Goal: Task Accomplishment & Management: Use online tool/utility

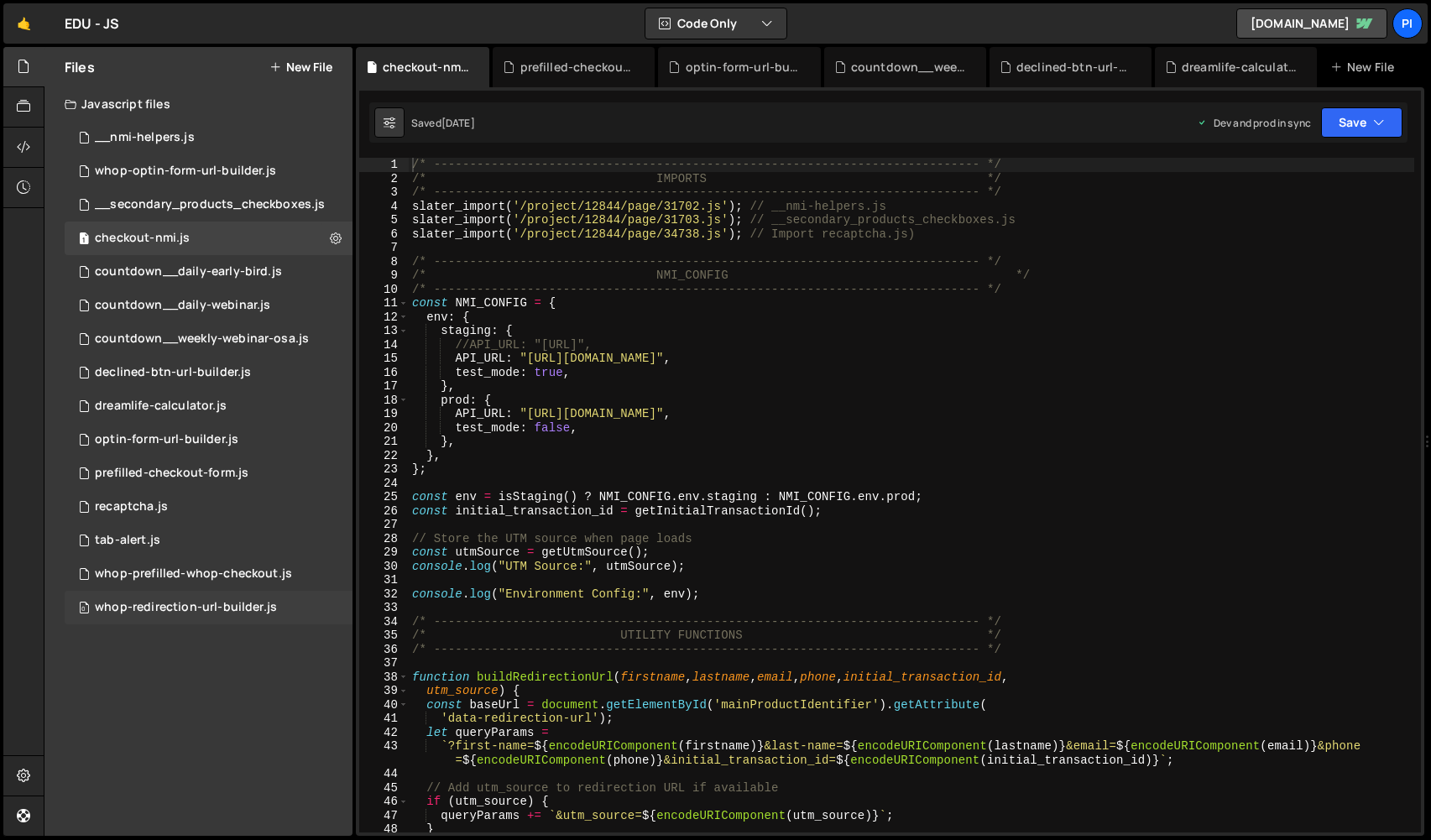
click at [248, 616] on div "0 whop-redirection-url-builder.js 0" at bounding box center [209, 607] width 287 height 33
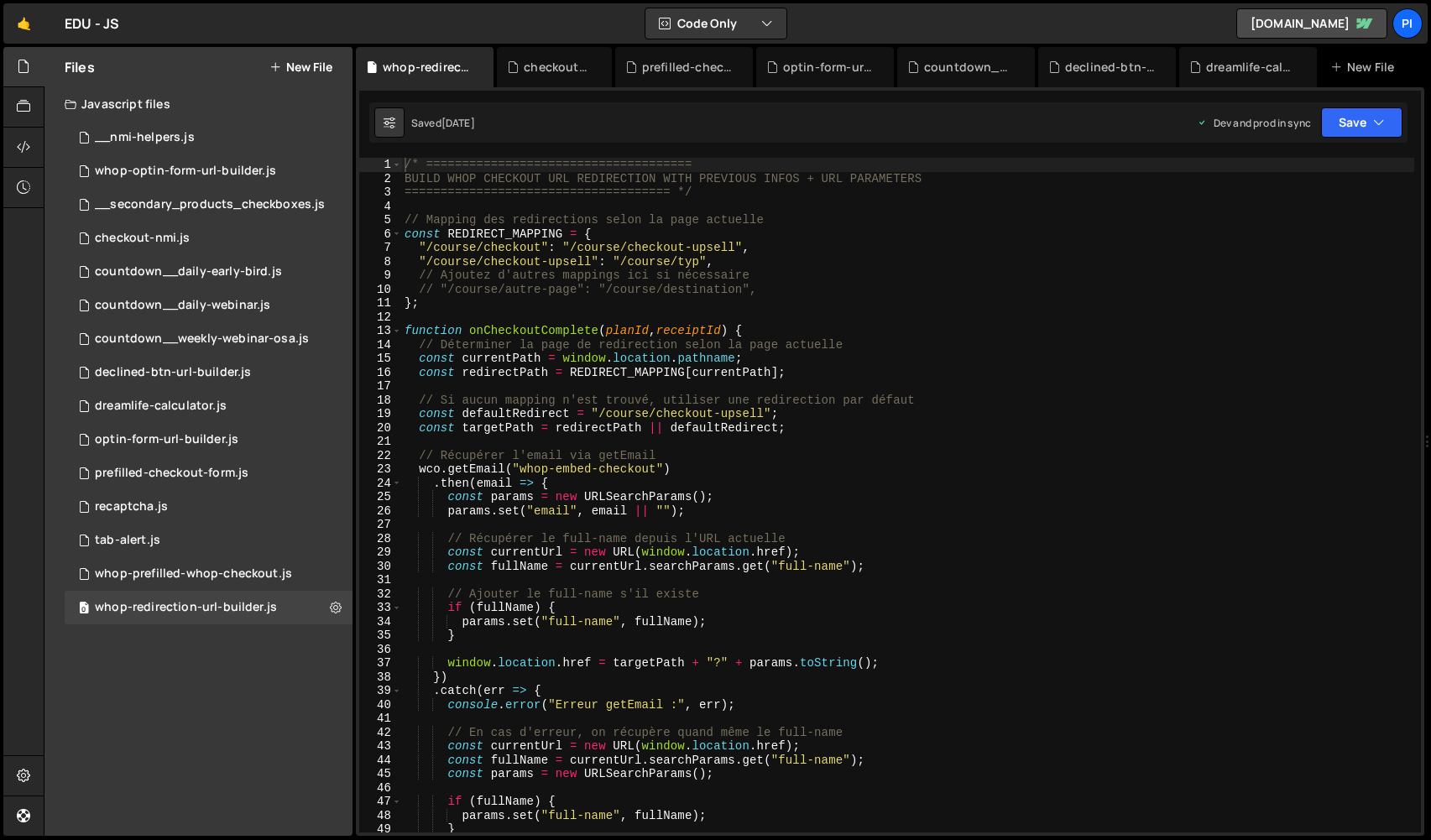
type textarea ""/course/checkout-upsell": "/course/typ","
click at [740, 261] on div "/* ===================================== BUILD WHOP CHECKOUT URL REDIRECTION WI…" at bounding box center [908, 509] width 1013 height 702
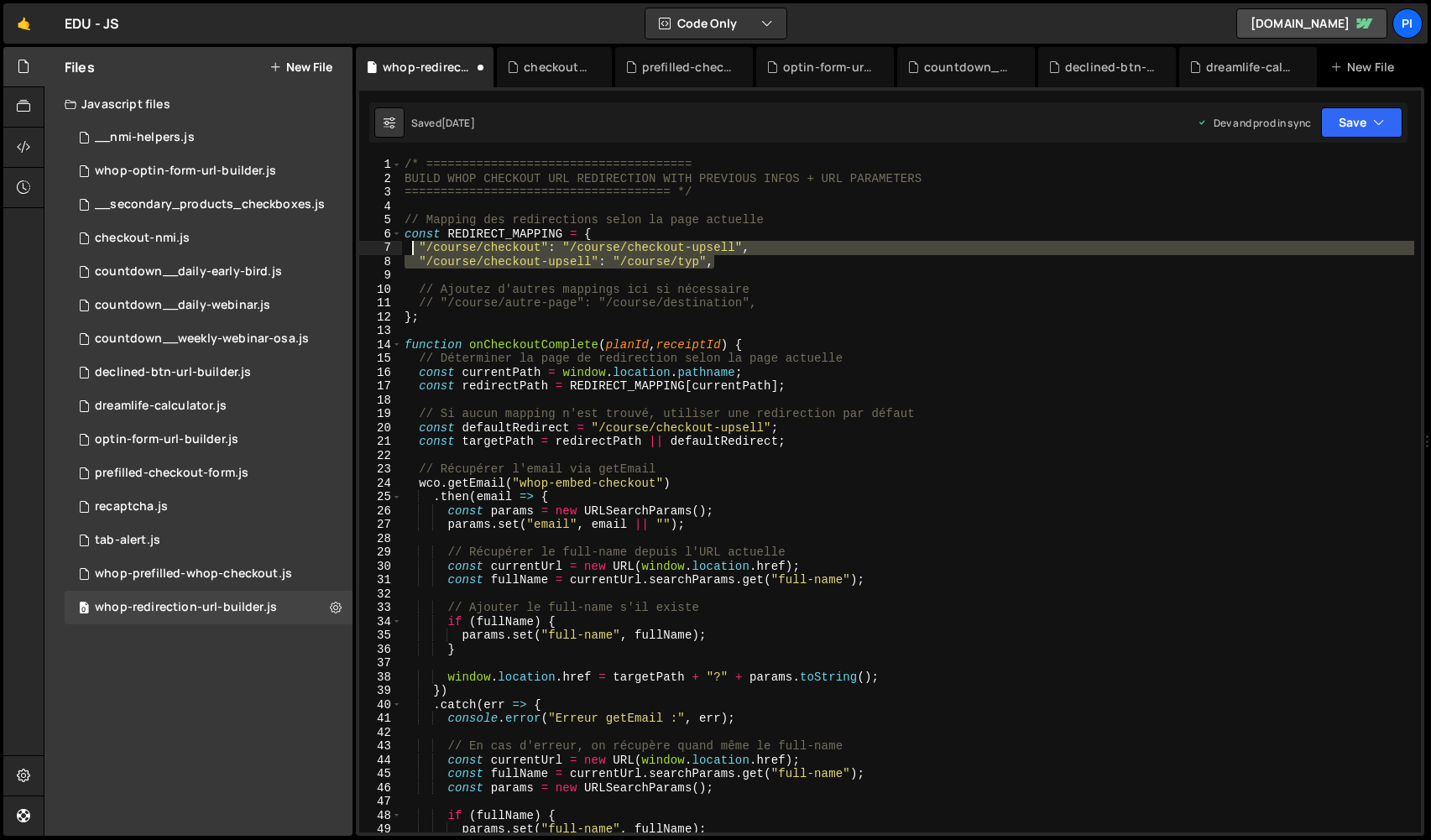
drag, startPoint x: 733, startPoint y: 262, endPoint x: 411, endPoint y: 249, distance: 322.3
click at [411, 249] on div "/* ===================================== BUILD WHOP CHECKOUT URL REDIRECTION WI…" at bounding box center [908, 509] width 1013 height 702
type textarea ""/course/checkout": "/course/checkout-upsell", "/course/checkout-upsell": "/cou…"
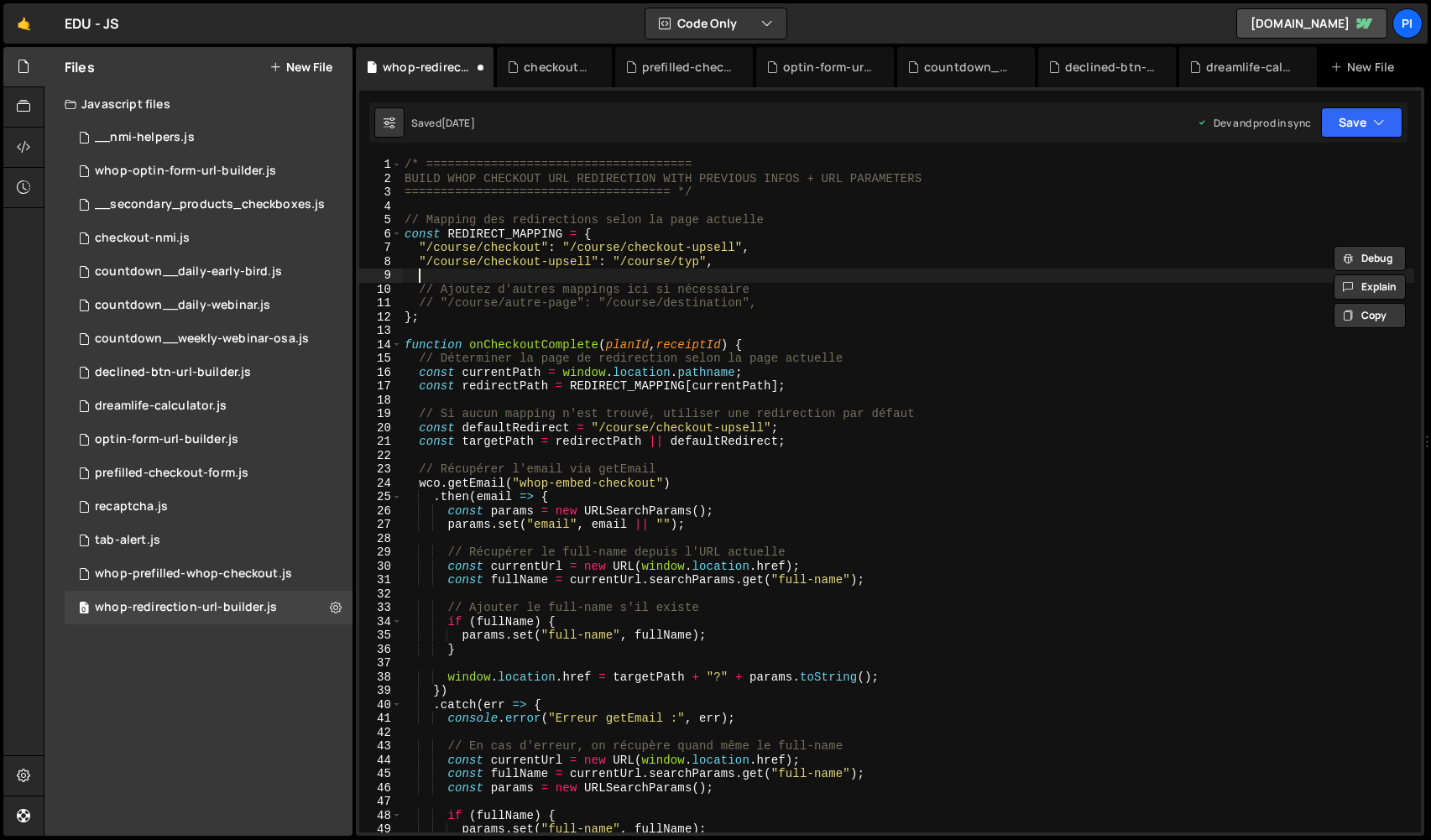
click at [438, 279] on div "/* ===================================== BUILD WHOP CHECKOUT URL REDIRECTION WI…" at bounding box center [908, 509] width 1013 height 702
paste textarea ""/course/checkout-upsell": "/course/typ","
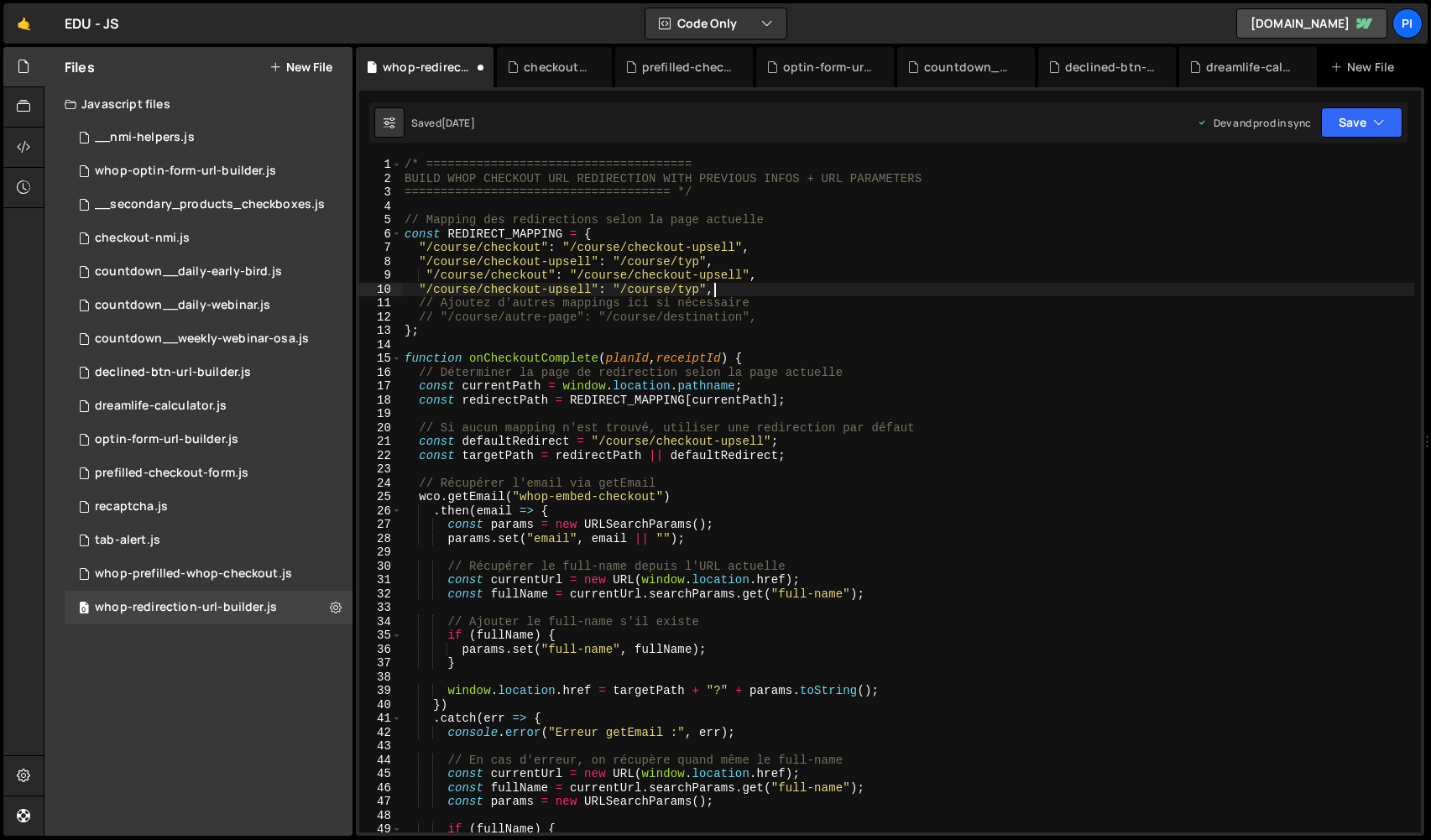
click at [423, 274] on div "/* ===================================== BUILD WHOP CHECKOUT URL REDIRECTION WI…" at bounding box center [908, 509] width 1013 height 702
drag, startPoint x: 474, startPoint y: 275, endPoint x: 437, endPoint y: 277, distance: 37.1
click at [437, 277] on div "/* ===================================== BUILD WHOP CHECKOUT URL REDIRECTION WI…" at bounding box center [908, 509] width 1013 height 702
drag, startPoint x: 478, startPoint y: 289, endPoint x: 430, endPoint y: 289, distance: 48.0
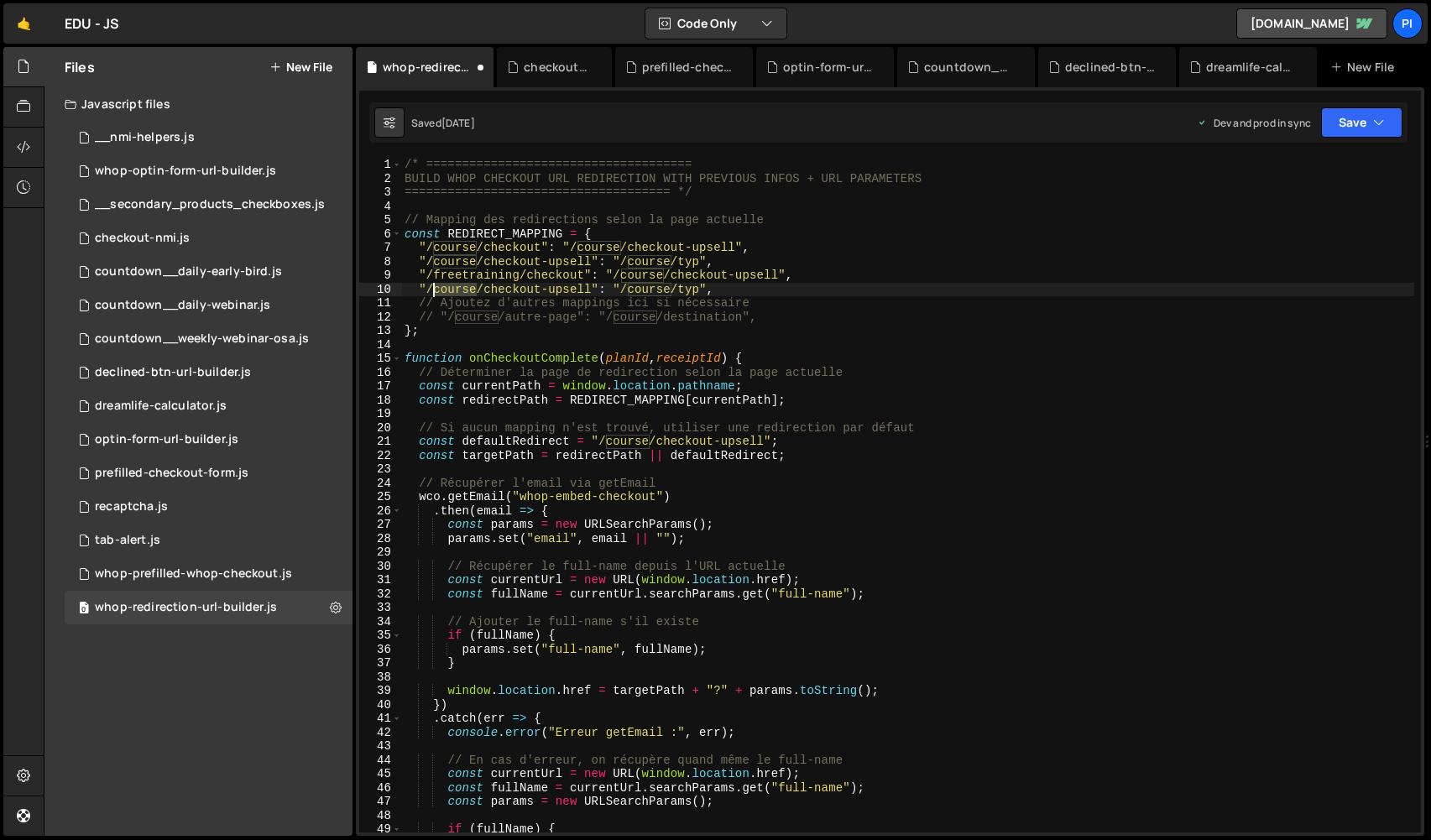
click at [430, 289] on div "/* ===================================== BUILD WHOP CHECKOUT URL REDIRECTION WI…" at bounding box center [908, 509] width 1013 height 702
drag, startPoint x: 518, startPoint y: 276, endPoint x: 435, endPoint y: 276, distance: 83.0
click at [435, 276] on div "/* ===================================== BUILD WHOP CHECKOUT URL REDIRECTION WI…" at bounding box center [908, 509] width 1013 height 702
drag, startPoint x: 653, startPoint y: 275, endPoint x: 623, endPoint y: 275, distance: 30.0
click at [623, 275] on div "/* ===================================== BUILD WHOP CHECKOUT URL REDIRECTION WI…" at bounding box center [908, 509] width 1013 height 702
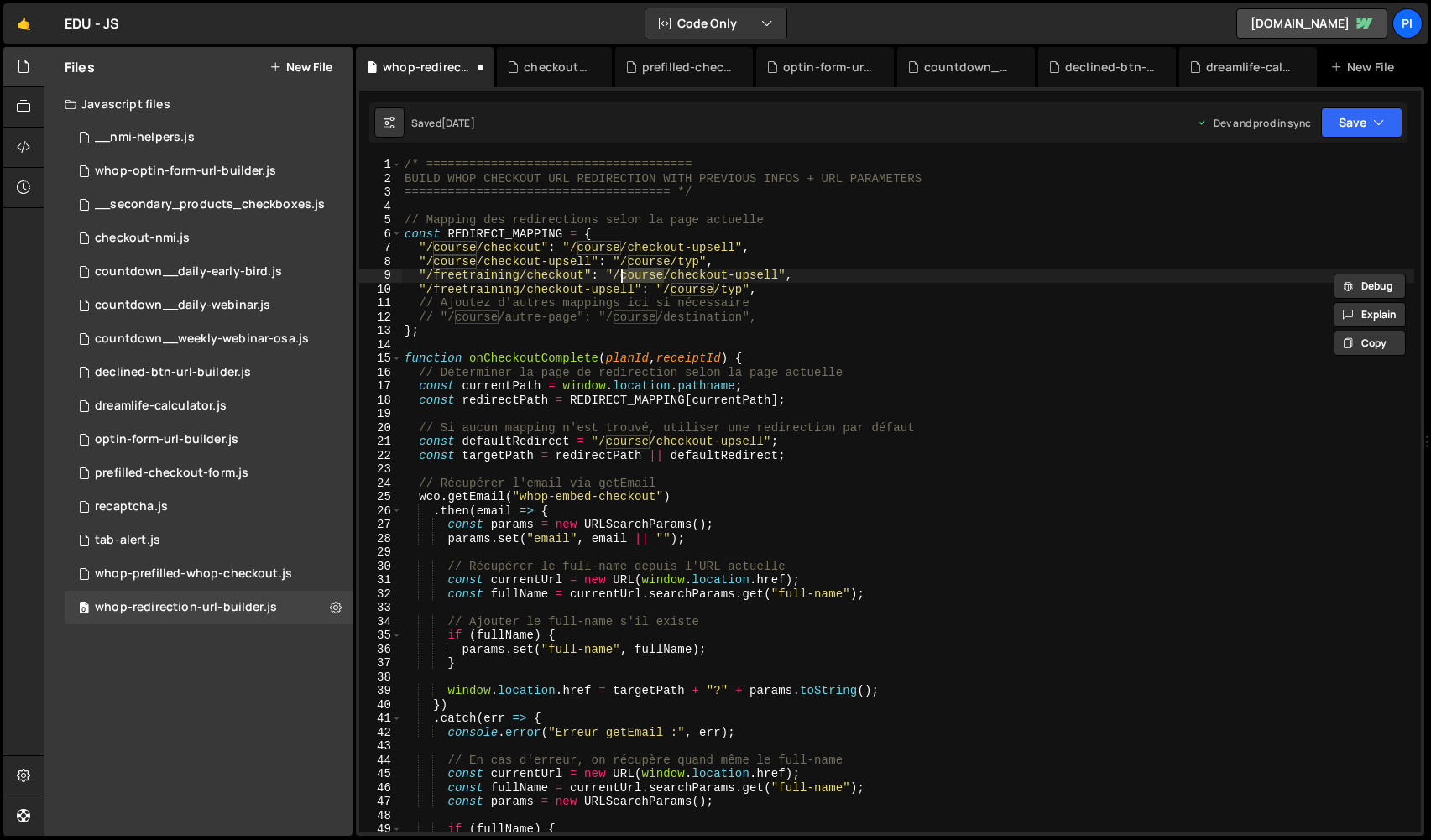
paste textarea "freetraining"
drag, startPoint x: 718, startPoint y: 289, endPoint x: 671, endPoint y: 292, distance: 47.1
click at [671, 292] on div "/* ===================================== BUILD WHOP CHECKOUT URL REDIRECTION WI…" at bounding box center [908, 509] width 1013 height 702
paste textarea "freetraining"
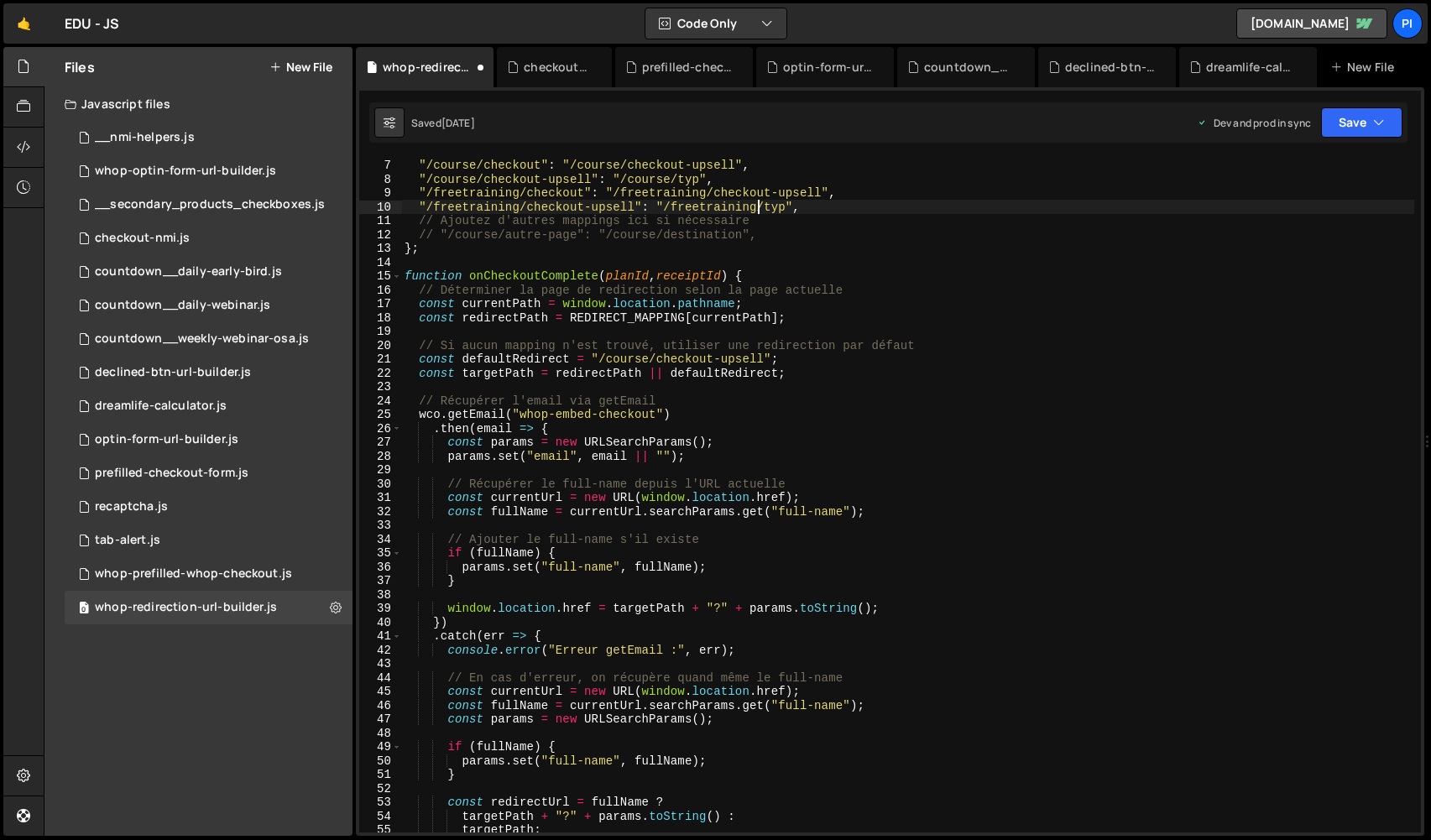
scroll to position [0, 0]
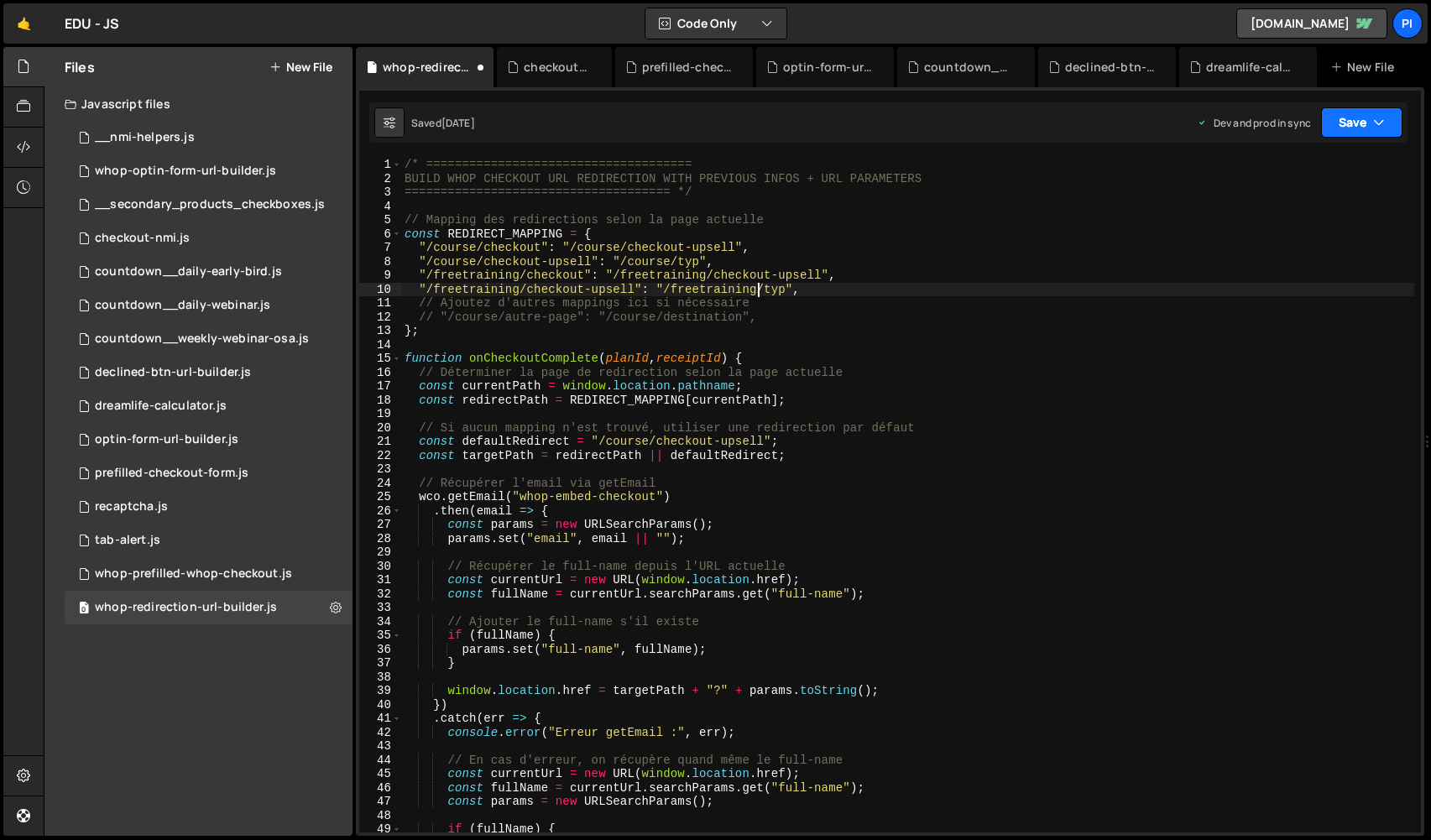
type textarea ""/freetraining/checkout-upsell": "/freetraining/typ","
click at [1369, 116] on button "Save" at bounding box center [1361, 123] width 81 height 30
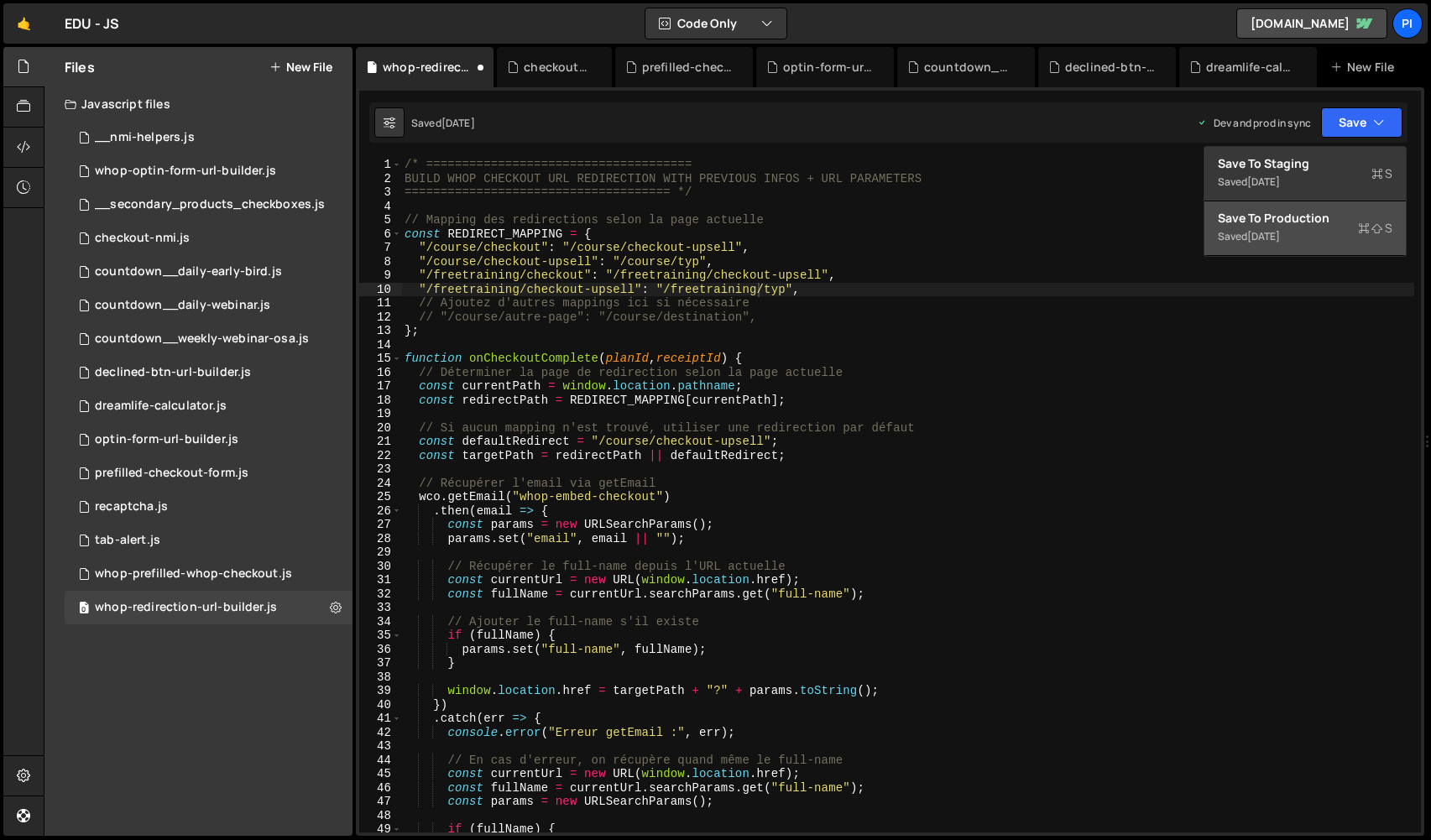
click at [1335, 213] on div "Save to Production S" at bounding box center [1305, 217] width 174 height 17
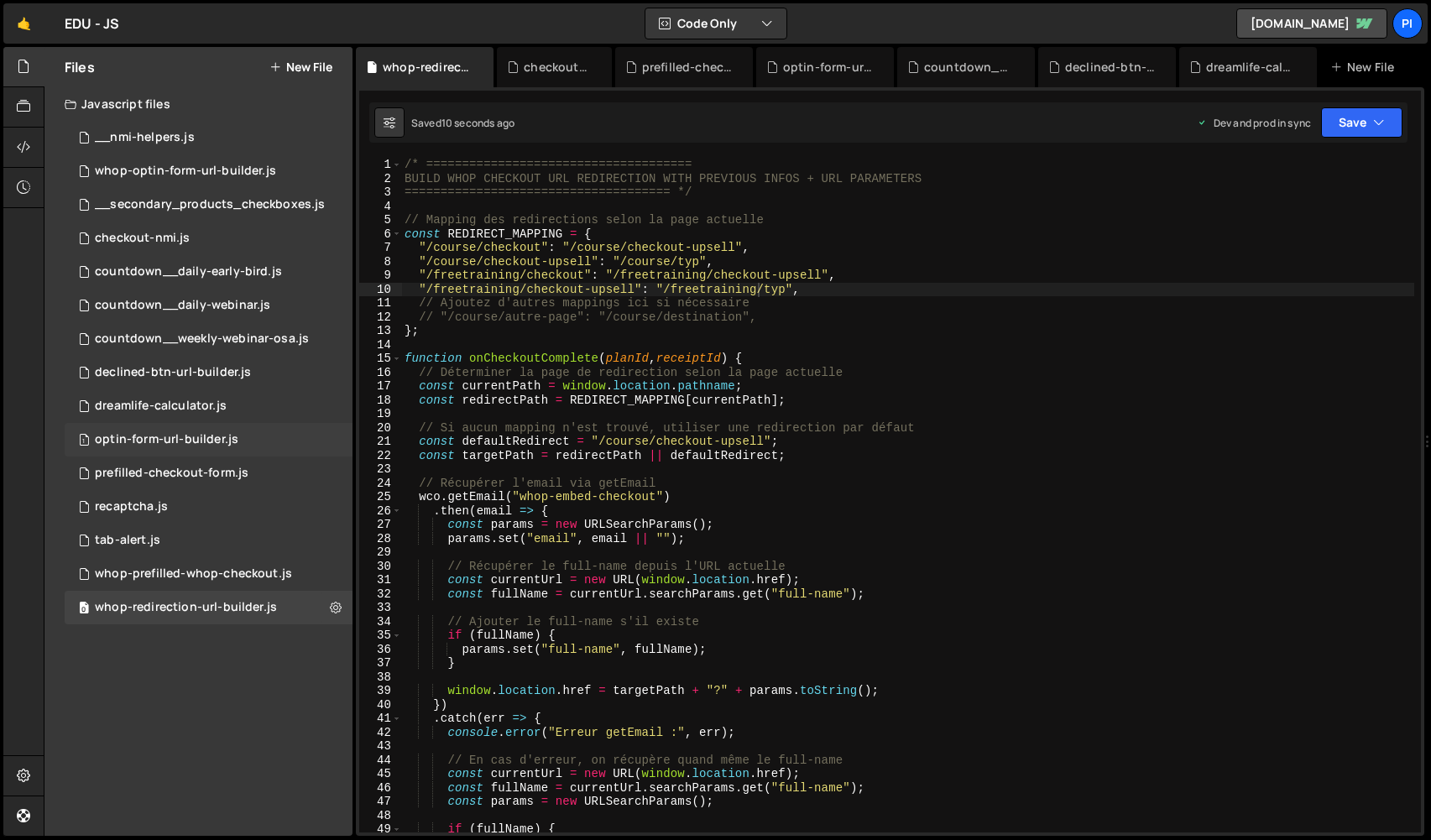
click at [182, 443] on div "optin-form-url-builder.js" at bounding box center [166, 439] width 144 height 15
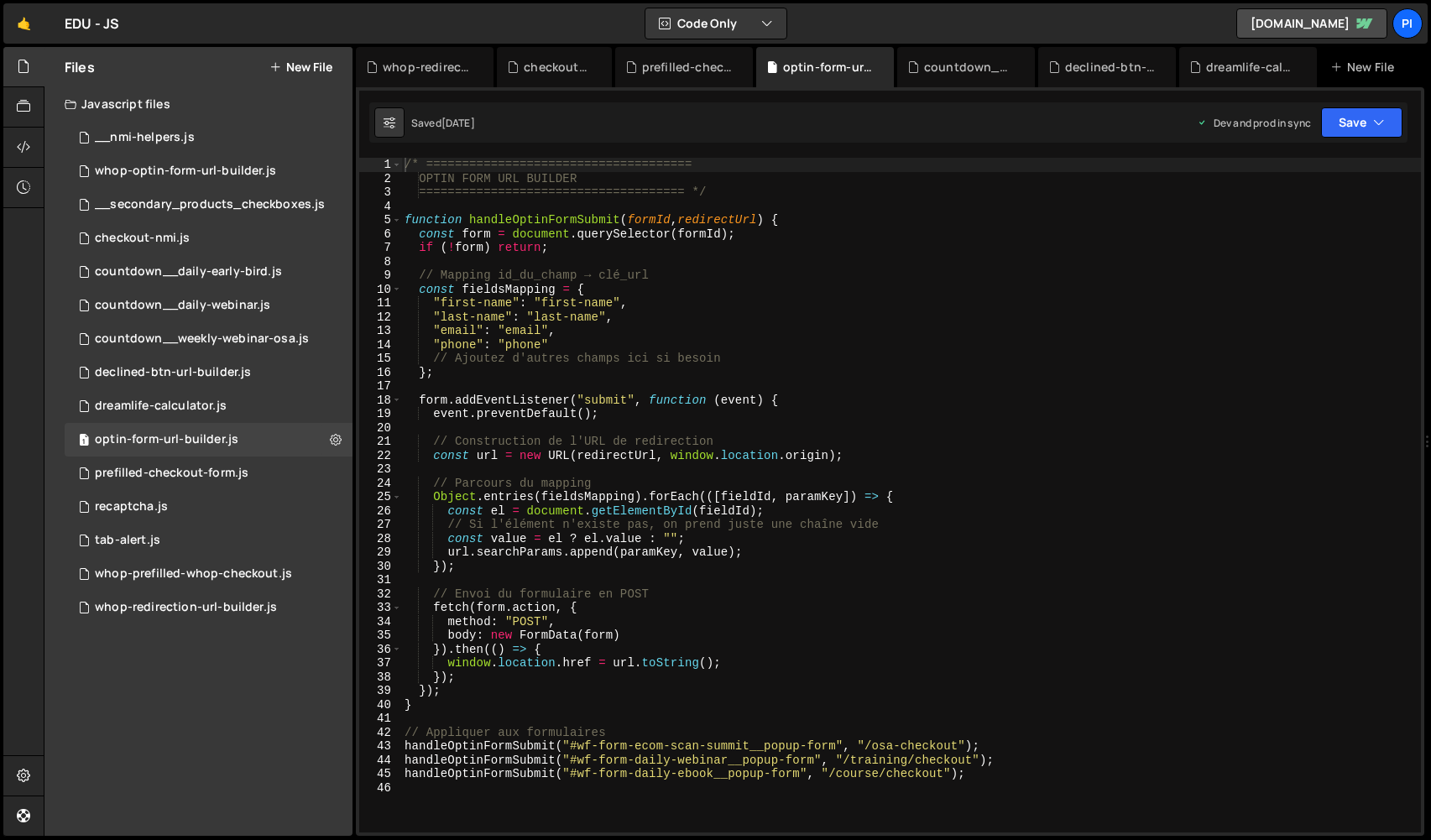
scroll to position [718, 0]
click at [1001, 759] on div "/* ===================================== OPTIN FORM URL BUILDER ===============…" at bounding box center [911, 509] width 1020 height 702
click at [995, 773] on div "/* ===================================== OPTIN FORM URL BUILDER ===============…" at bounding box center [911, 509] width 1020 height 702
type textarea "handleOptinFormSubmit("#wf-form-daily-ebook__popup-form", "/course/checkout");"
click at [967, 777] on div "/* ===================================== OPTIN FORM URL BUILDER ===============…" at bounding box center [911, 509] width 1020 height 702
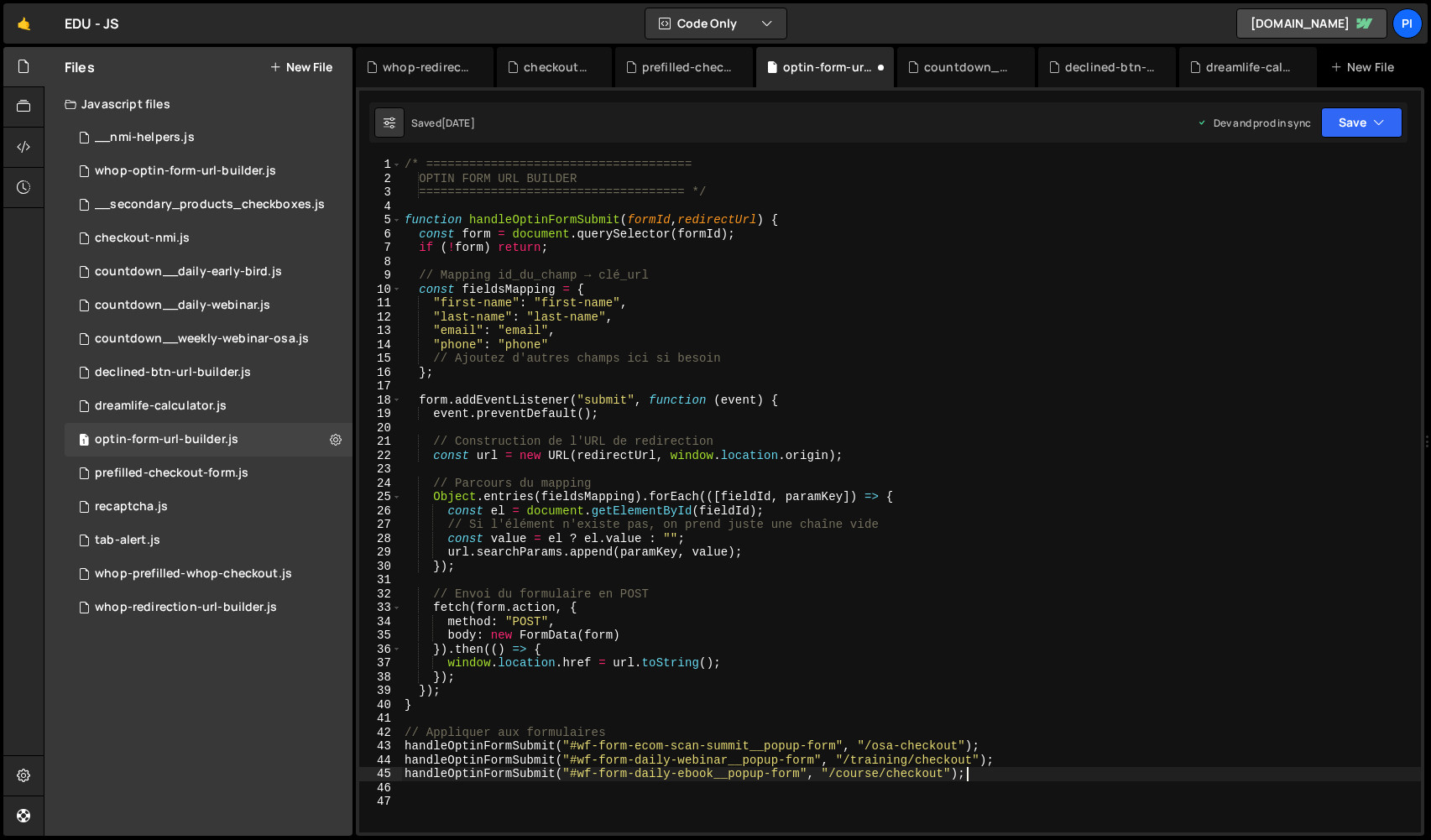
click at [967, 777] on div "/* ===================================== OPTIN FORM URL BUILDER ===============…" at bounding box center [911, 509] width 1020 height 702
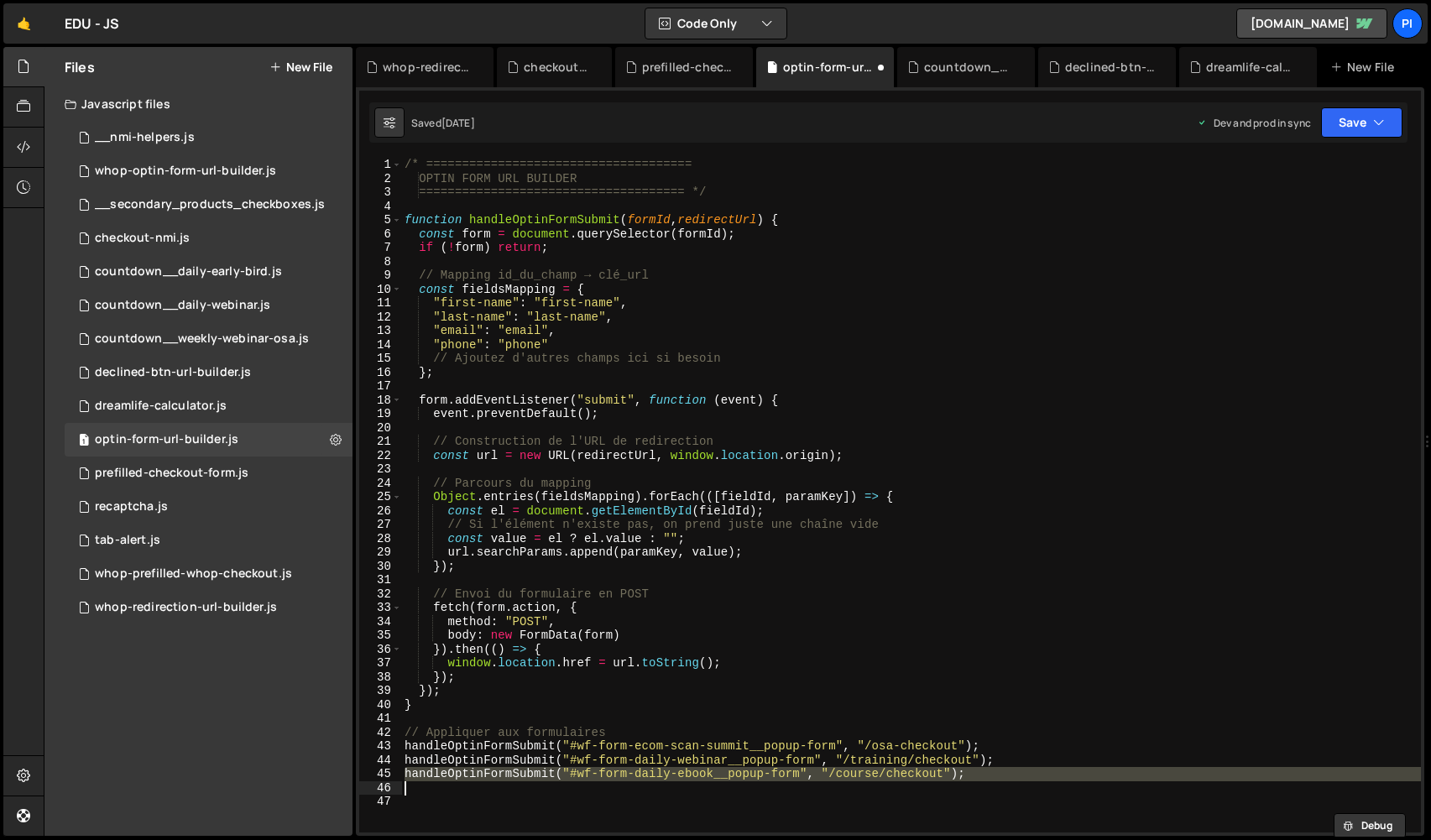
click at [922, 775] on div "/* ===================================== OPTIN FORM URL BUILDER ===============…" at bounding box center [911, 495] width 1020 height 674
type textarea "handleOptinFormSubmit("#wf-form-daily-ebook__popup-form", "/course/checkout");"
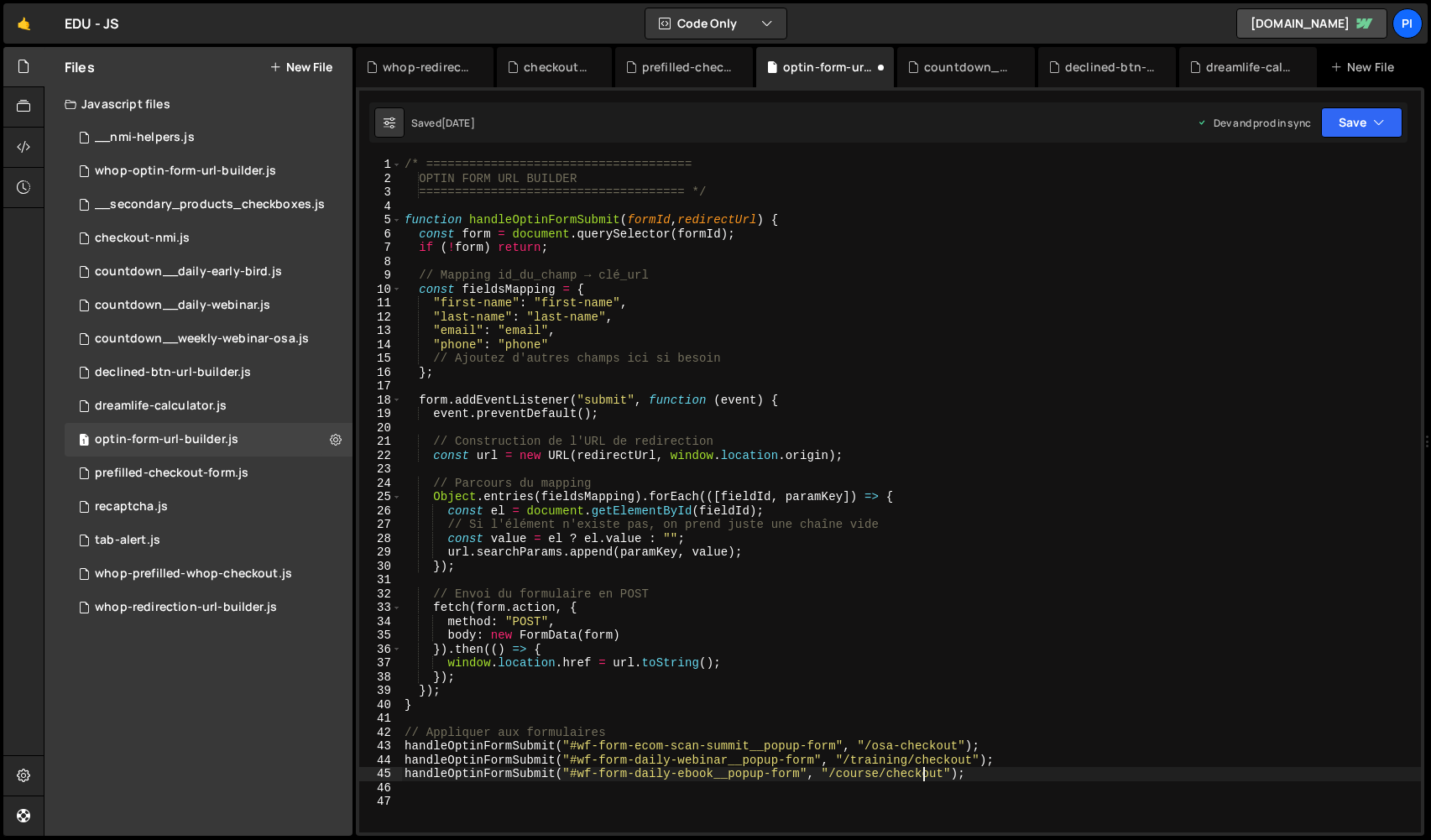
click at [920, 783] on div "/* ===================================== OPTIN FORM URL BUILDER ===============…" at bounding box center [911, 509] width 1020 height 702
drag, startPoint x: 801, startPoint y: 773, endPoint x: 575, endPoint y: 772, distance: 226.0
click at [575, 772] on div "/* ===================================== OPTIN FORM URL BUILDER ===============…" at bounding box center [911, 509] width 1020 height 702
paste textarea "webinar-crash-course"
click at [1348, 119] on button "Save" at bounding box center [1361, 123] width 81 height 30
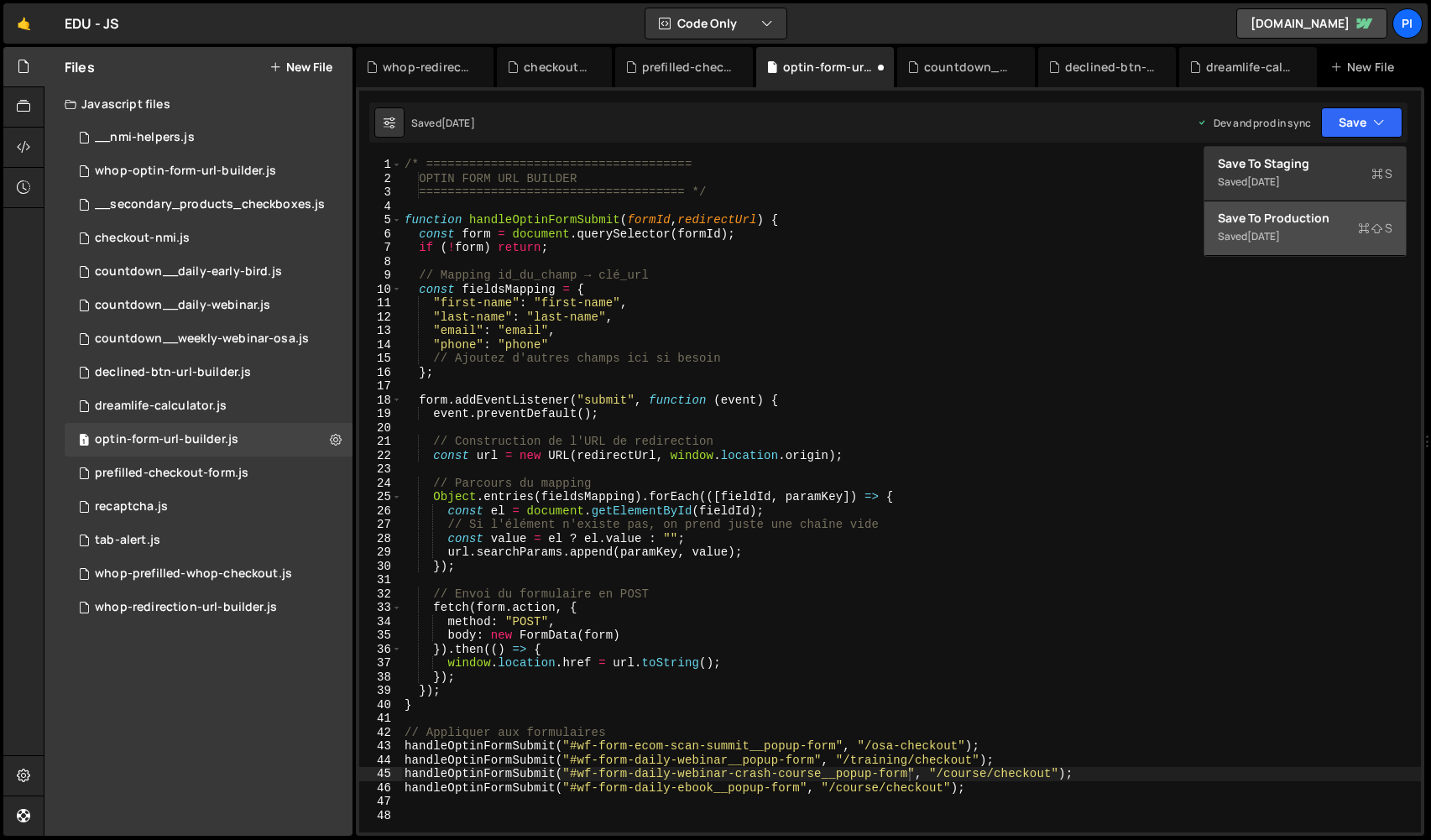
click at [1322, 245] on button "Save to Production S Saved [DATE]" at bounding box center [1305, 229] width 202 height 54
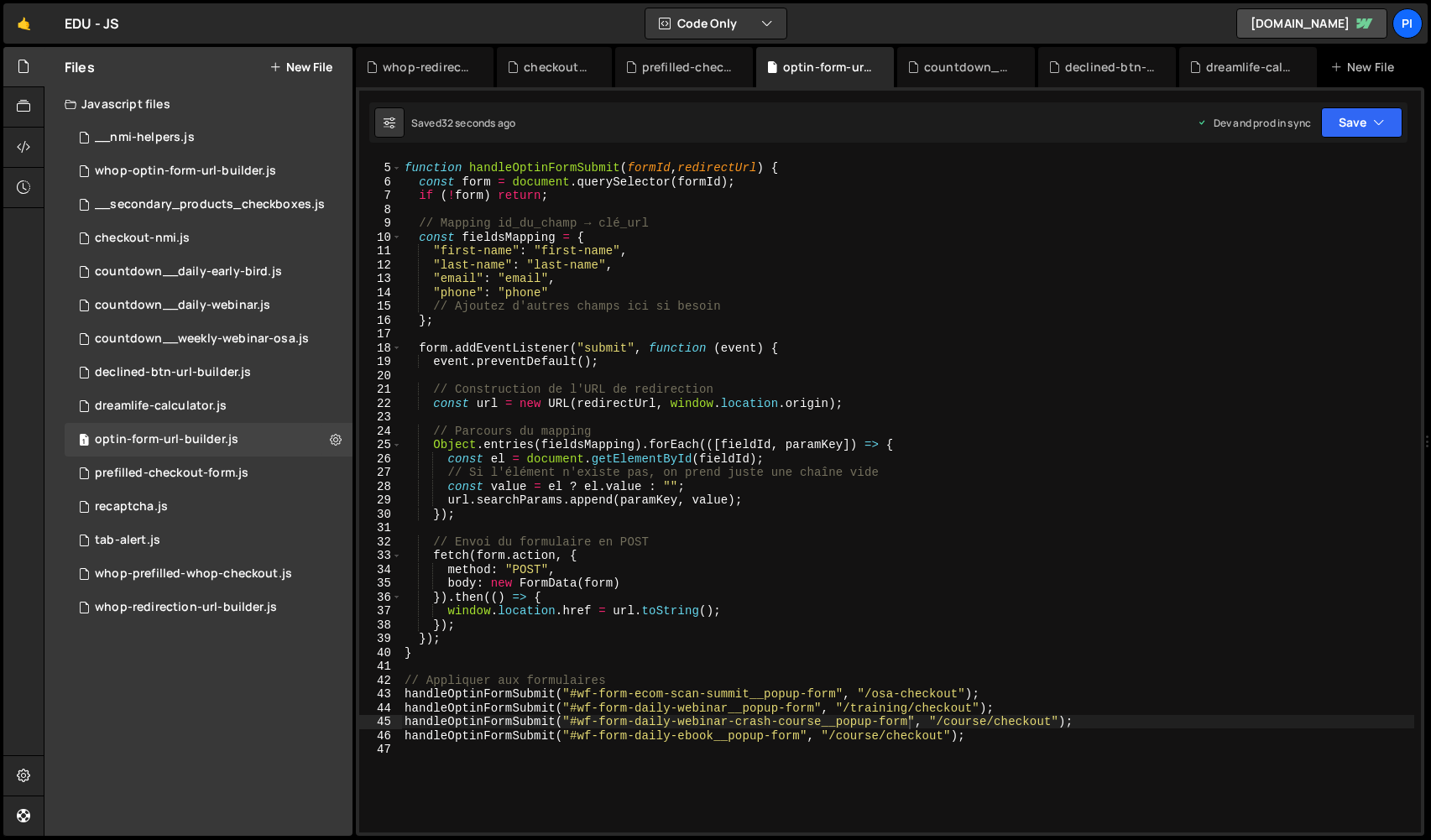
scroll to position [53, 0]
click at [517, 651] on div "function handleOptinFormSubmit ( formId , redirectUrl ) { const form = document…" at bounding box center [908, 498] width 1013 height 702
drag, startPoint x: 676, startPoint y: 737, endPoint x: 712, endPoint y: 738, distance: 36.0
click at [712, 738] on div "function handleOptinFormSubmit ( formId , redirectUrl ) { const form = document…" at bounding box center [908, 498] width 1013 height 702
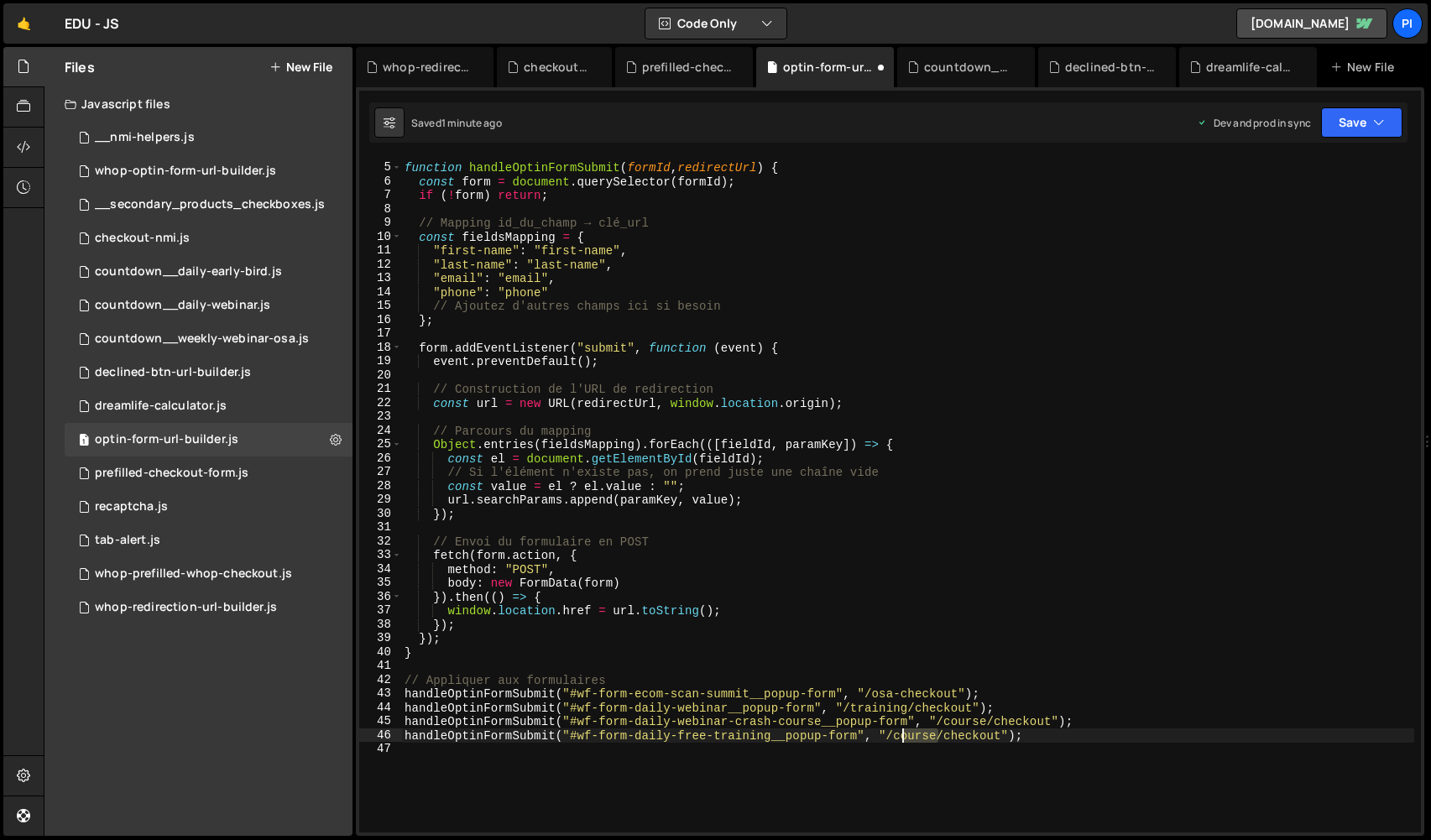
drag, startPoint x: 938, startPoint y: 733, endPoint x: 900, endPoint y: 735, distance: 38.1
click at [900, 735] on div "function handleOptinFormSubmit ( formId , redirectUrl ) { const form = document…" at bounding box center [908, 498] width 1013 height 702
click at [932, 629] on div "function handleOptinFormSubmit ( formId , redirectUrl ) { const form = document…" at bounding box center [908, 498] width 1013 height 702
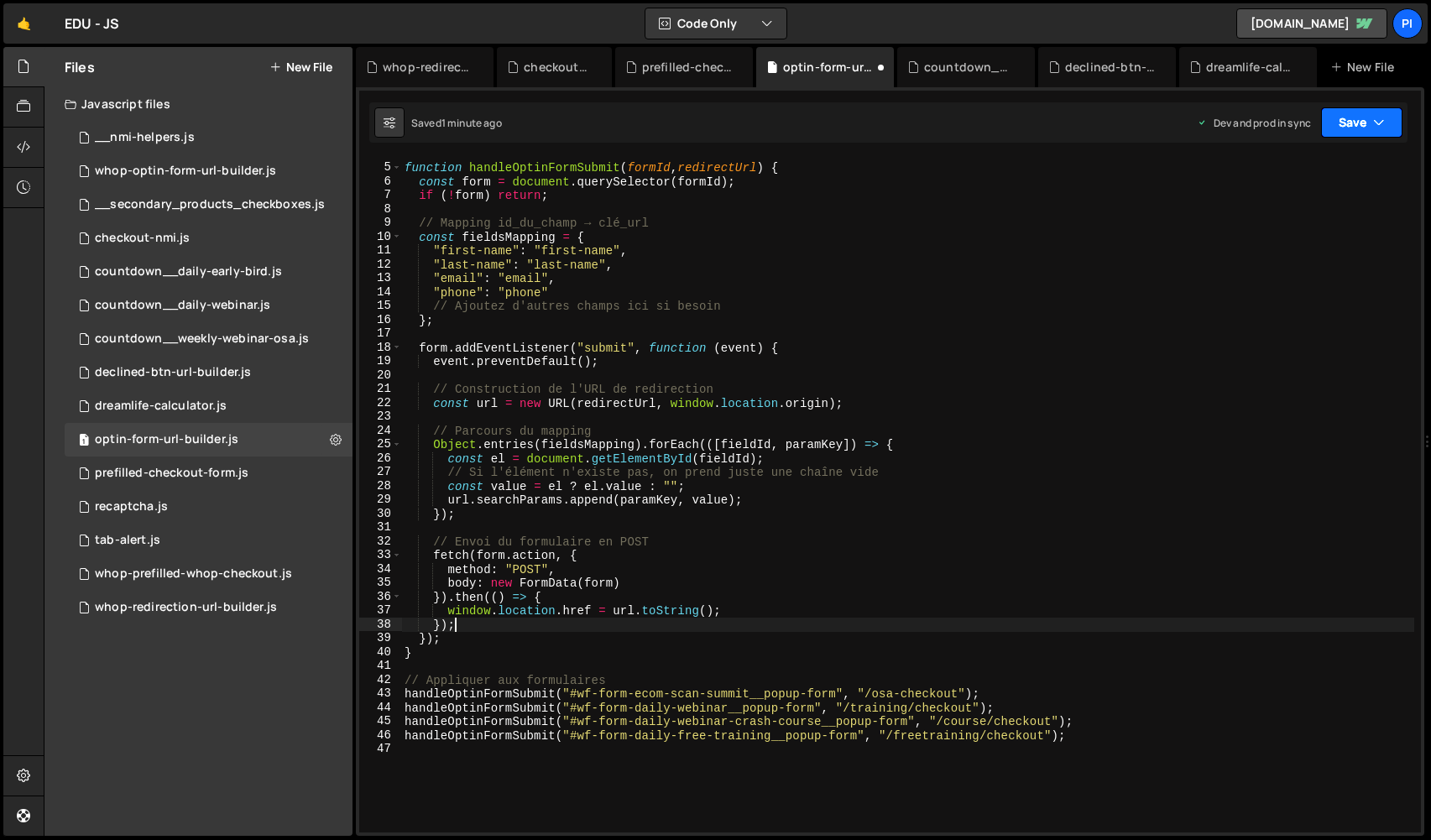
click at [1338, 130] on button "Save" at bounding box center [1361, 123] width 81 height 30
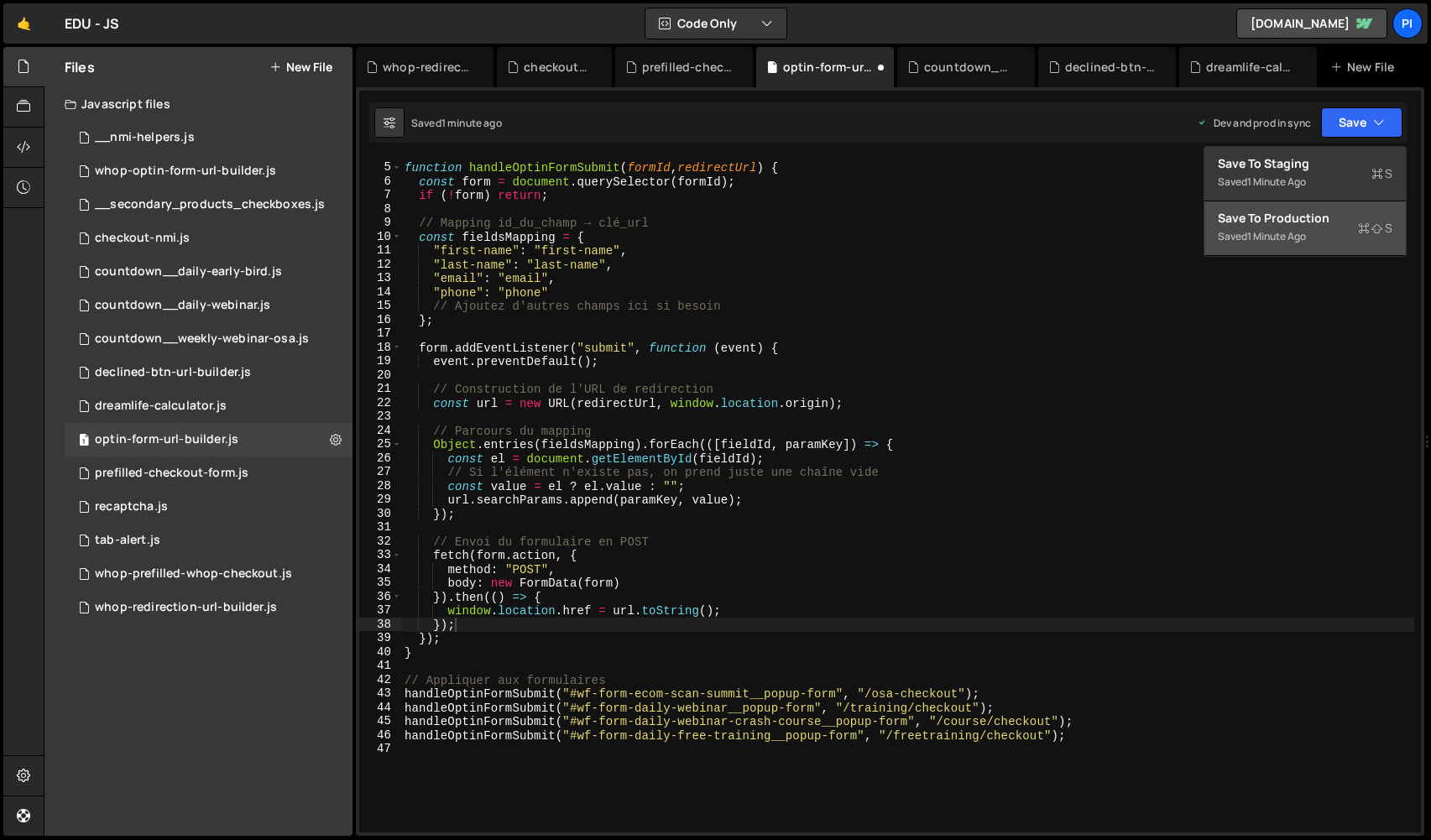
click at [1296, 233] on div "1 minute ago" at bounding box center [1276, 236] width 59 height 14
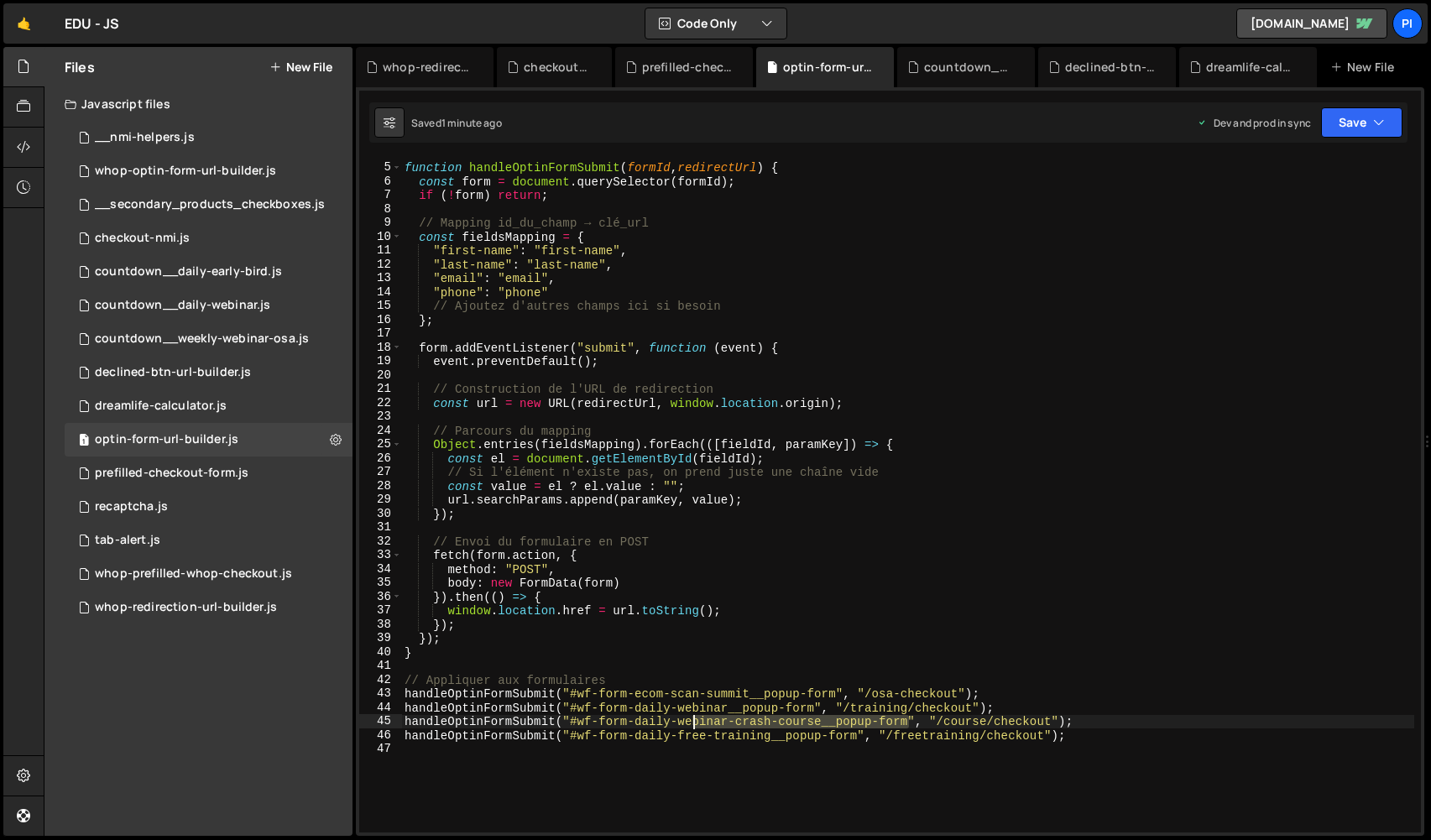
drag, startPoint x: 908, startPoint y: 720, endPoint x: 692, endPoint y: 722, distance: 216.0
click at [692, 722] on div "function handleOptinFormSubmit ( formId , redirectUrl ) { const form = document…" at bounding box center [908, 498] width 1013 height 702
drag, startPoint x: 857, startPoint y: 736, endPoint x: 572, endPoint y: 739, distance: 285.0
click at [572, 739] on div "function handleOptinFormSubmit ( formId , redirectUrl ) { const form = document…" at bounding box center [908, 498] width 1013 height 702
paste textarea "daily-webinar"
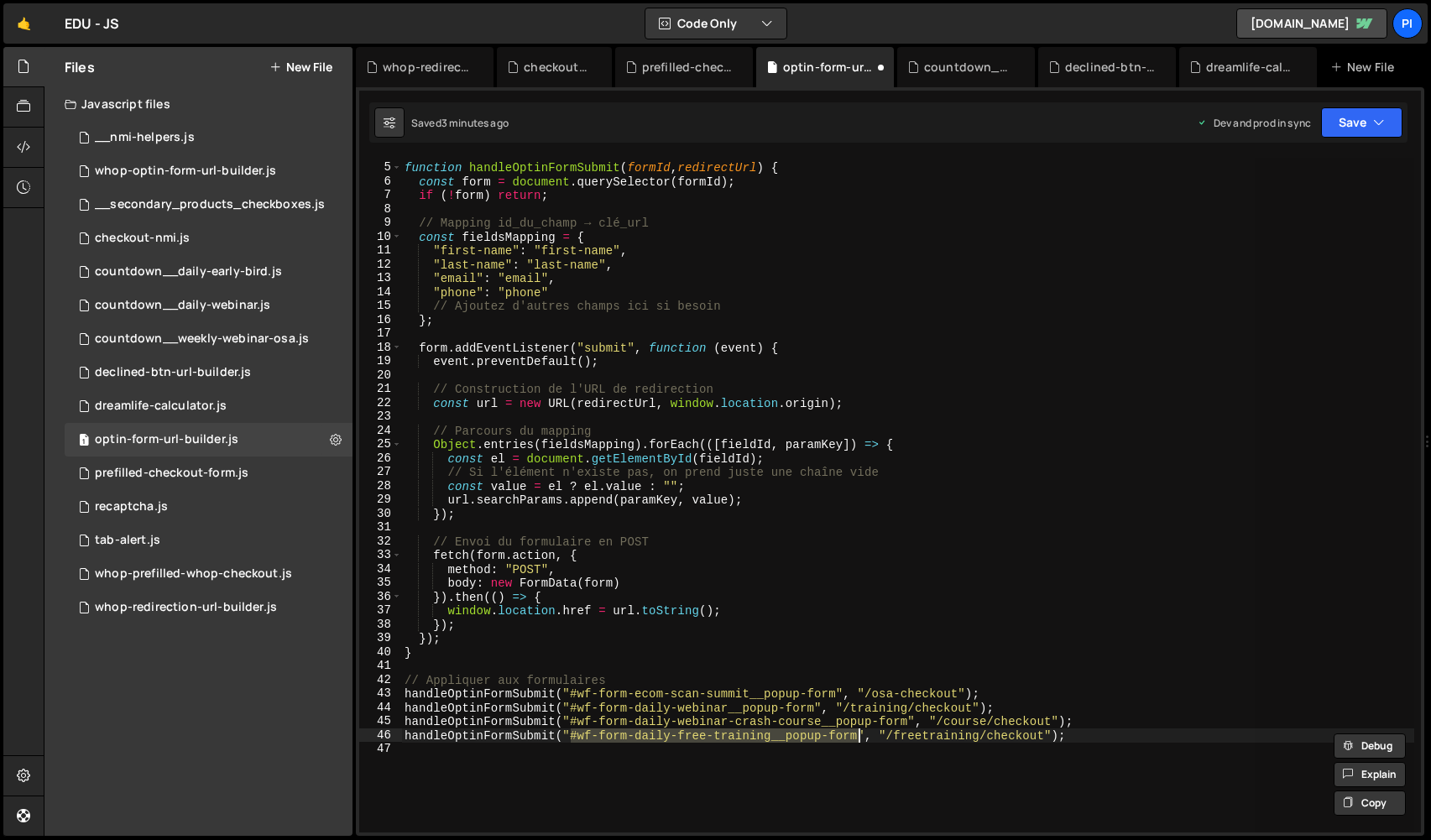
click at [637, 736] on div "function handleOptinFormSubmit ( formId , redirectUrl ) { const form = document…" at bounding box center [908, 495] width 1013 height 674
drag, startPoint x: 634, startPoint y: 735, endPoint x: 857, endPoint y: 738, distance: 223.0
click at [857, 738] on div "function handleOptinFormSubmit ( formId , redirectUrl ) { const form = document…" at bounding box center [908, 498] width 1013 height 702
paste textarea "webinar-"
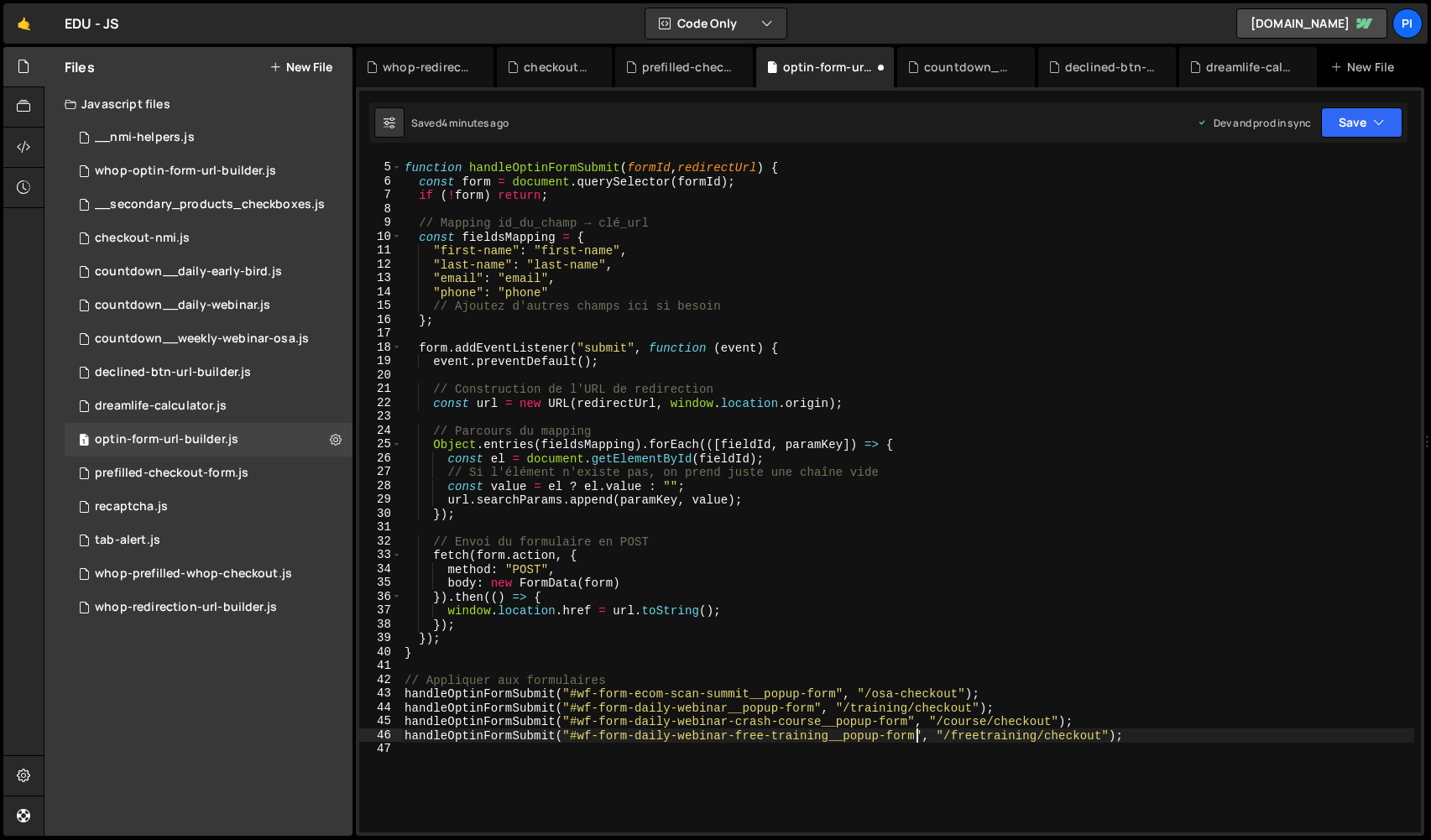
click at [758, 655] on div "function handleOptinFormSubmit ( formId , redirectUrl ) { const form = document…" at bounding box center [908, 498] width 1013 height 702
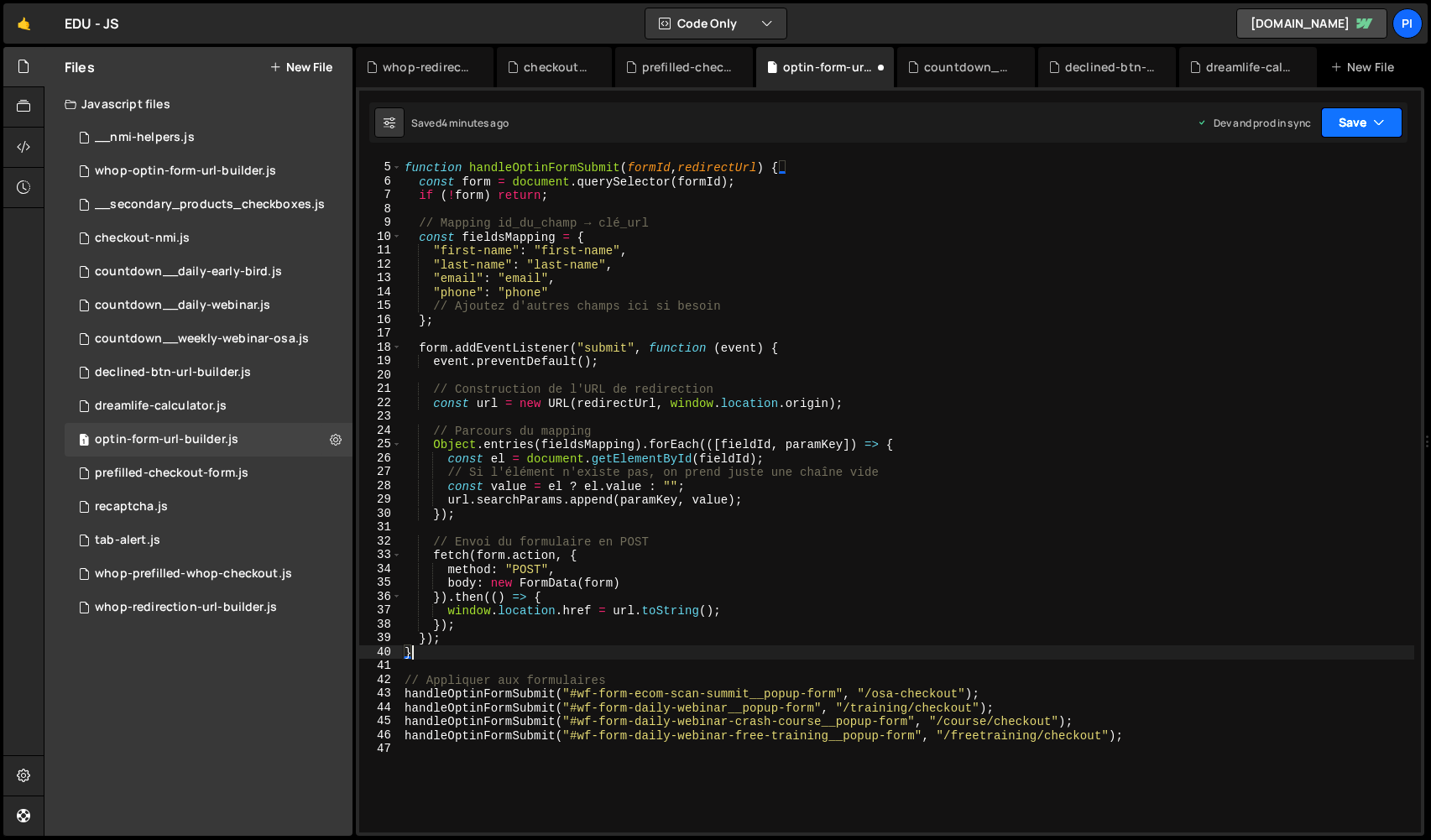
click at [1371, 131] on button "Save" at bounding box center [1361, 123] width 81 height 30
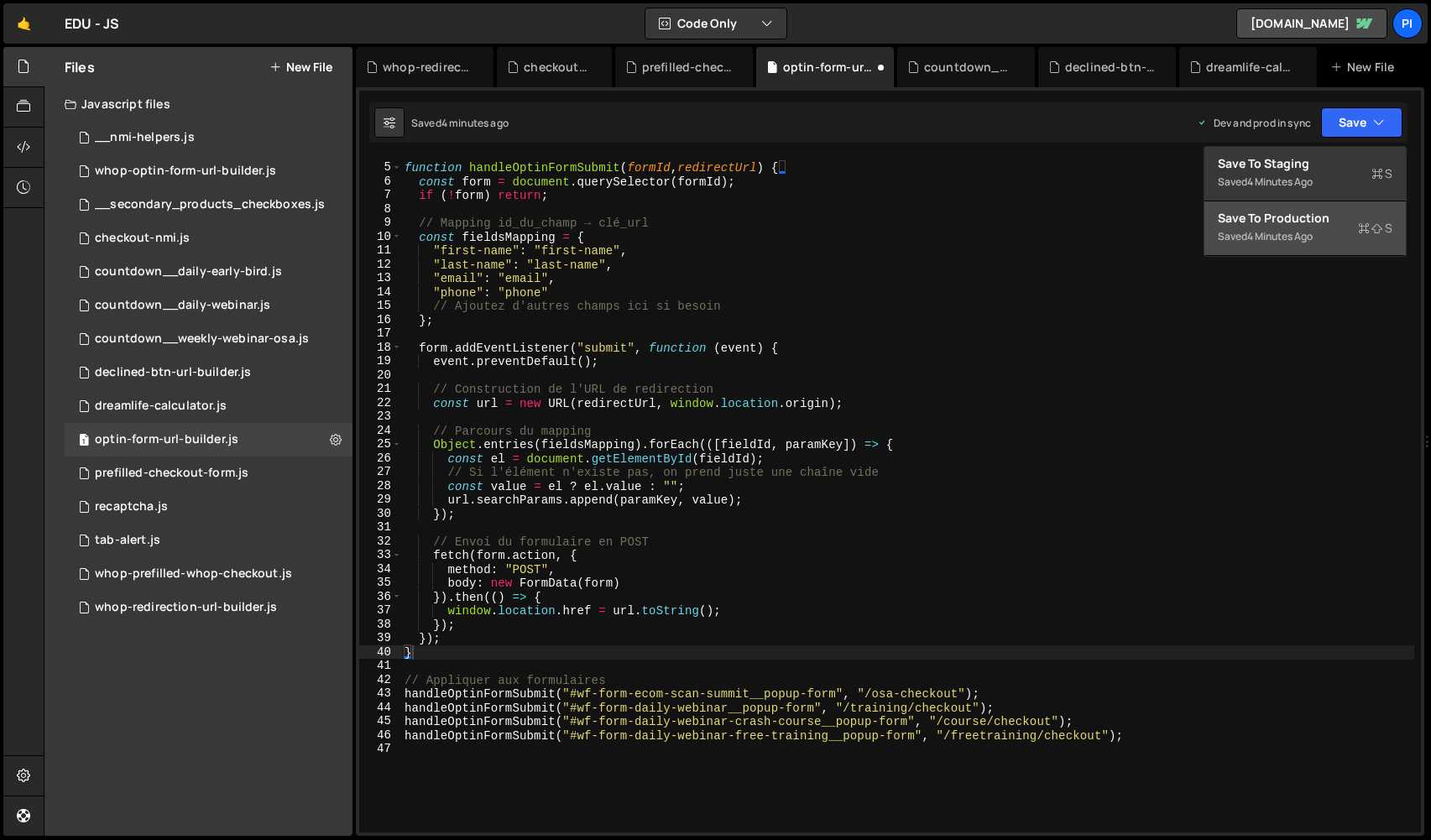
click at [1307, 254] on button "Save to Production S Saved 4 minutes ago" at bounding box center [1305, 229] width 202 height 54
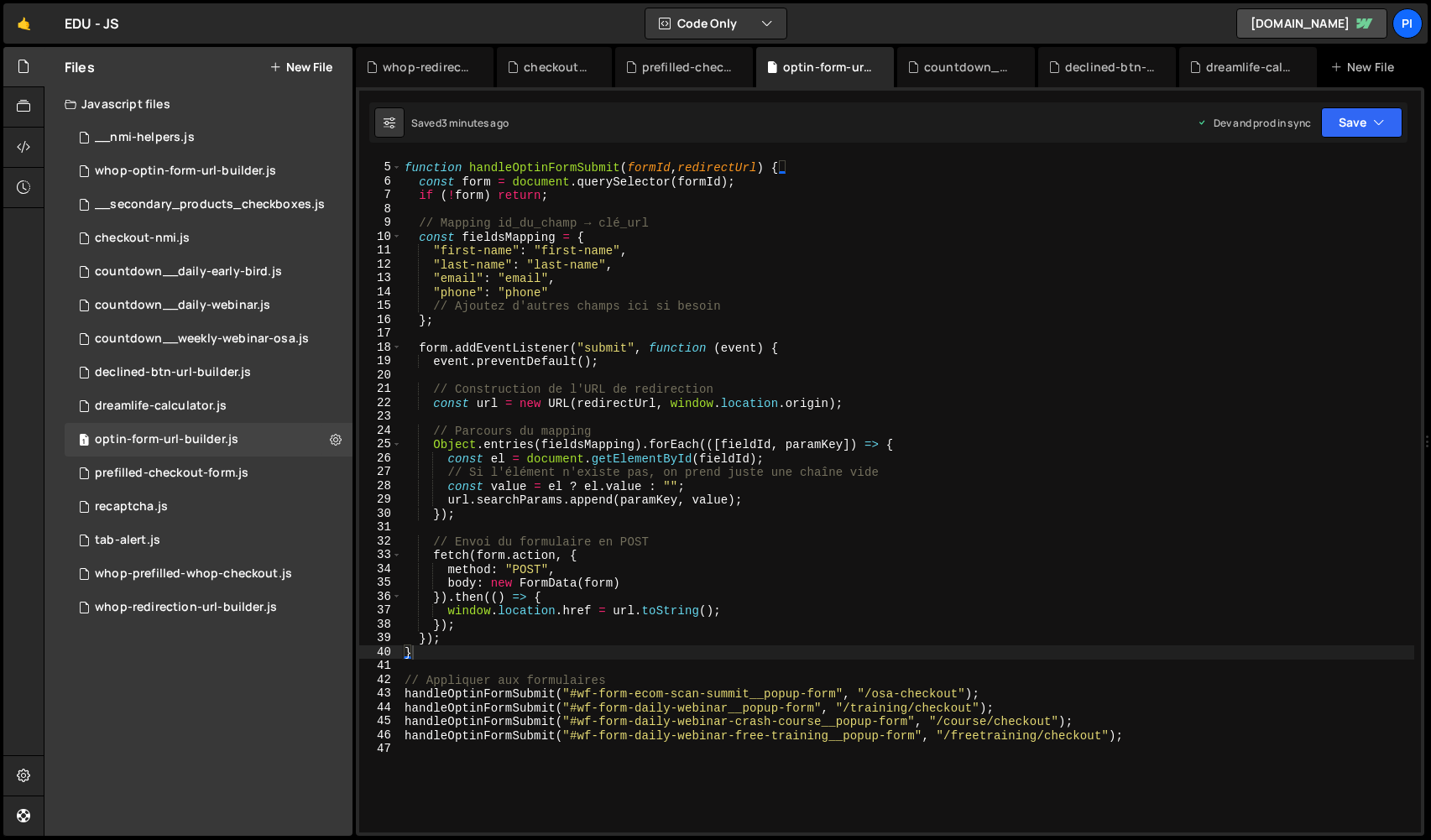
click at [618, 714] on div "function handleOptinFormSubmit ( formId , redirectUrl ) { const form = document…" at bounding box center [908, 498] width 1013 height 702
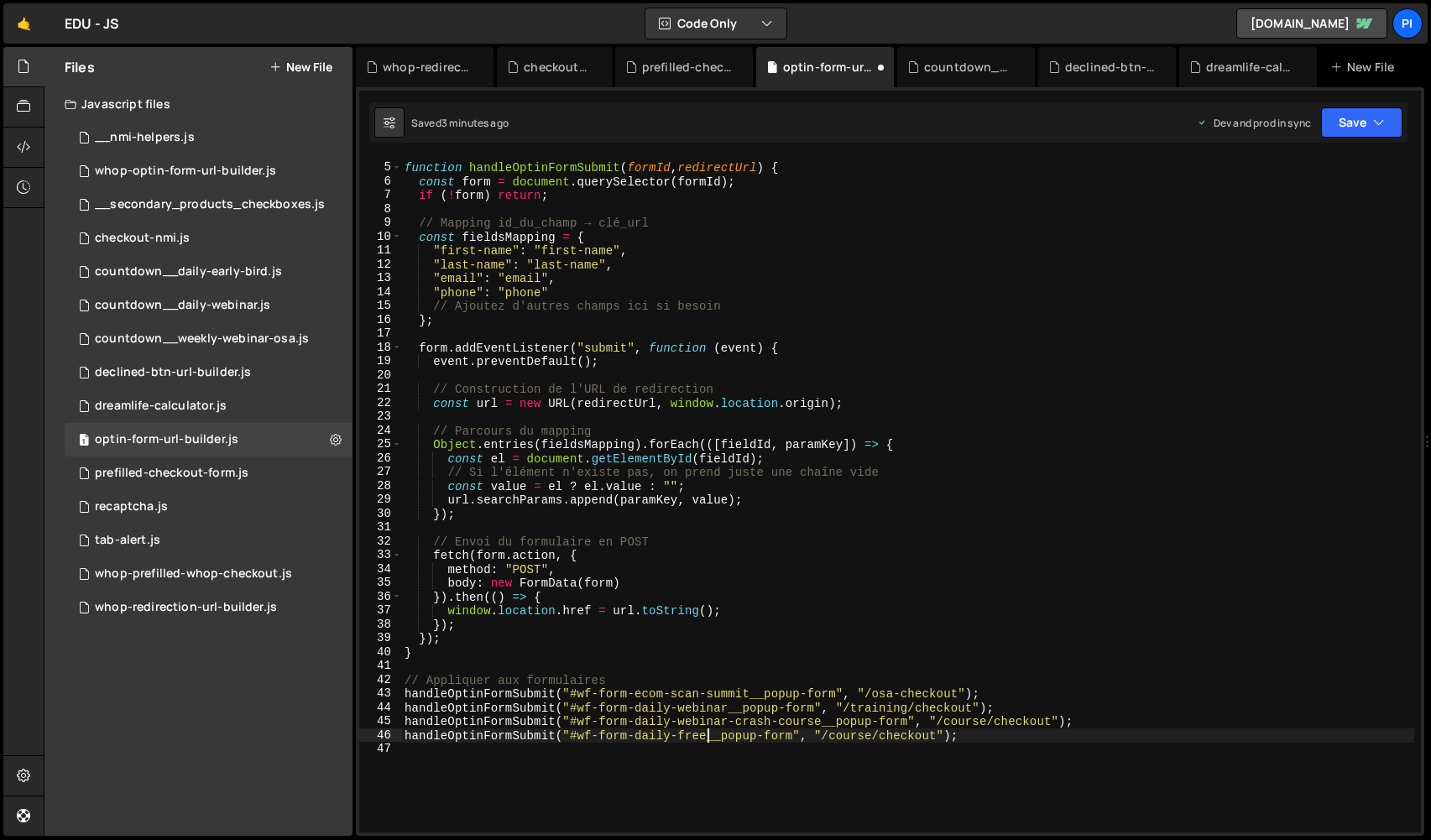
type textarea "handleOptinFormSubmit("#wf-form-daily-ebook__popup-form", "/course/checkout");"
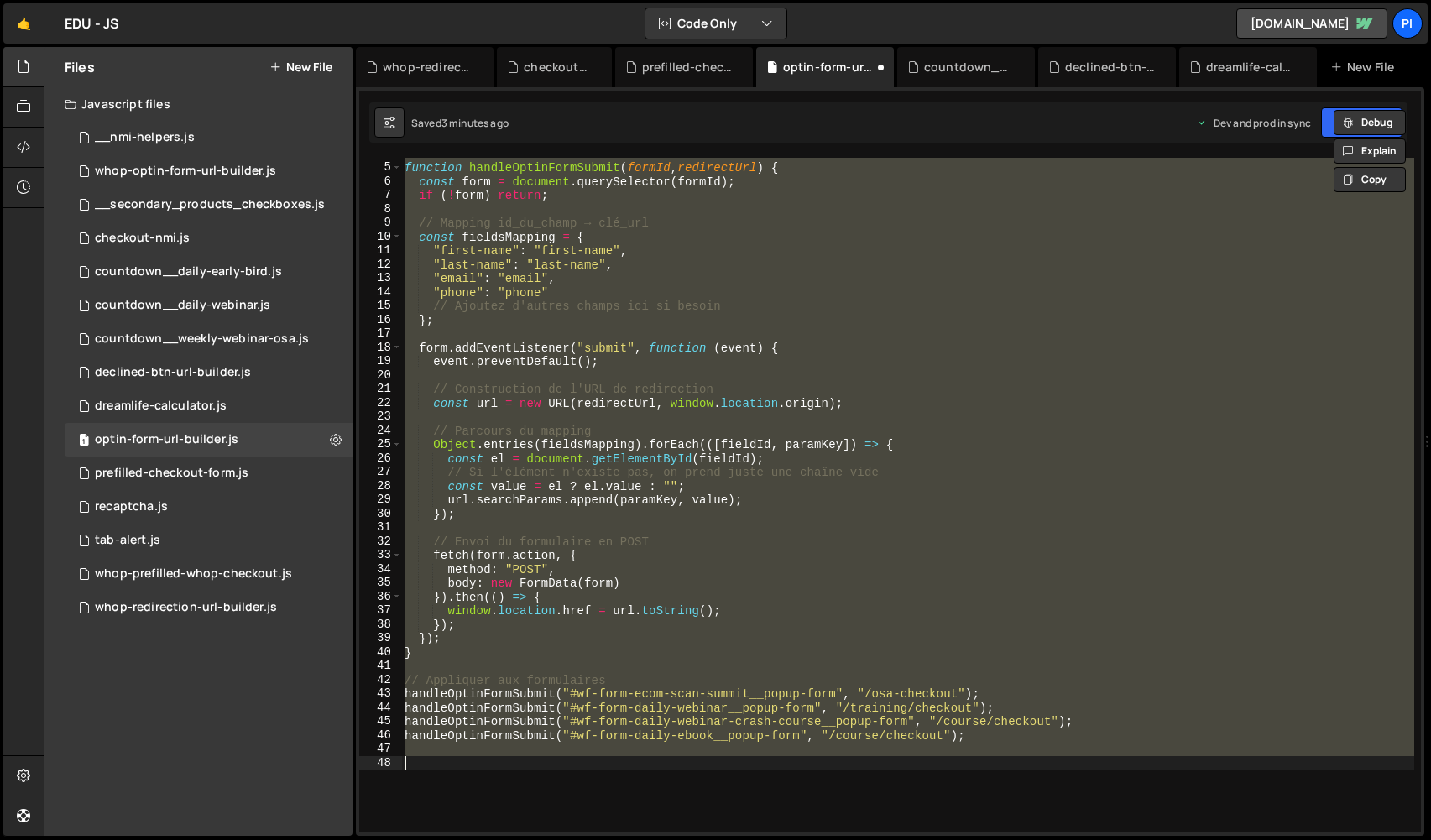
type textarea "handleOptinFormSubmit("#wf-form-daily-ebook__popup-form", "/course/checkout");"
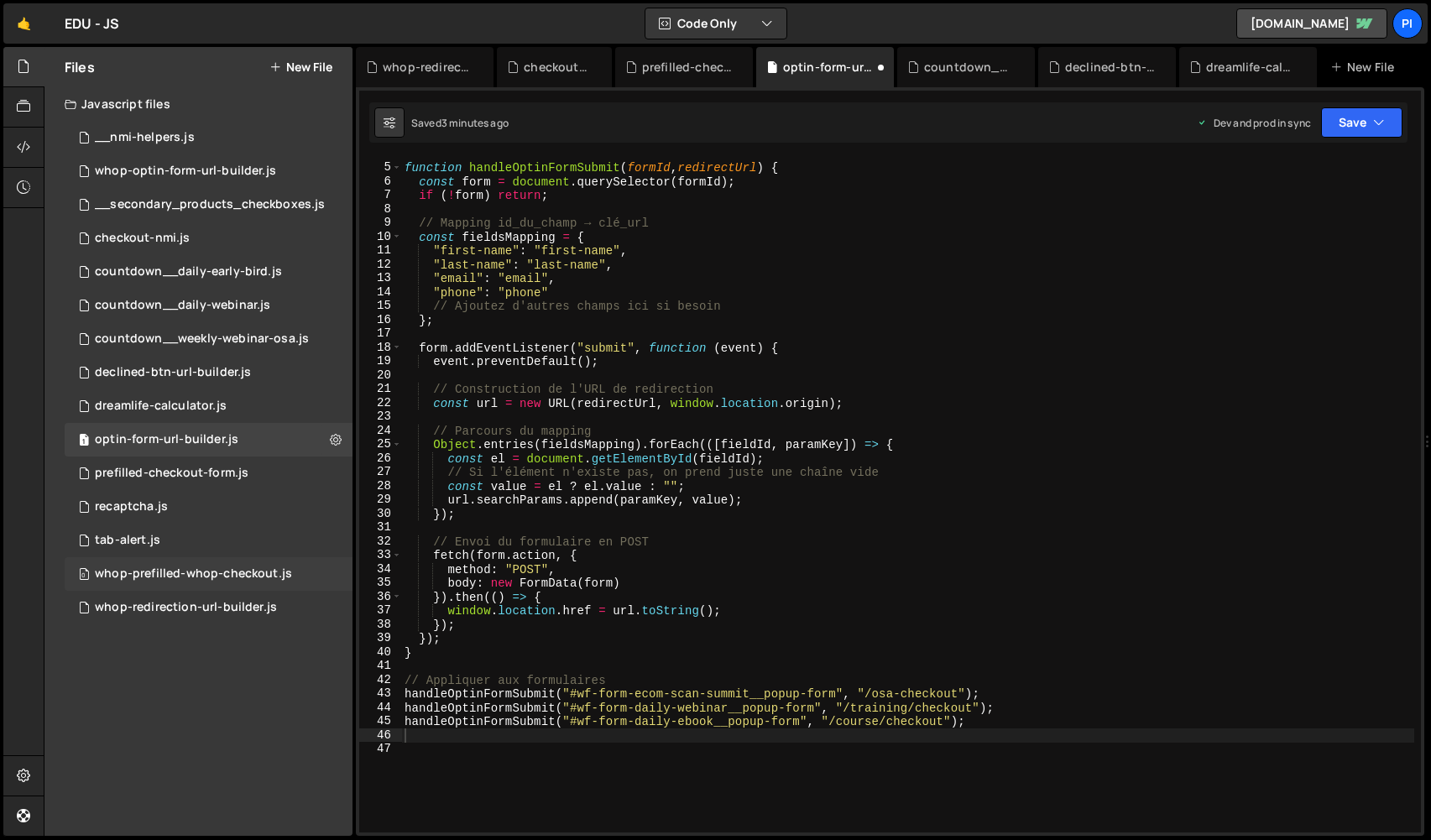
click at [267, 576] on div "whop-prefilled-whop-checkout.js" at bounding box center [193, 573] width 197 height 15
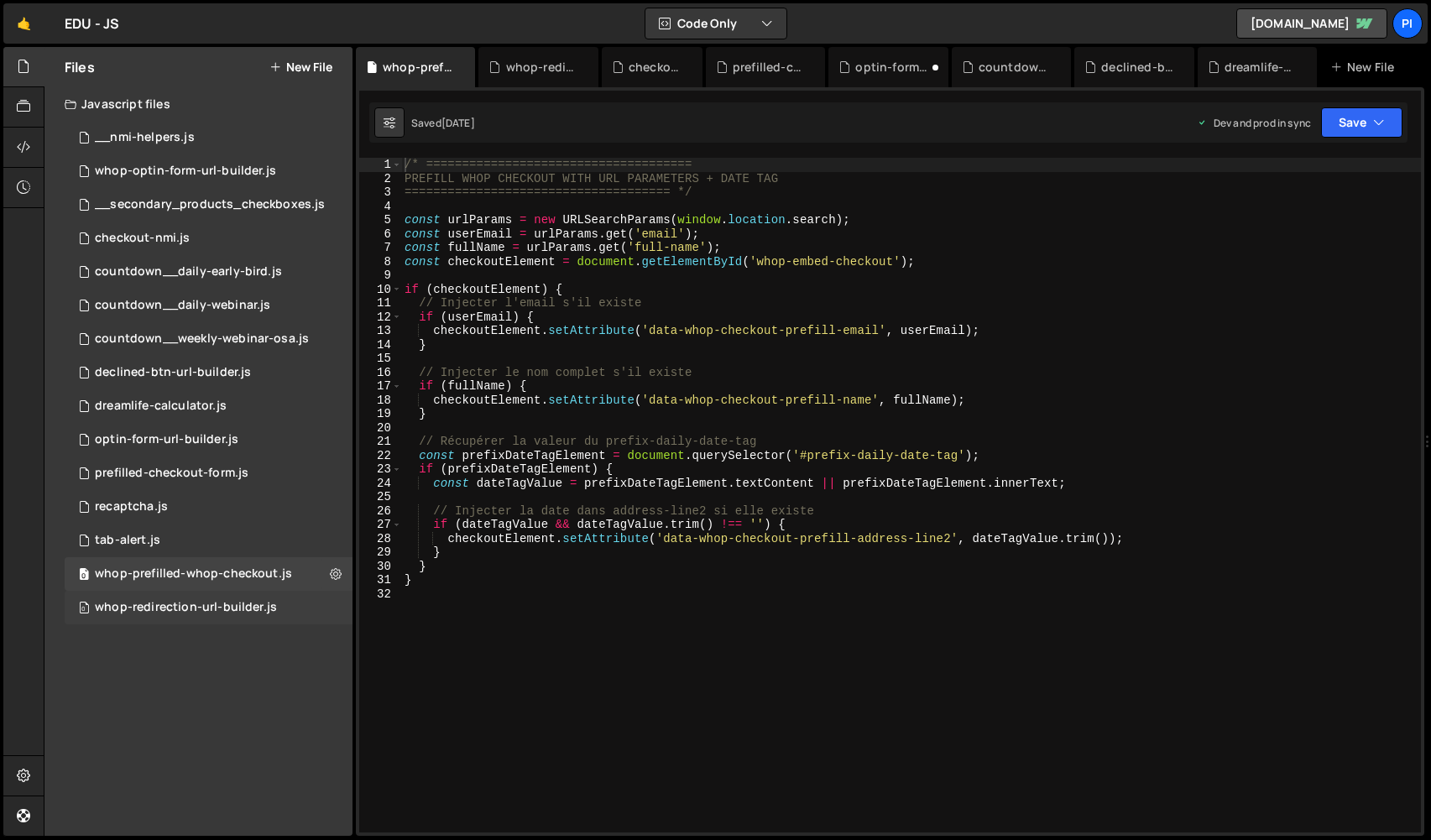
click at [264, 601] on div "whop-redirection-url-builder.js" at bounding box center [186, 607] width 182 height 15
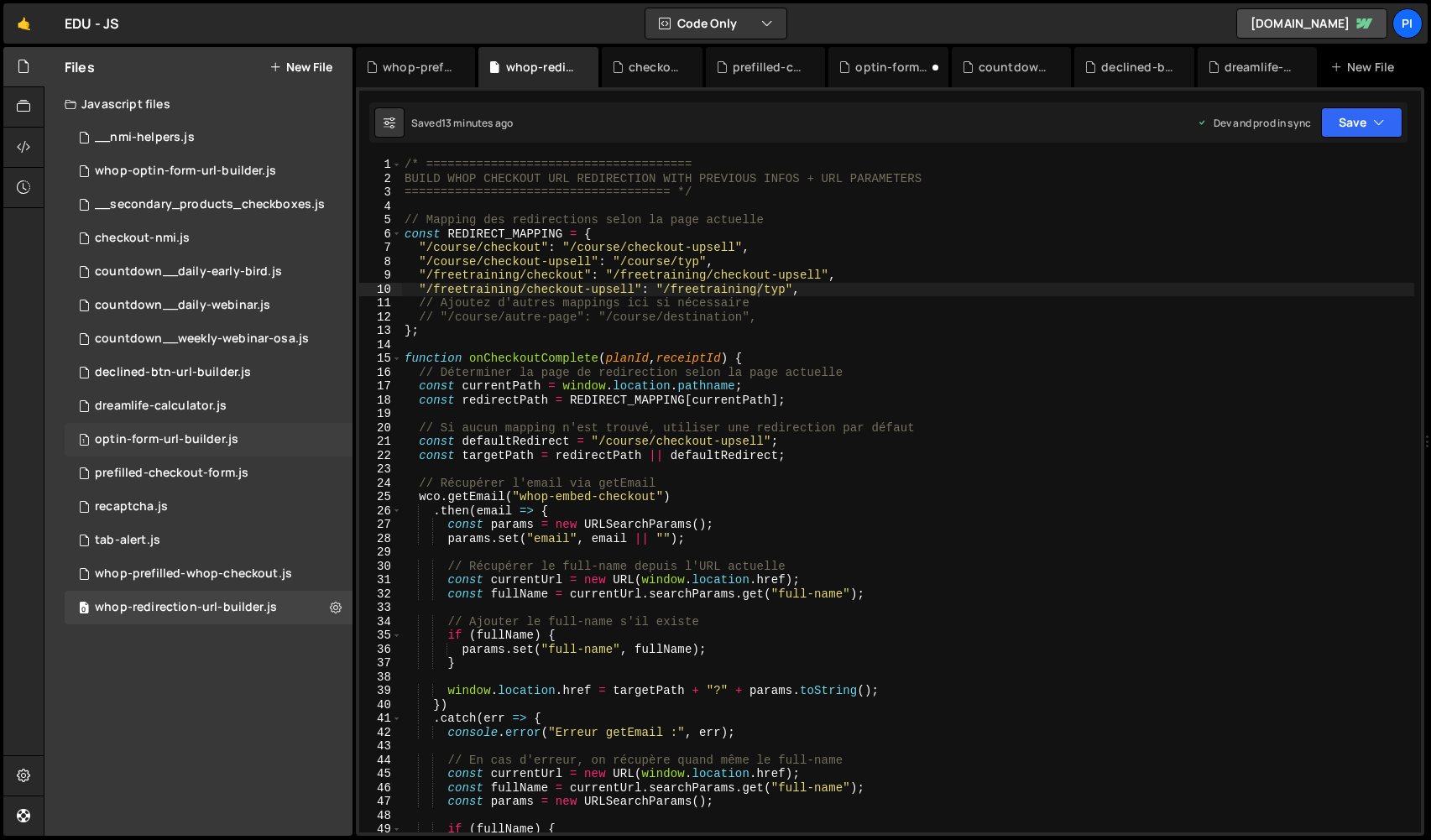
click at [229, 441] on div "optin-form-url-builder.js" at bounding box center [166, 439] width 144 height 15
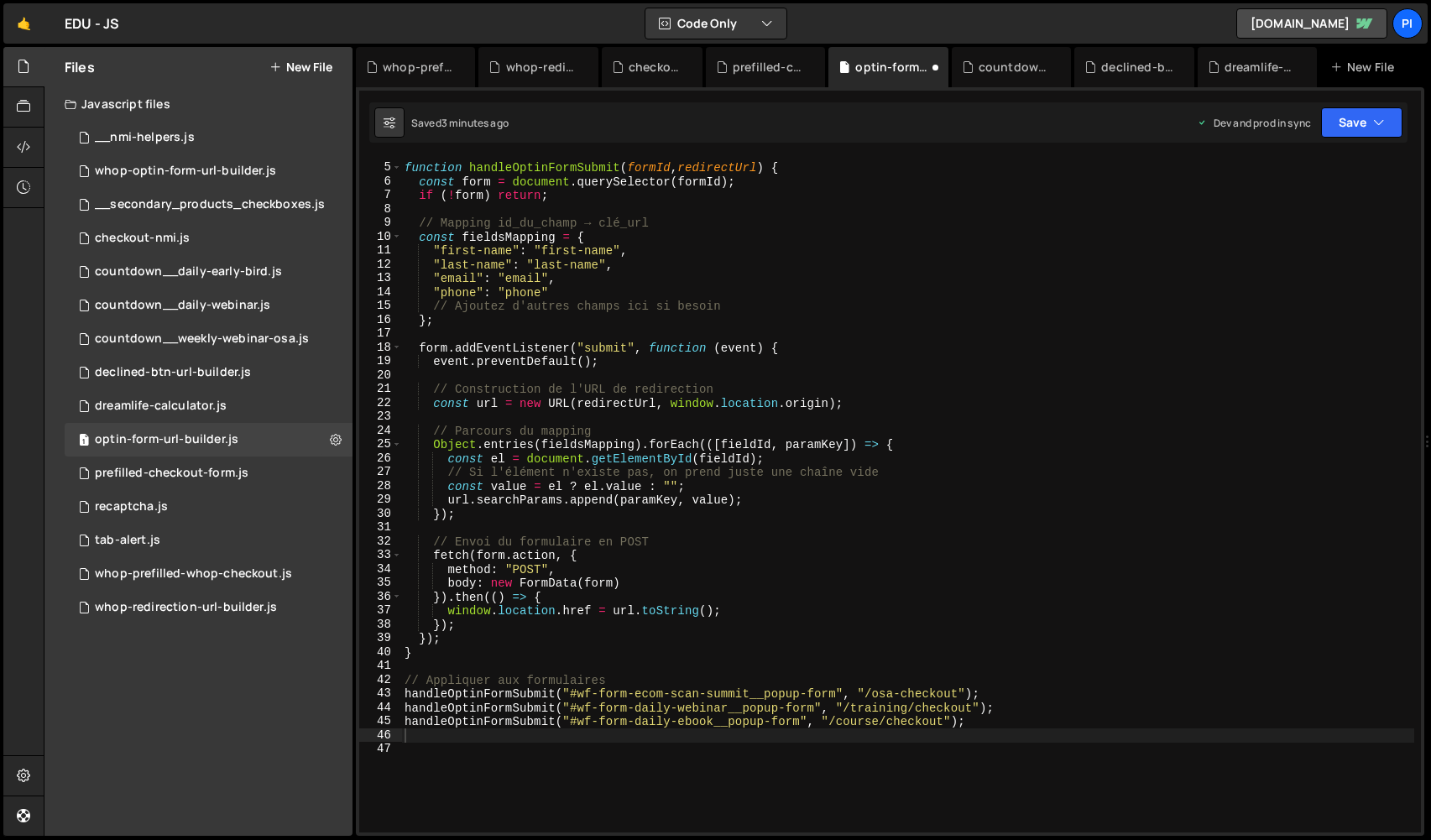
scroll to position [718, 0]
click at [568, 605] on div "function handleOptinFormSubmit ( formId , redirectUrl ) { const form = document…" at bounding box center [908, 498] width 1013 height 702
drag, startPoint x: 800, startPoint y: 719, endPoint x: 574, endPoint y: 724, distance: 226.1
click at [574, 724] on div "function handleOptinFormSubmit ( formId , redirectUrl ) { const form = document…" at bounding box center [908, 498] width 1013 height 702
paste textarea "wf-form-daily-webinar-crash-course"
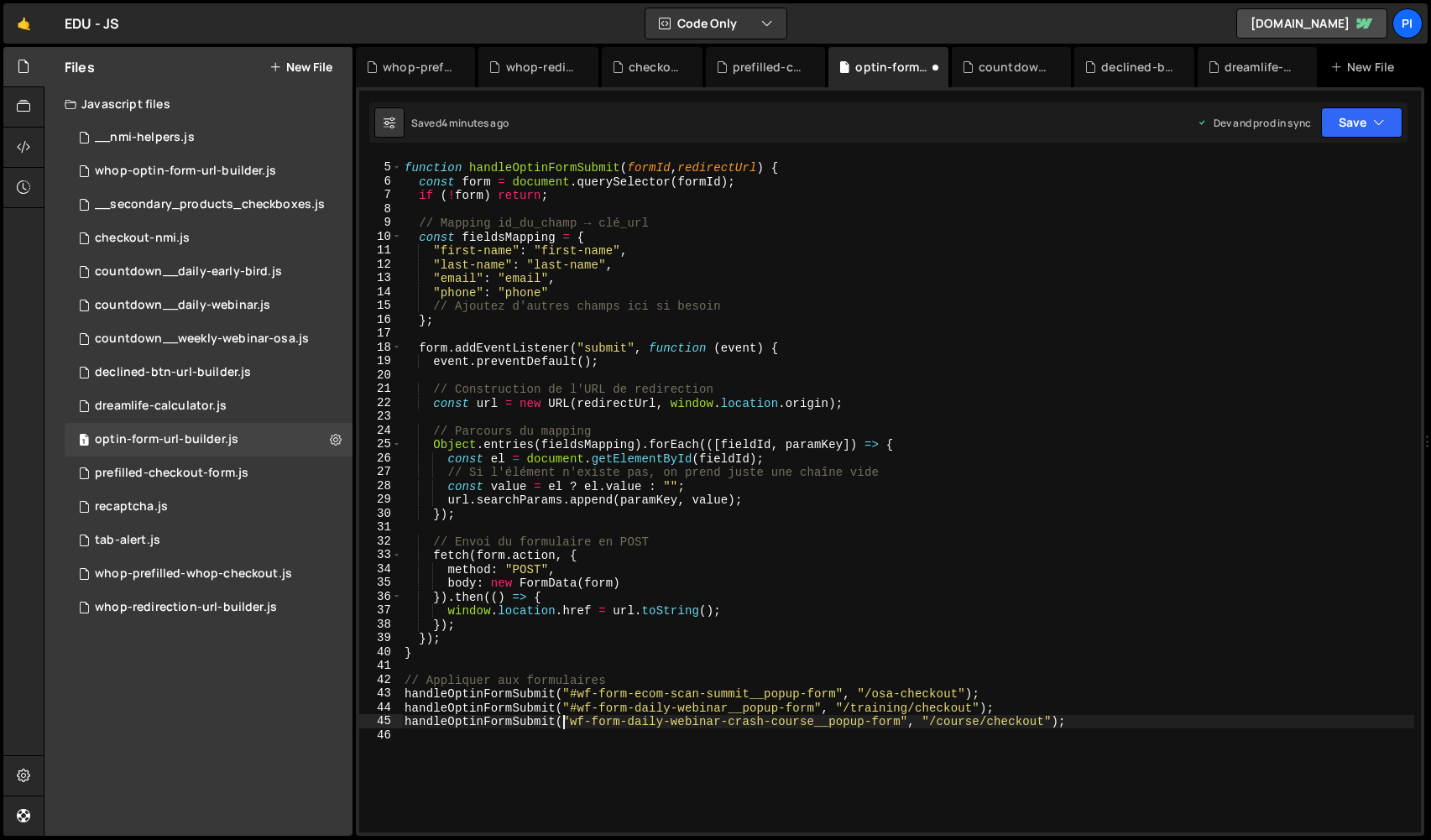
click at [564, 718] on div "function handleOptinFormSubmit ( formId , redirectUrl ) { const form = document…" at bounding box center [908, 498] width 1013 height 702
click at [568, 724] on div "function handleOptinFormSubmit ( formId , redirectUrl ) { const form = document…" at bounding box center [908, 498] width 1013 height 702
click at [1085, 725] on div "function handleOptinFormSubmit ( formId , redirectUrl ) { const form = document…" at bounding box center [908, 498] width 1013 height 702
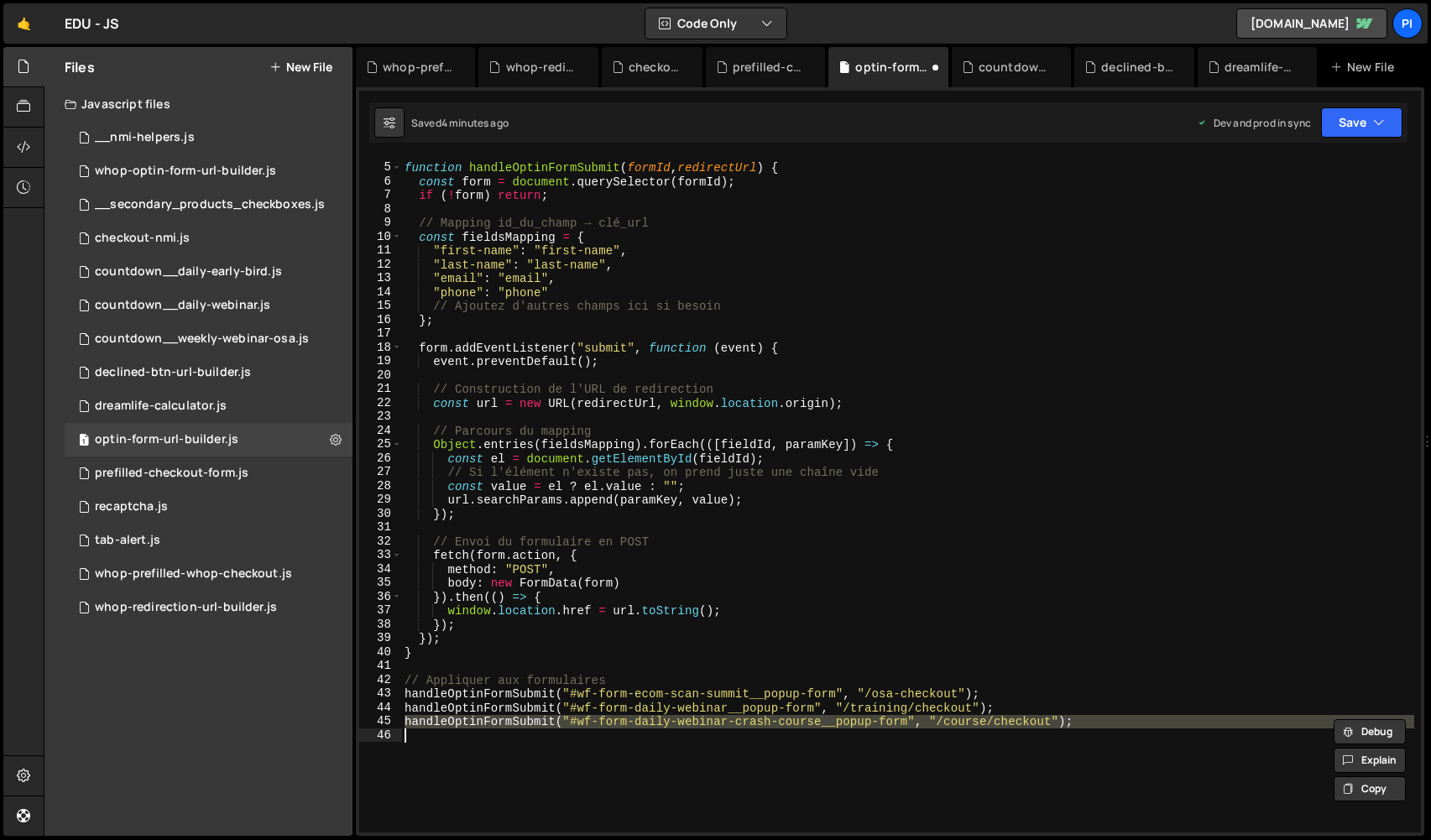
click at [1085, 725] on div "function handleOptinFormSubmit ( formId , redirectUrl ) { const form = document…" at bounding box center [908, 498] width 1013 height 702
click at [1100, 716] on div "function handleOptinFormSubmit ( formId , redirectUrl ) { const form = document…" at bounding box center [908, 495] width 1013 height 674
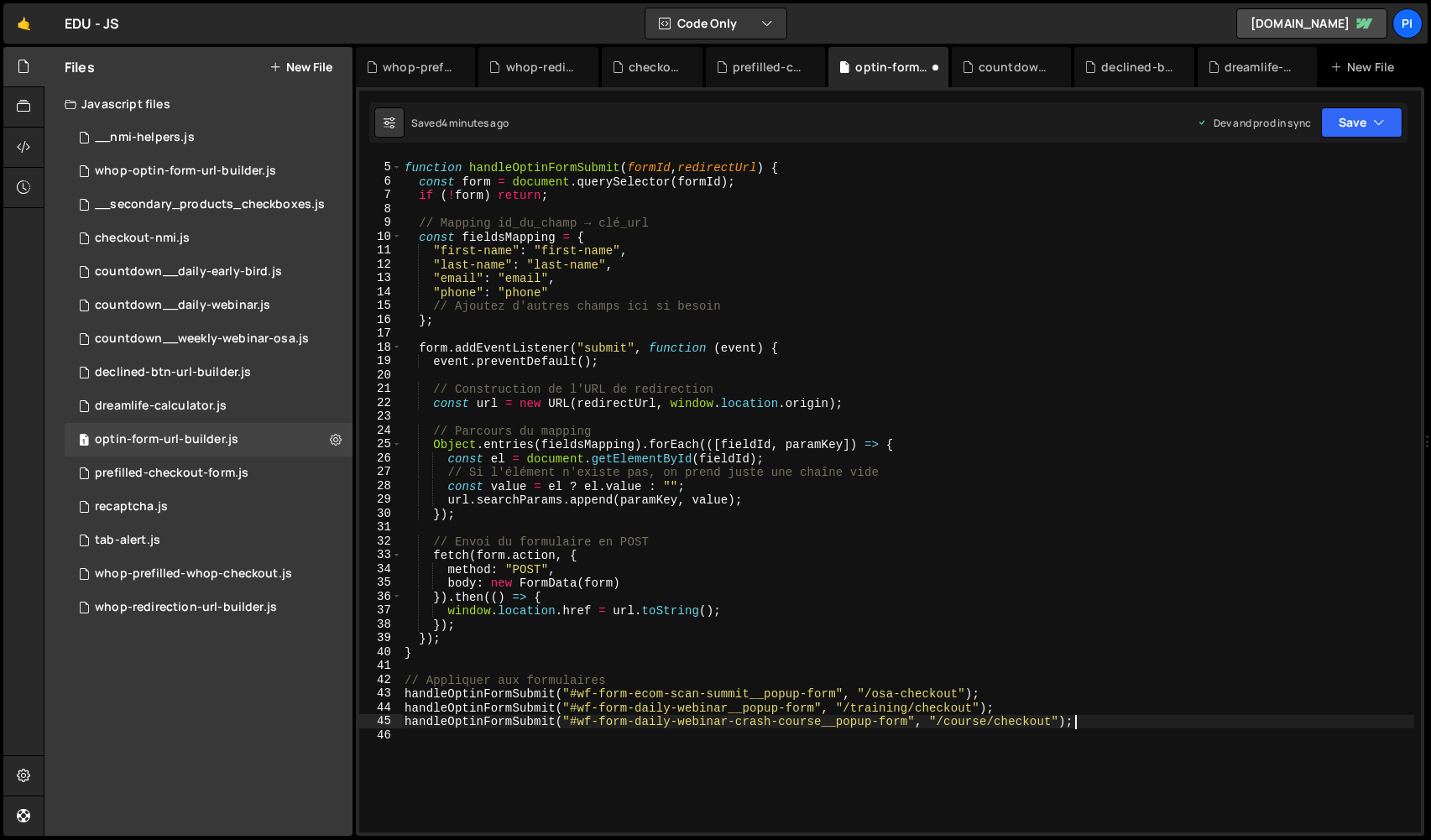
click at [1100, 716] on div "function handleOptinFormSubmit ( formId , redirectUrl ) { const form = document…" at bounding box center [908, 498] width 1013 height 702
type textarea "handleOptinFormSubmit("#wf-form-daily-webinar-crash-course__popup-form", "/cour…"
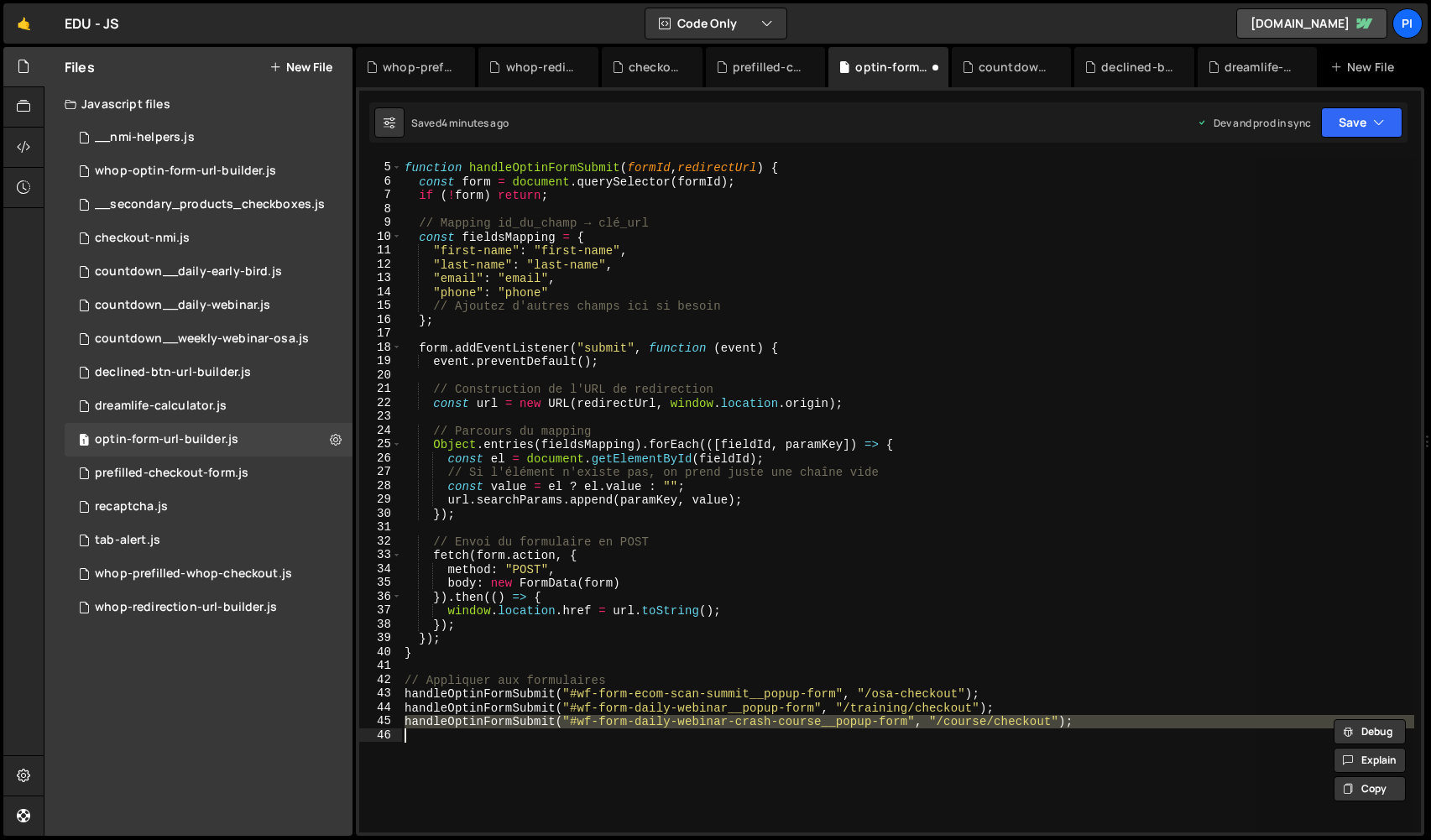
click at [1101, 734] on div "function handleOptinFormSubmit ( formId , redirectUrl ) { const form = document…" at bounding box center [908, 495] width 1013 height 674
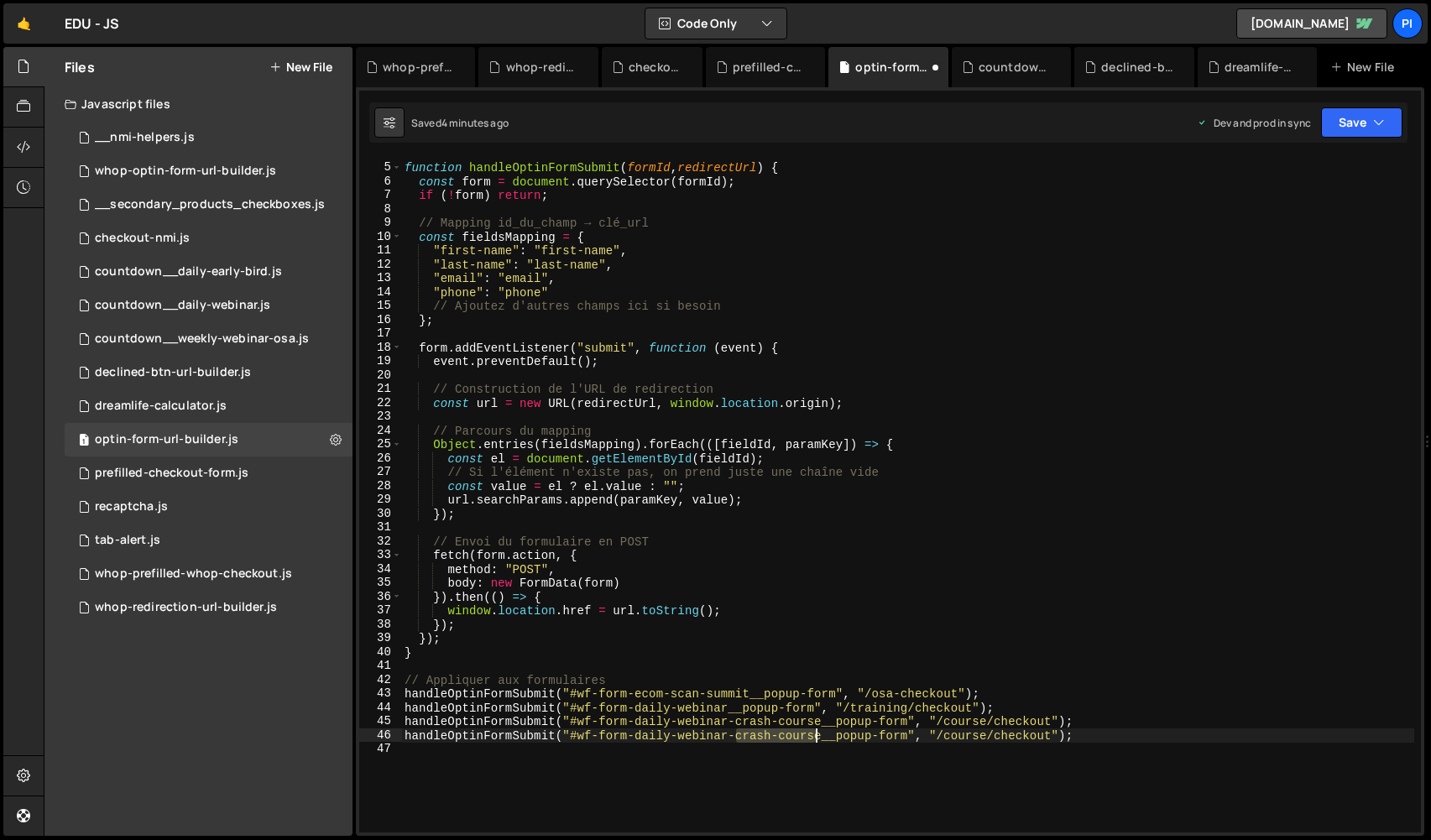
drag, startPoint x: 740, startPoint y: 738, endPoint x: 821, endPoint y: 737, distance: 81.0
click at [821, 737] on div "function handleOptinFormSubmit ( formId , redirectUrl ) { const form = document…" at bounding box center [908, 498] width 1013 height 702
drag, startPoint x: 996, startPoint y: 731, endPoint x: 957, endPoint y: 734, distance: 39.1
click at [957, 734] on div "function handleOptinFormSubmit ( formId , redirectUrl ) { const form = document…" at bounding box center [908, 498] width 1013 height 702
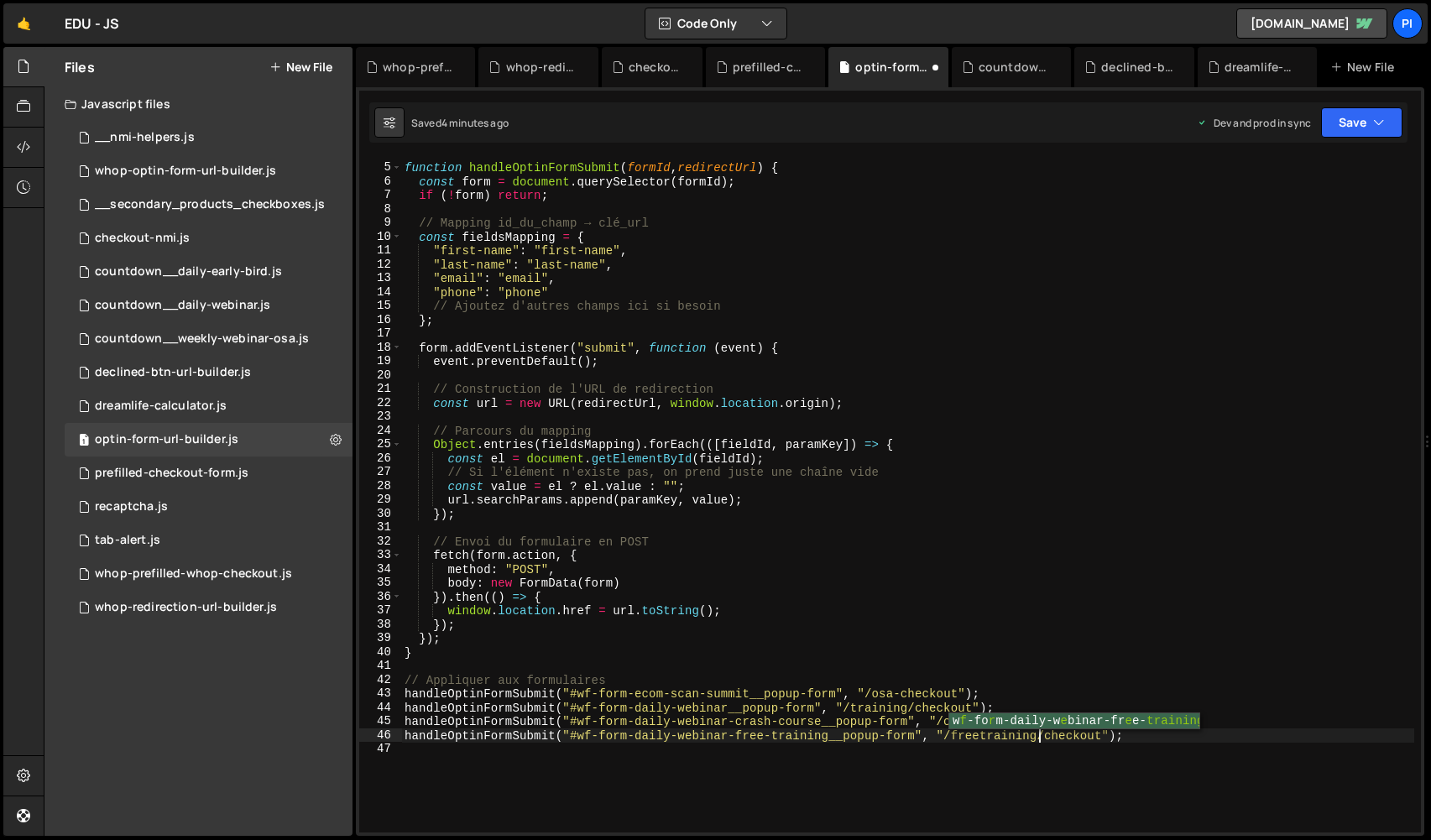
click at [979, 625] on div "function handleOptinFormSubmit ( formId , redirectUrl ) { const form = document…" at bounding box center [908, 498] width 1013 height 702
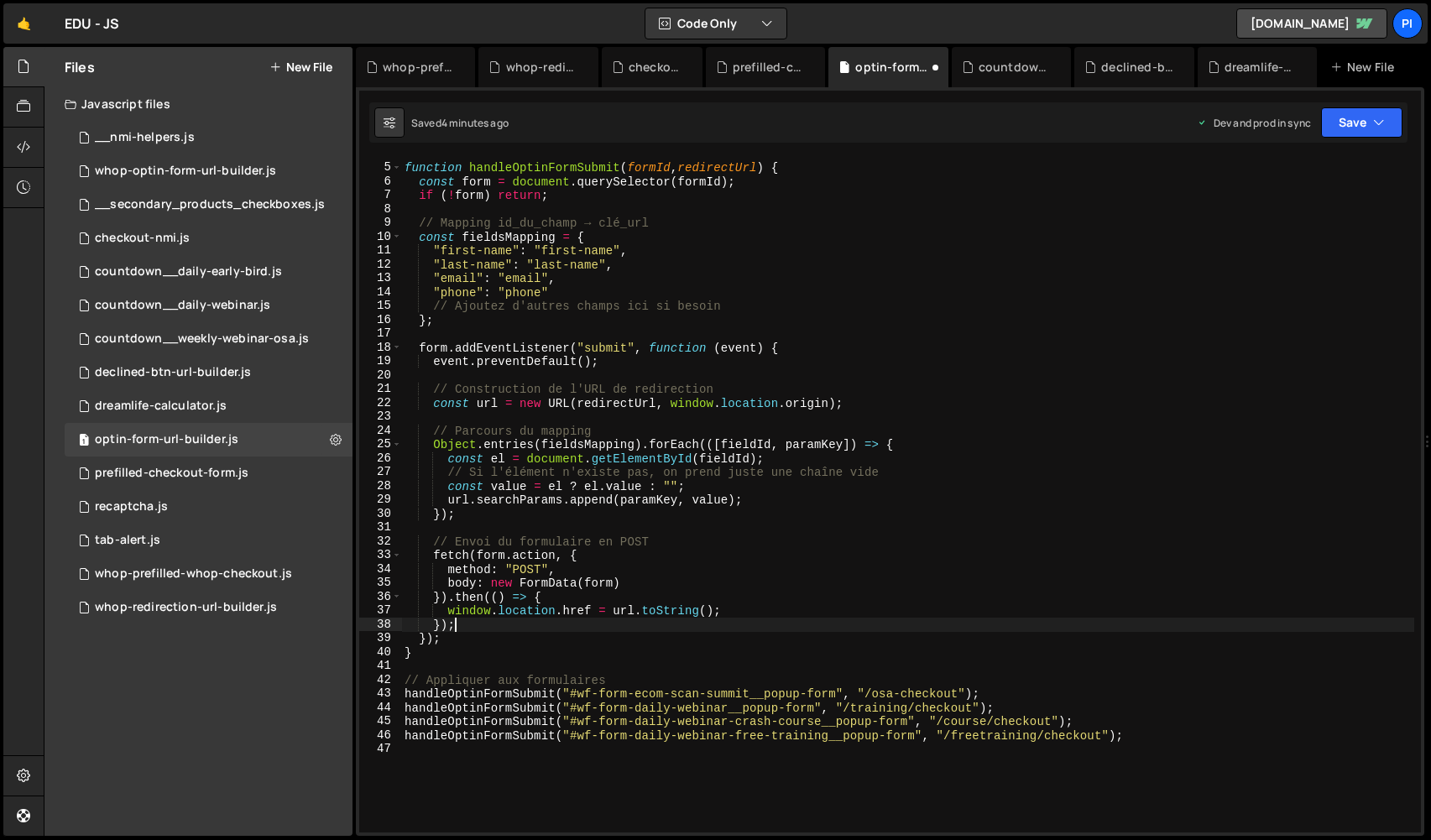
scroll to position [0, 3]
click at [1381, 114] on icon "button" at bounding box center [1378, 122] width 11 height 17
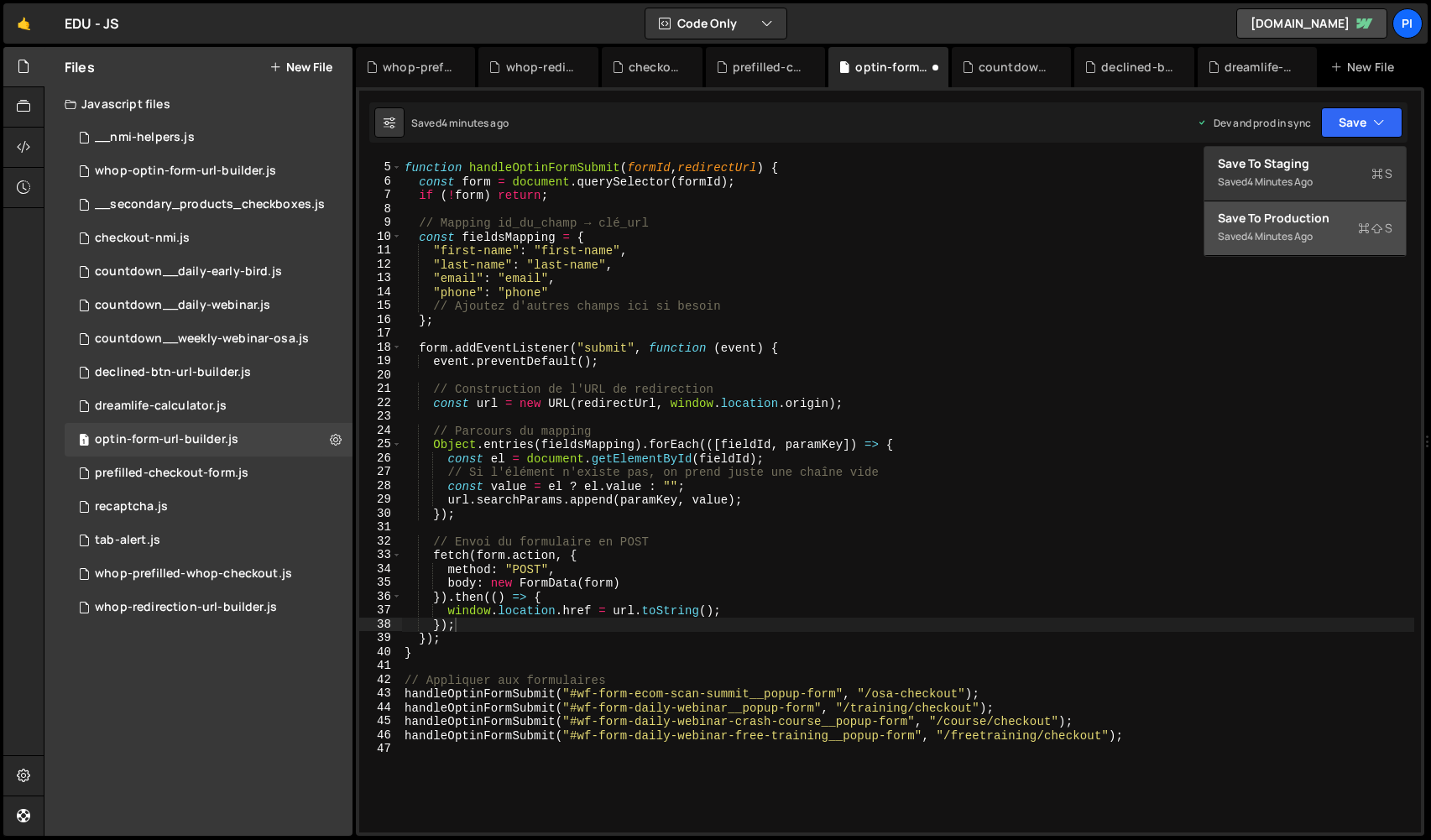
click at [1346, 225] on div "Save to Production S" at bounding box center [1305, 217] width 174 height 17
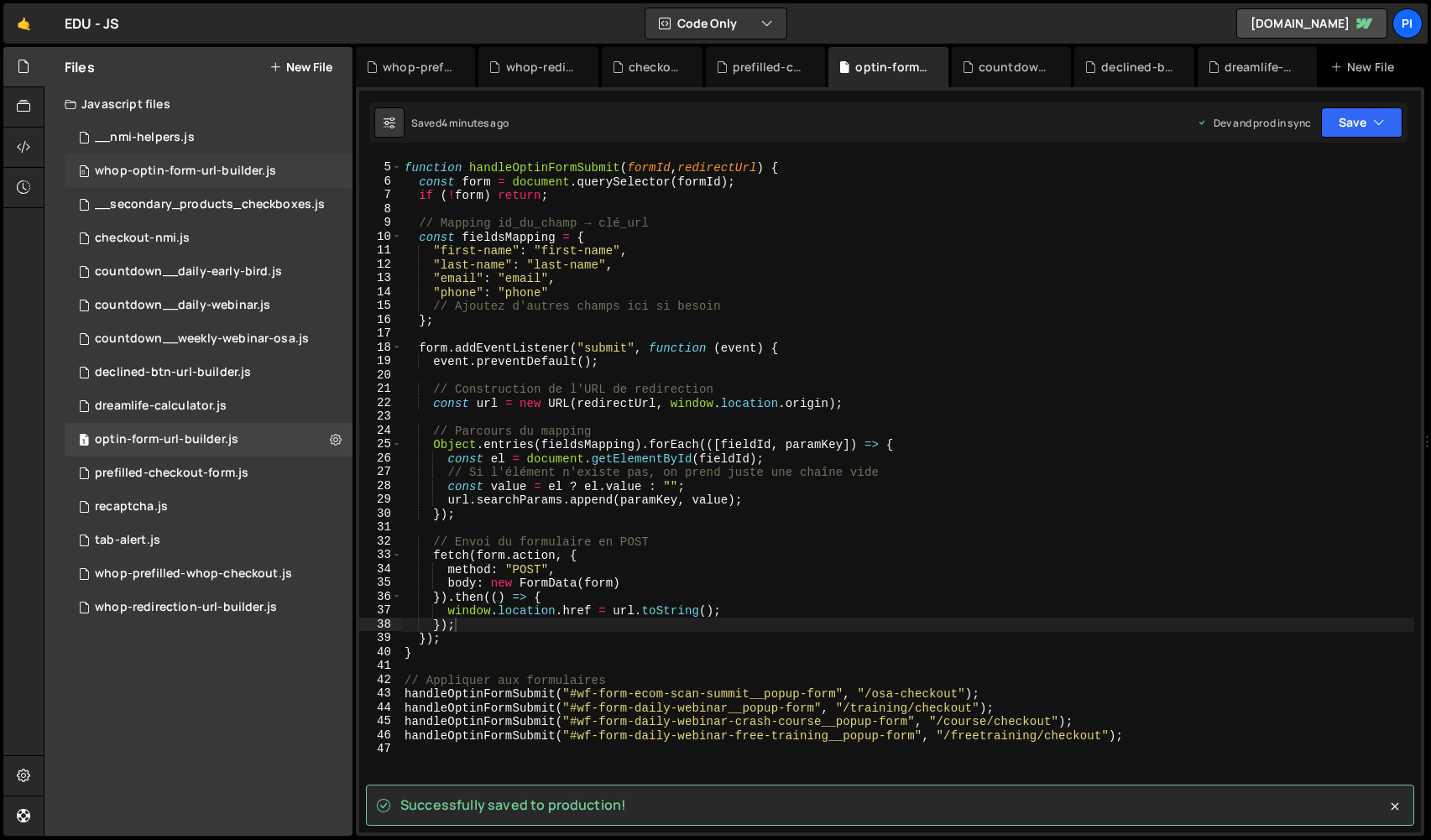
click at [281, 176] on div "0 whop-optin-form-url-builder.js 0" at bounding box center [209, 171] width 287 height 33
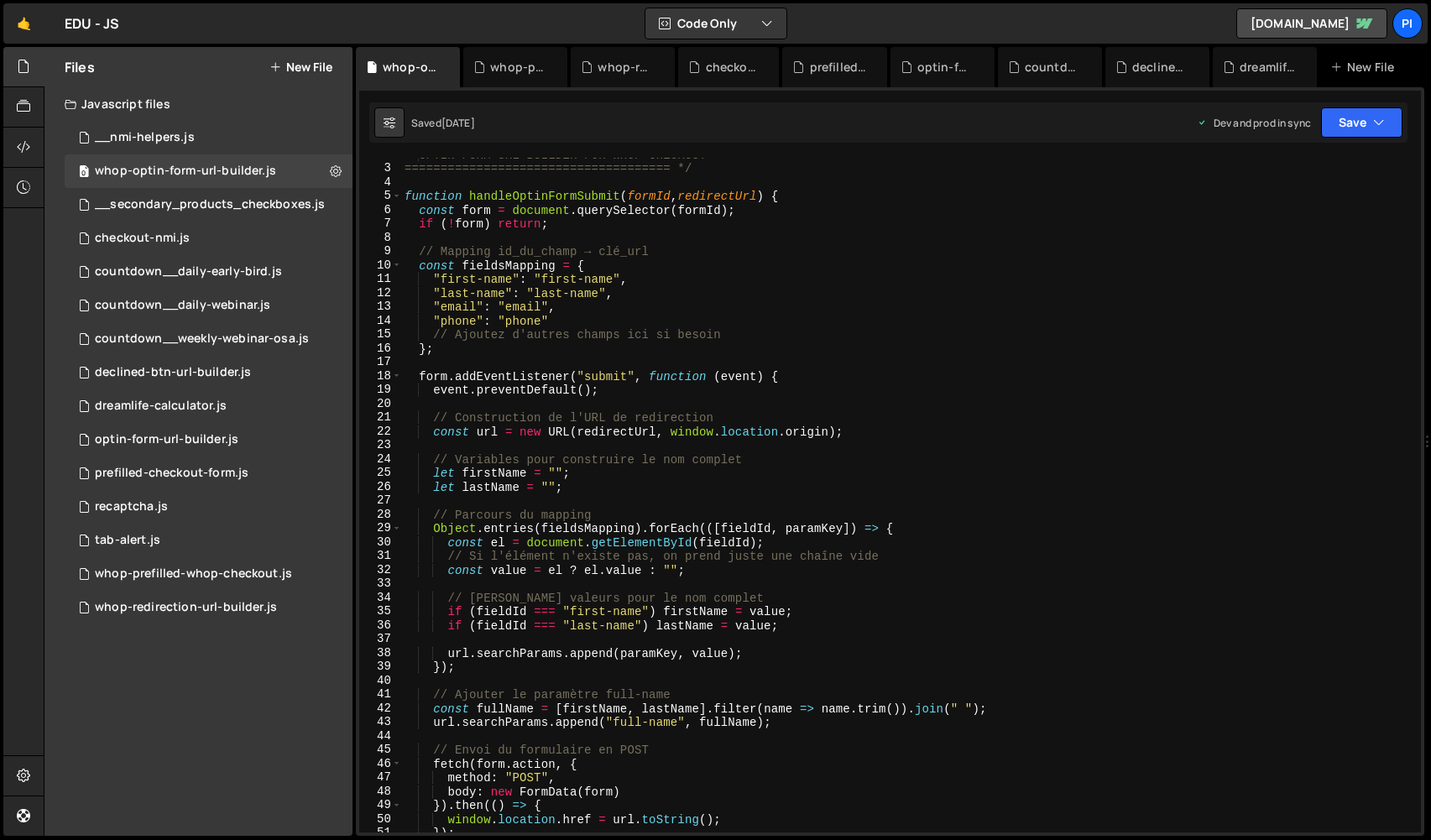
scroll to position [201, 0]
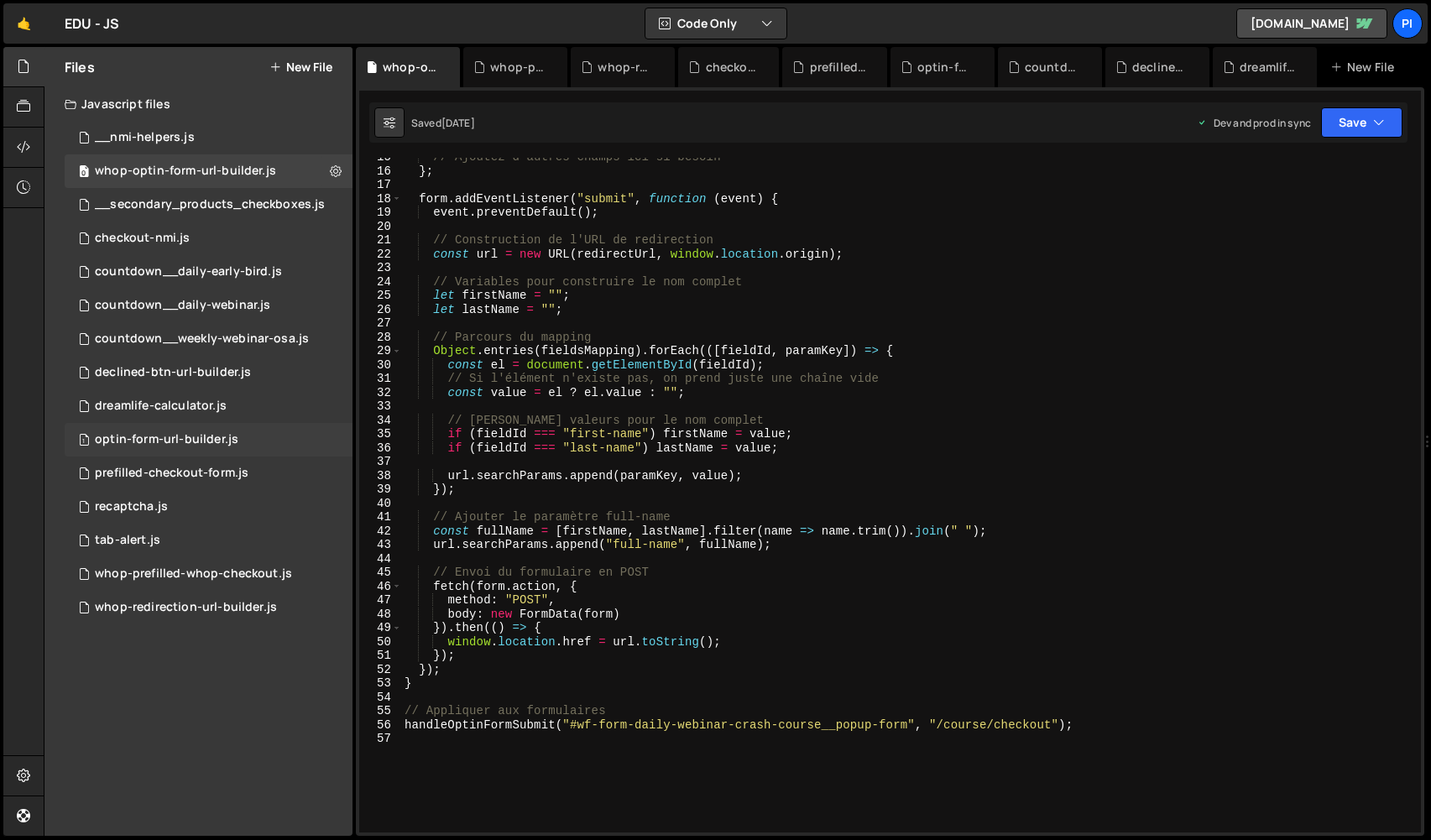
click at [316, 444] on div "1 optin-form-url-builder.js 0" at bounding box center [209, 440] width 287 height 33
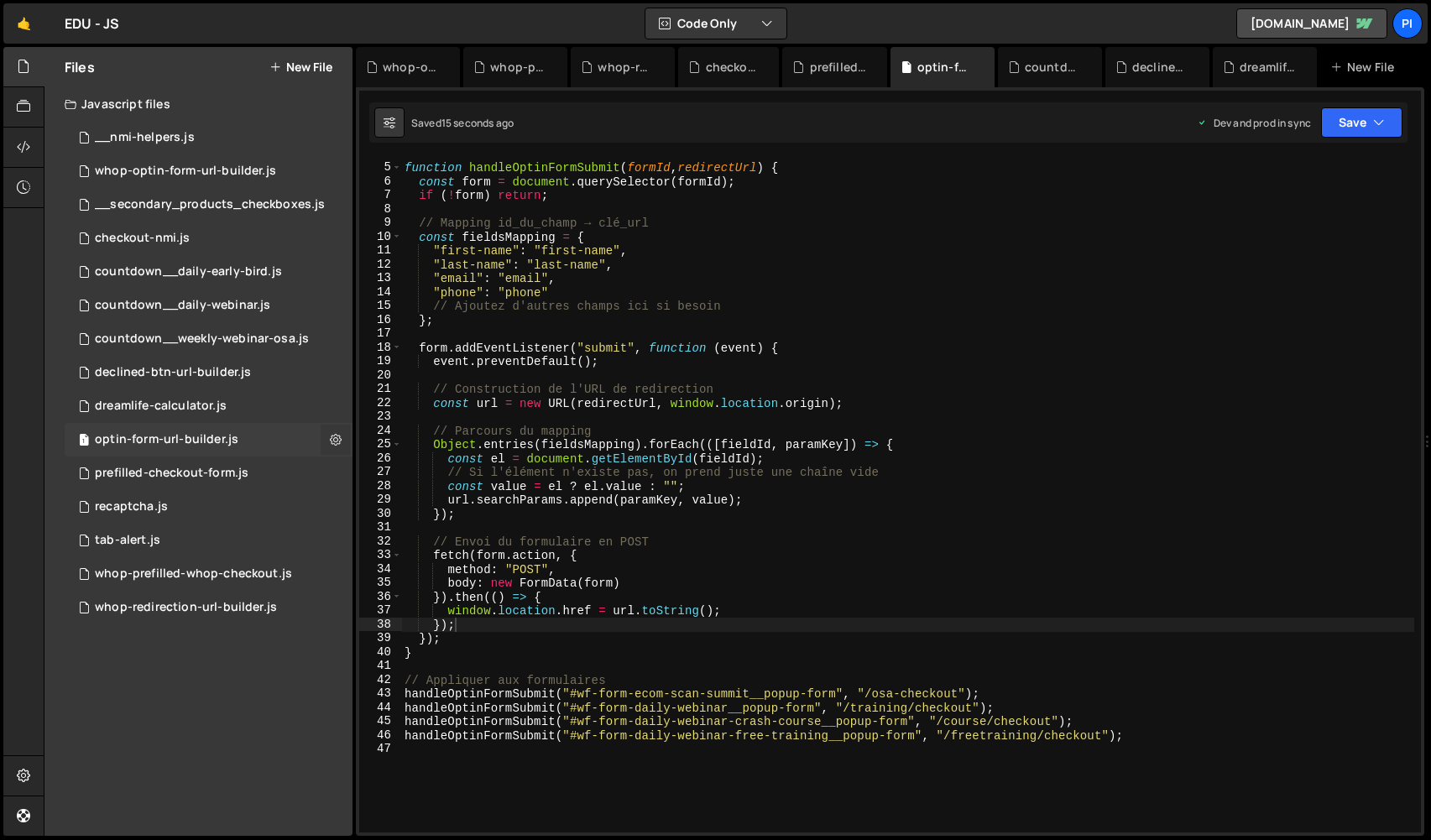
scroll to position [718, 0]
click at [332, 440] on icon at bounding box center [335, 439] width 11 height 16
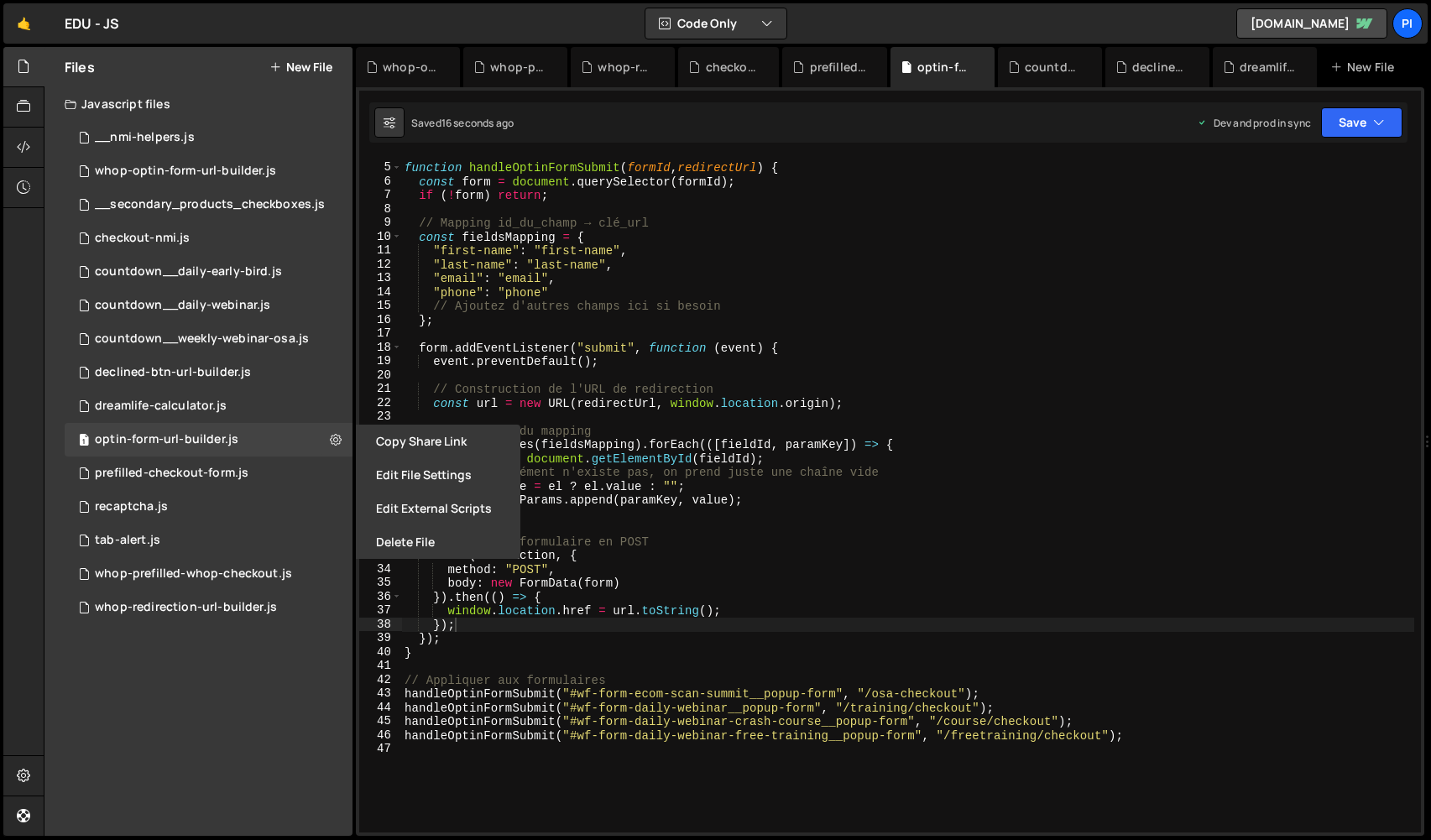
type textarea "handleOptinFormSubmit("#wf-form-daily-webinar-free-training__popup-form", "/fre…"
click at [1151, 736] on div "function handleOptinFormSubmit ( formId , redirectUrl ) { const form = document…" at bounding box center [908, 498] width 1013 height 702
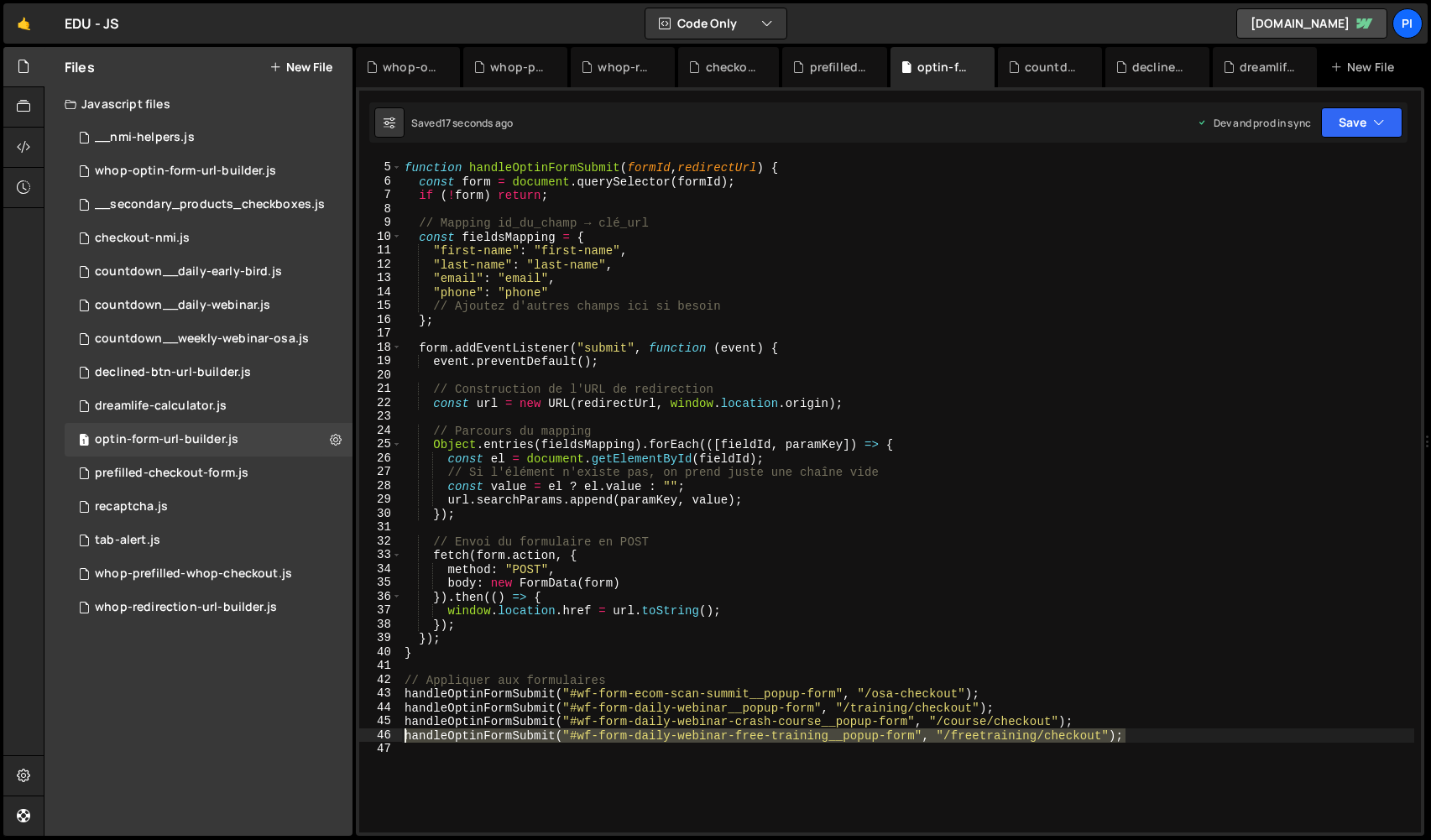
drag, startPoint x: 1162, startPoint y: 735, endPoint x: 387, endPoint y: 739, distance: 775.0
click at [387, 739] on div "handleOptinFormSubmit("#wf-form-daily-webinar-free-training__popup-form", "/fre…" at bounding box center [889, 495] width 1061 height 674
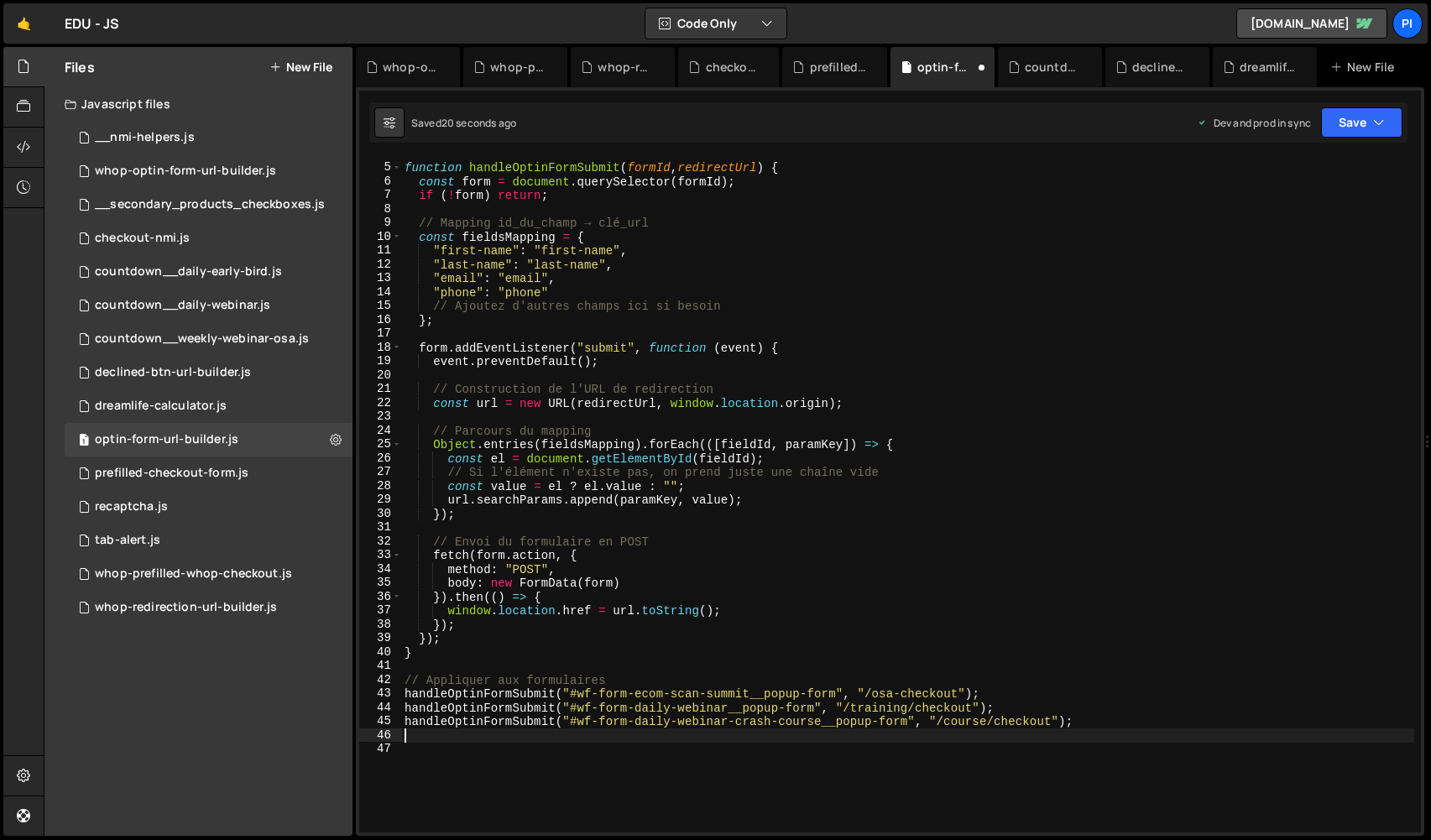
click at [605, 716] on div "function handleOptinFormSubmit ( formId , redirectUrl ) { const form = document…" at bounding box center [908, 498] width 1013 height 702
type textarea "handleOptinFormSubmit("#wf-form-daily-webinar-crash-course__popup-form", "/cour…"
click at [1364, 124] on button "Save" at bounding box center [1361, 123] width 81 height 30
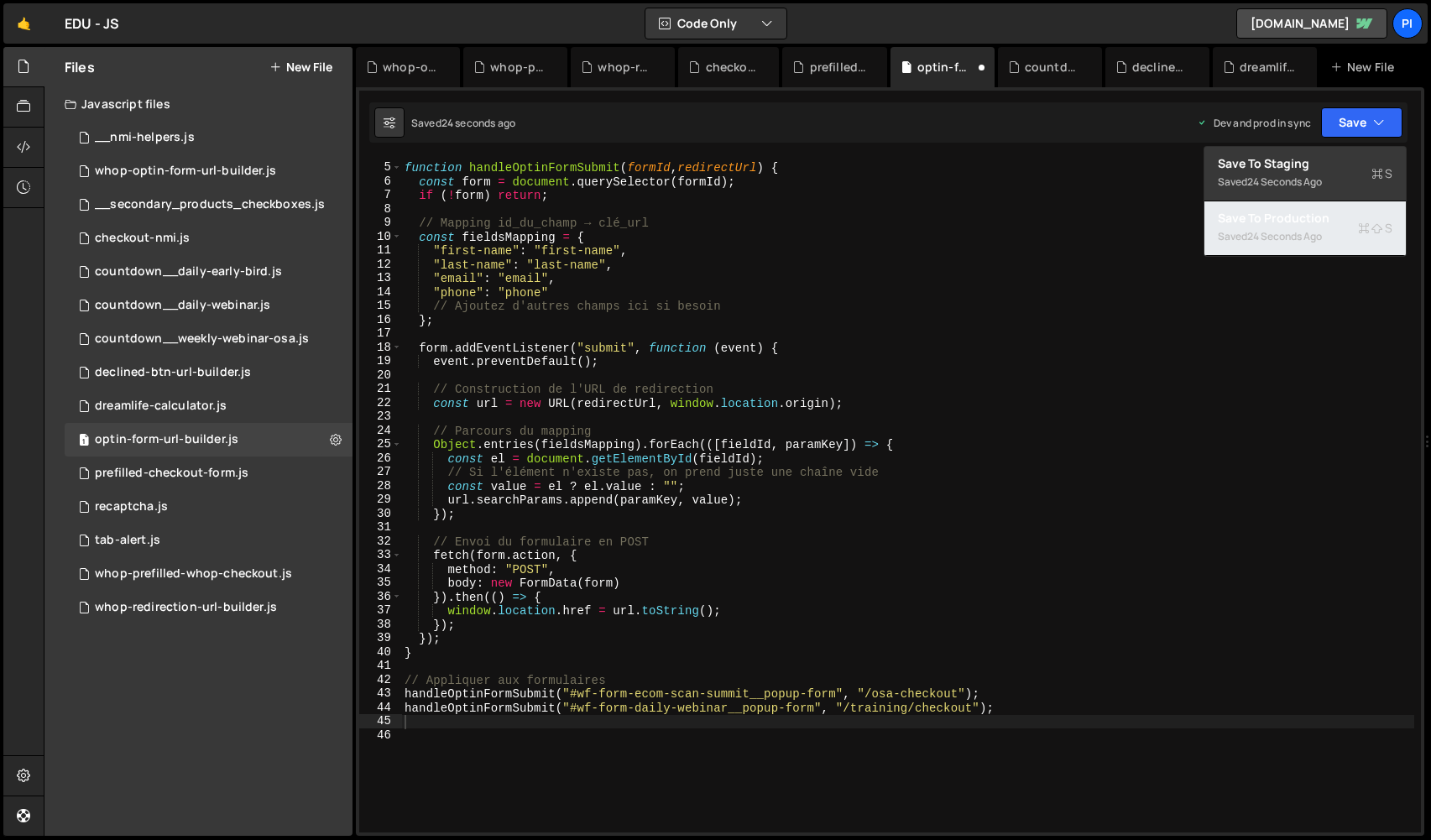
click at [1309, 229] on div "24 seconds ago" at bounding box center [1284, 236] width 74 height 14
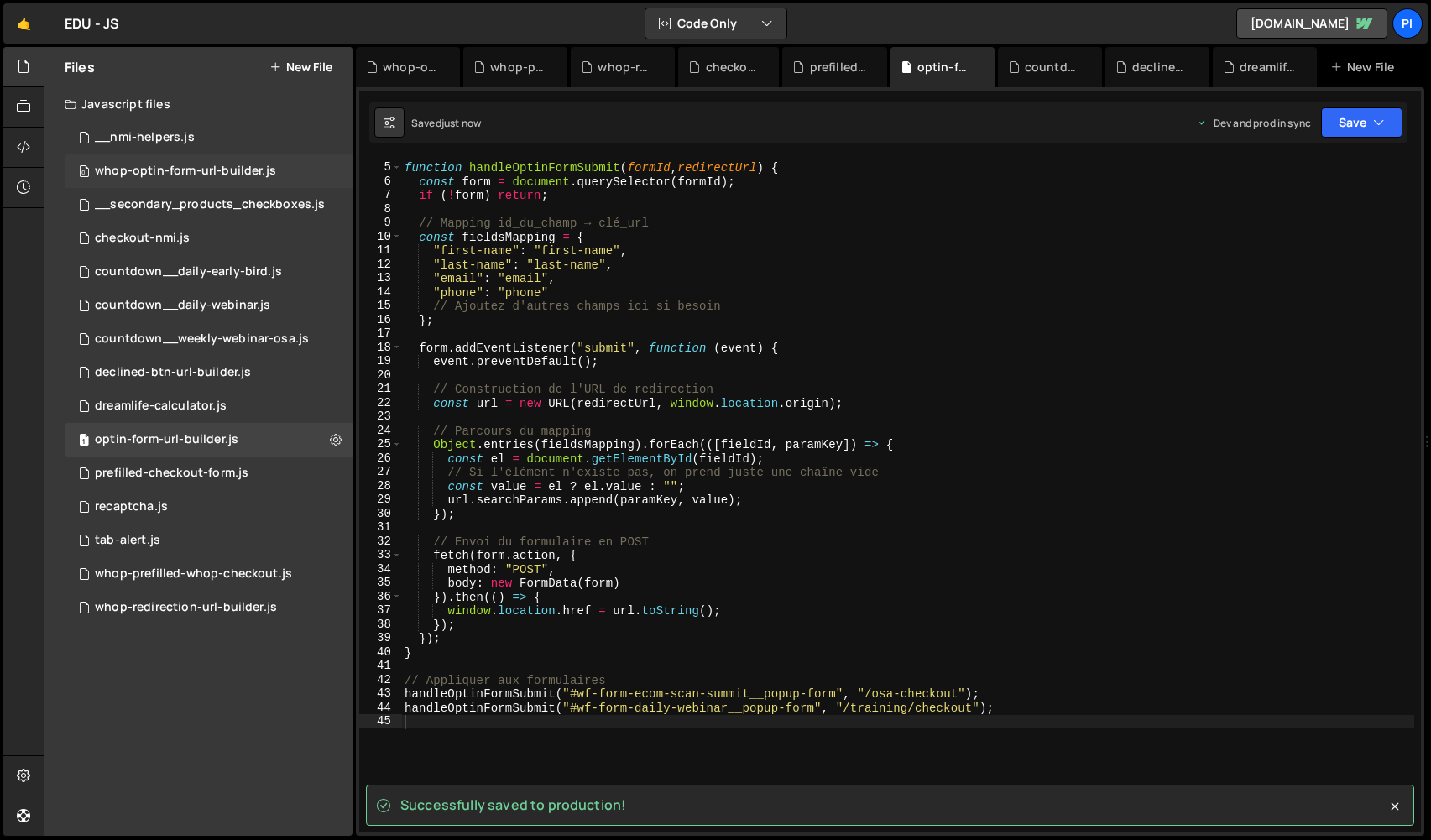
click at [249, 171] on div "whop-optin-form-url-builder.js" at bounding box center [185, 171] width 181 height 15
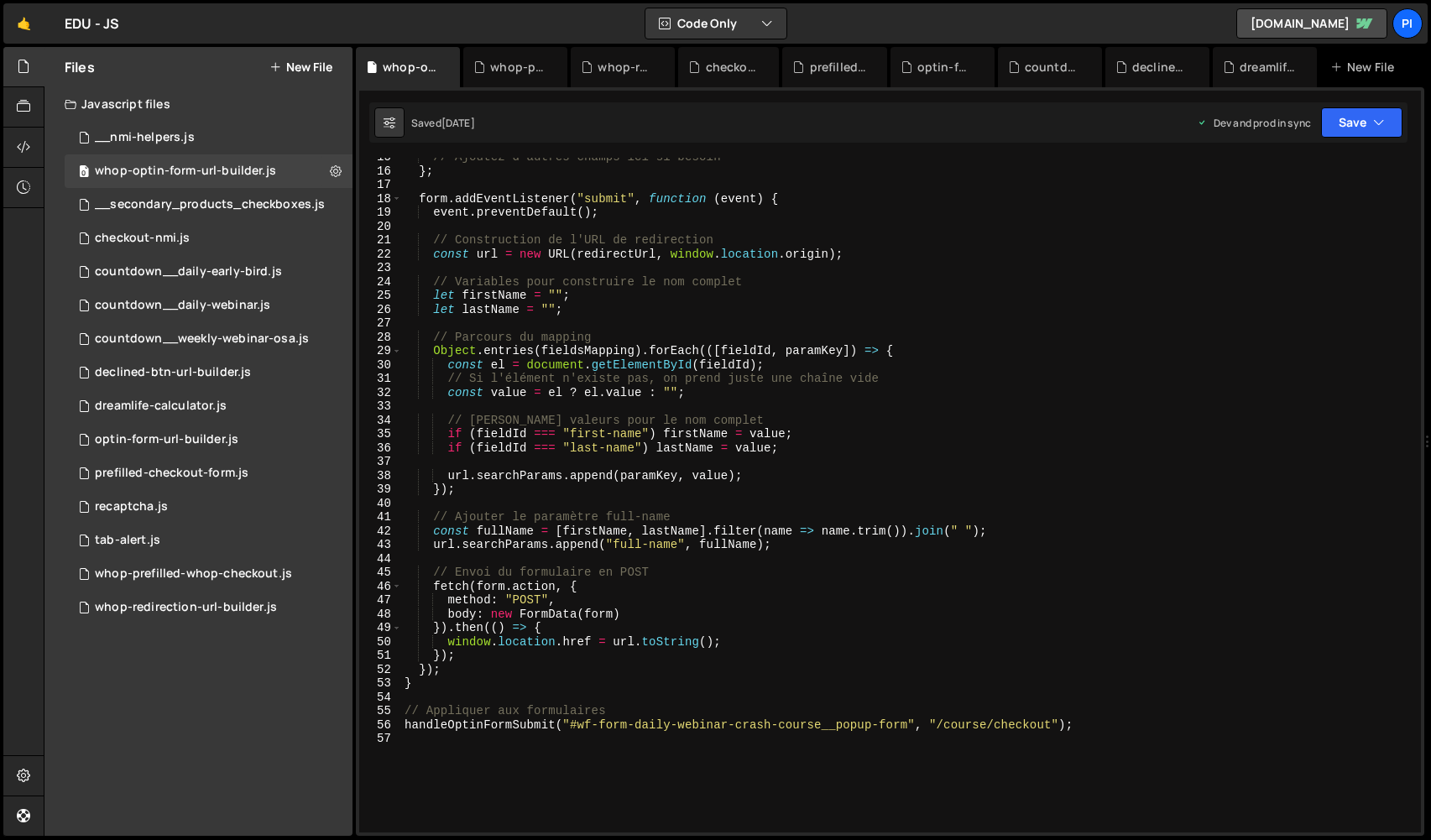
click at [1055, 724] on div "// Ajoutez d'autres champs ici si besoin } ; form . addEventListener ( "submit"…" at bounding box center [908, 501] width 1013 height 702
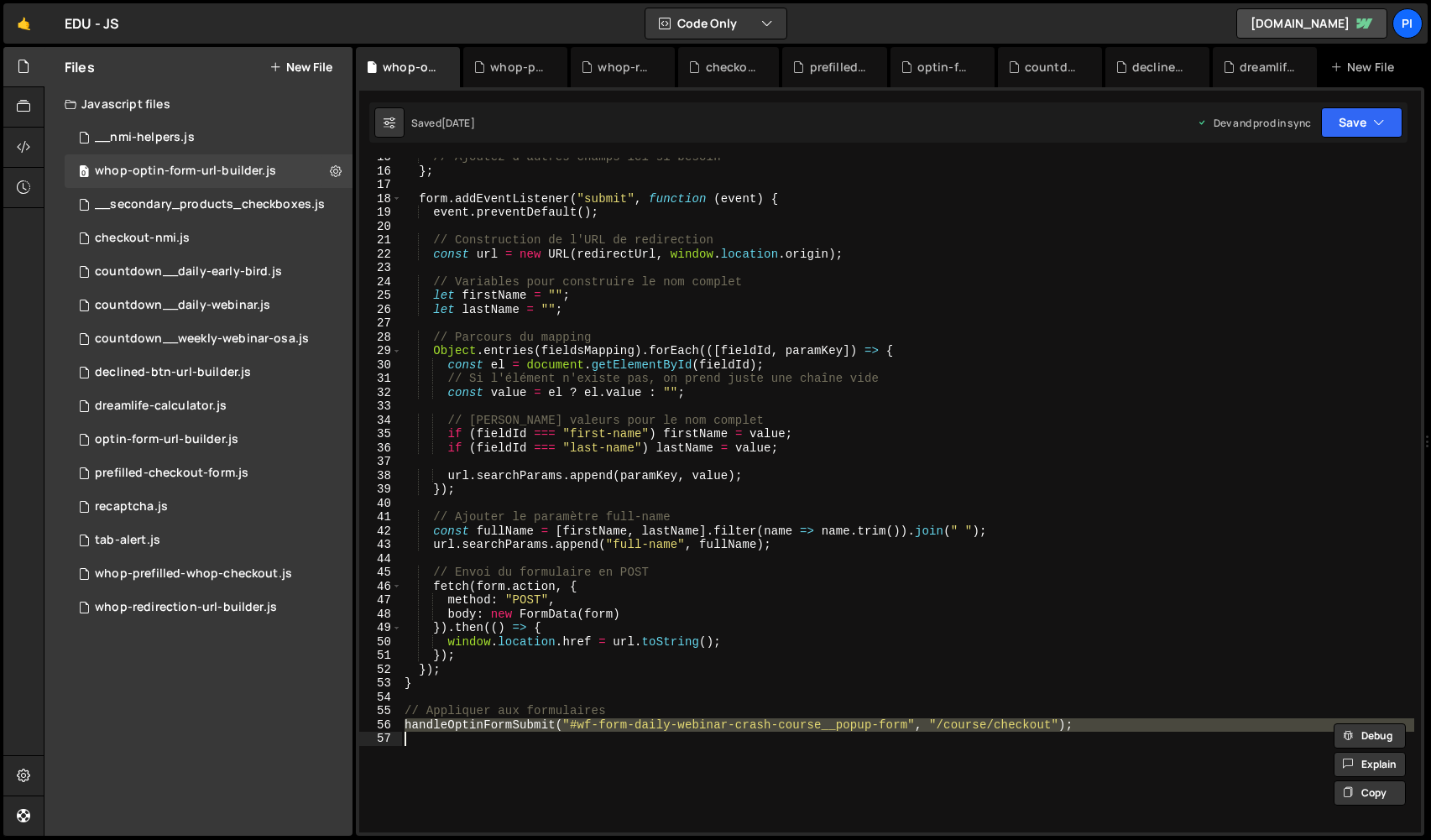
click at [1055, 724] on div "// Ajoutez d'autres champs ici si besoin } ; form . addEventListener ( "submit"…" at bounding box center [908, 501] width 1013 height 702
paste textarea "free-training__popup-form", "/freetraining/checkout");"
click at [1144, 728] on div "// Ajoutez d'autres champs ici si besoin } ; form . addEventListener ( "submit"…" at bounding box center [908, 495] width 1013 height 674
type textarea "handleOptinFormSubmit("#wf-form-daily-webinar-crash-course__popup-form", "/cour…"
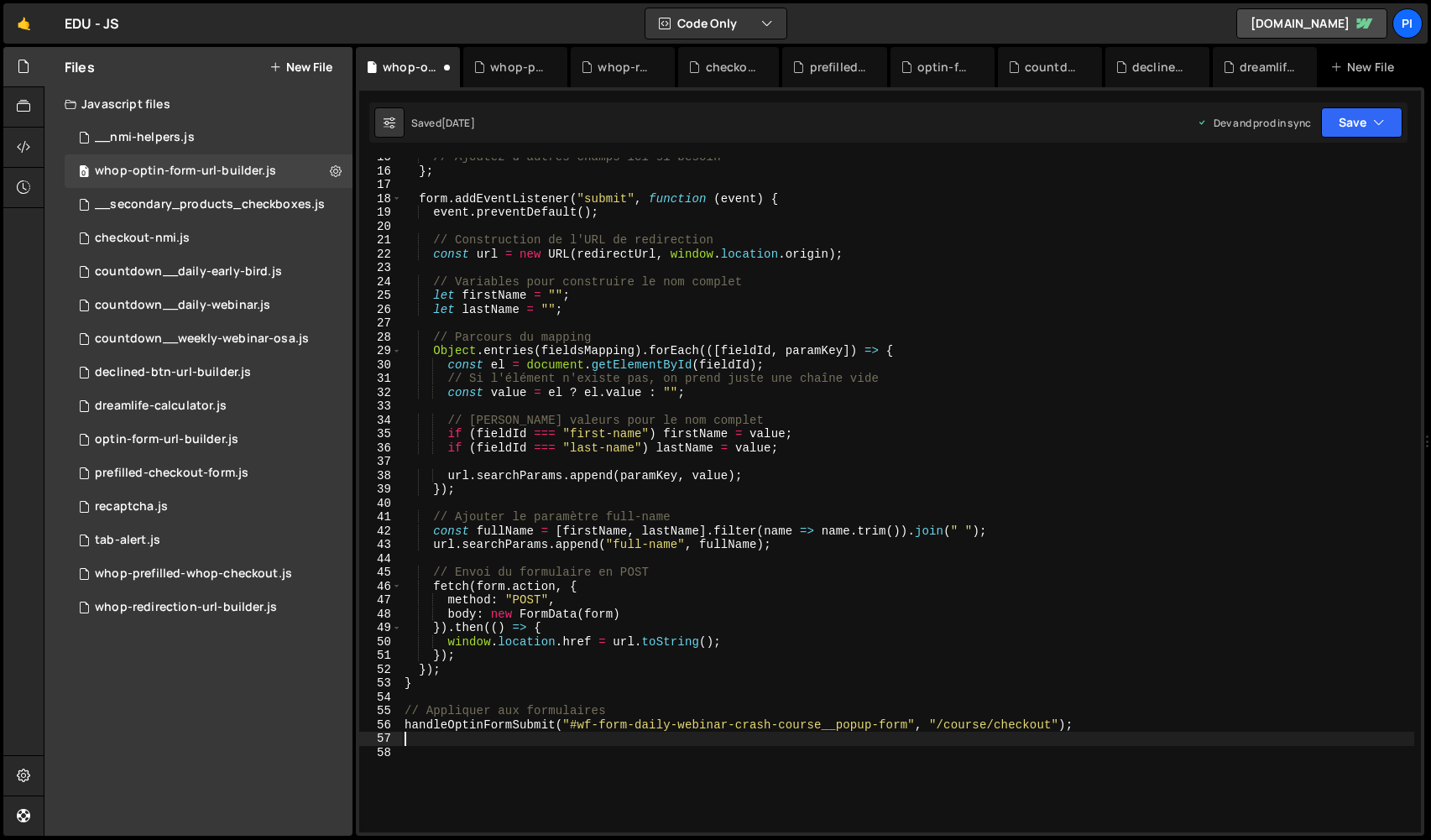
paste textarea "handleOptinFormSubmit("#wf-form-daily-webinar-free-training__popup-form", "/fre…"
type textarea "handleOptinFormSubmit("#wf-form-daily-webinar-free-training__popup-form", "/fre…"
click at [1354, 125] on button "Save" at bounding box center [1361, 123] width 81 height 30
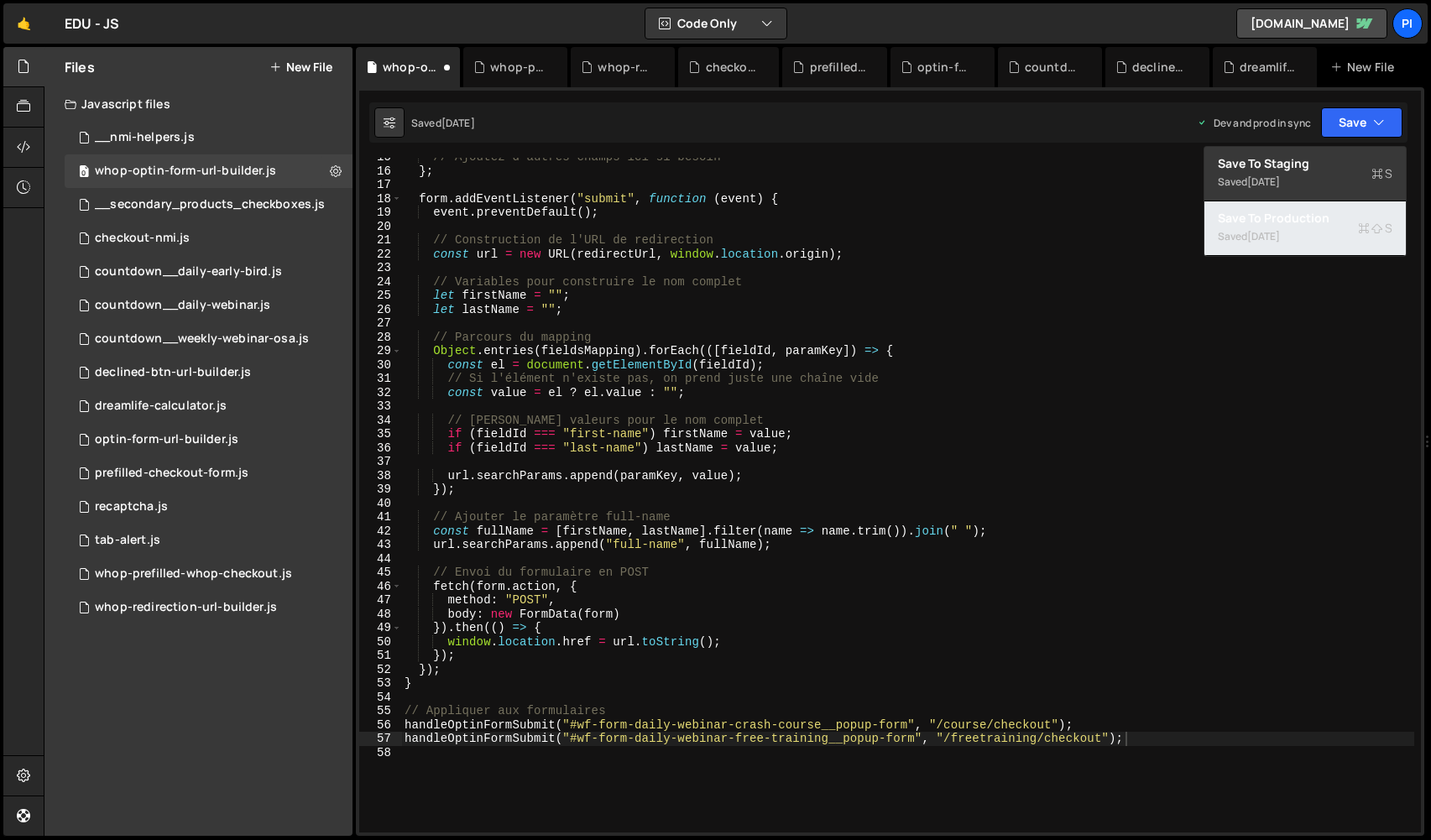
click at [1279, 229] on div "[DATE]" at bounding box center [1263, 236] width 32 height 14
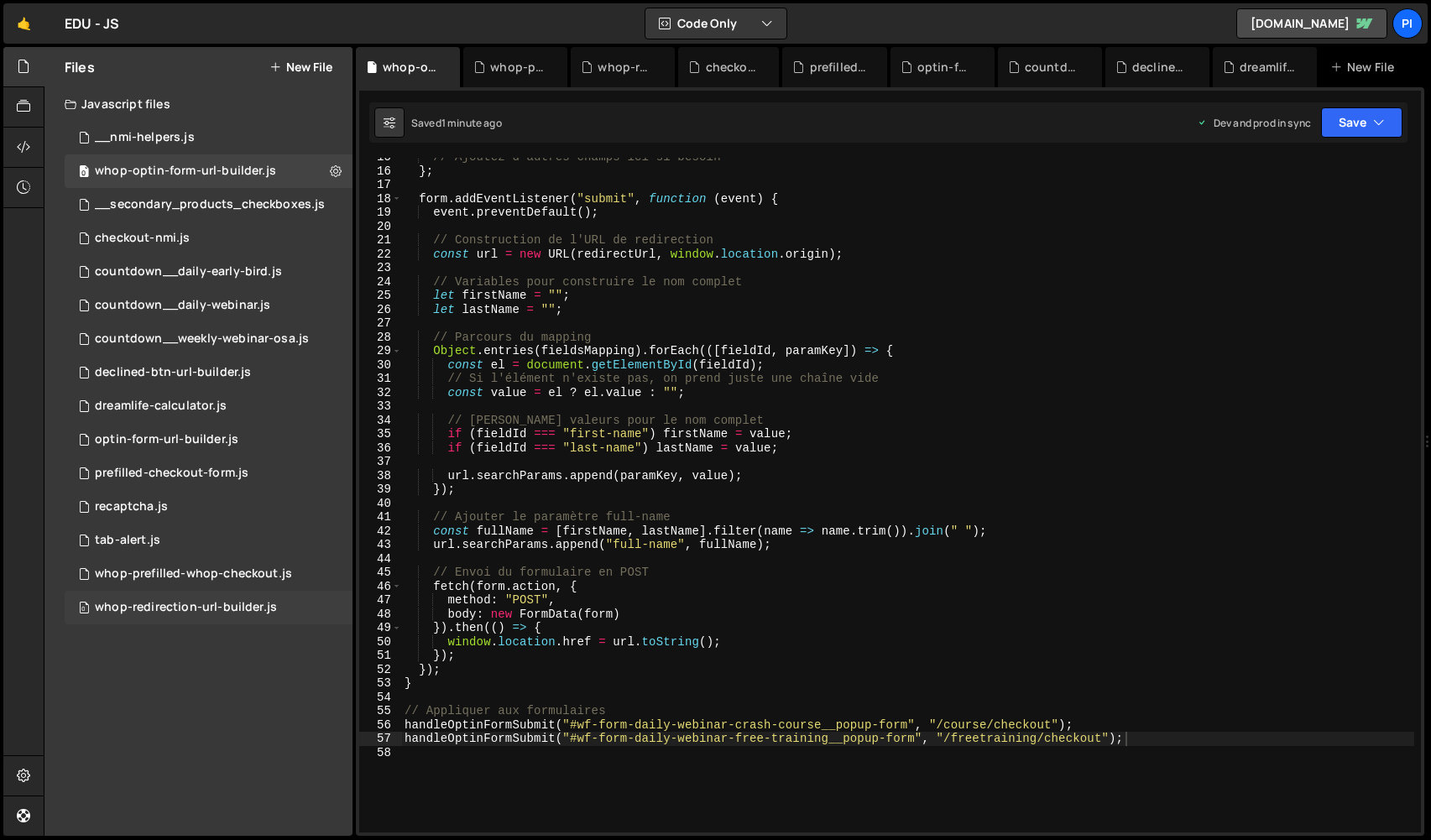
click at [212, 603] on div "whop-redirection-url-builder.js" at bounding box center [186, 607] width 182 height 15
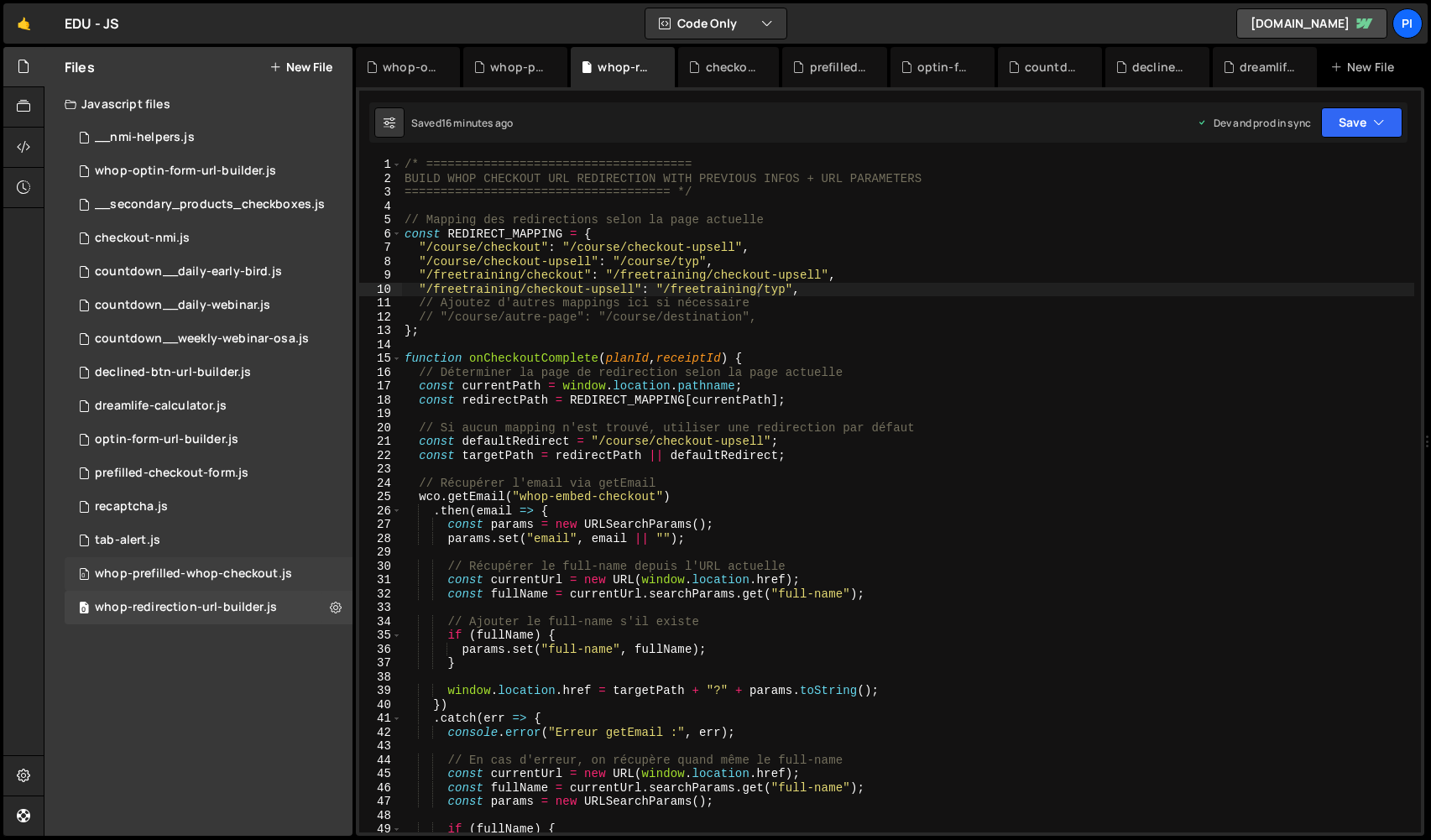
click at [221, 565] on div "0 whop-prefilled-whop-checkout.js 0" at bounding box center [209, 574] width 287 height 33
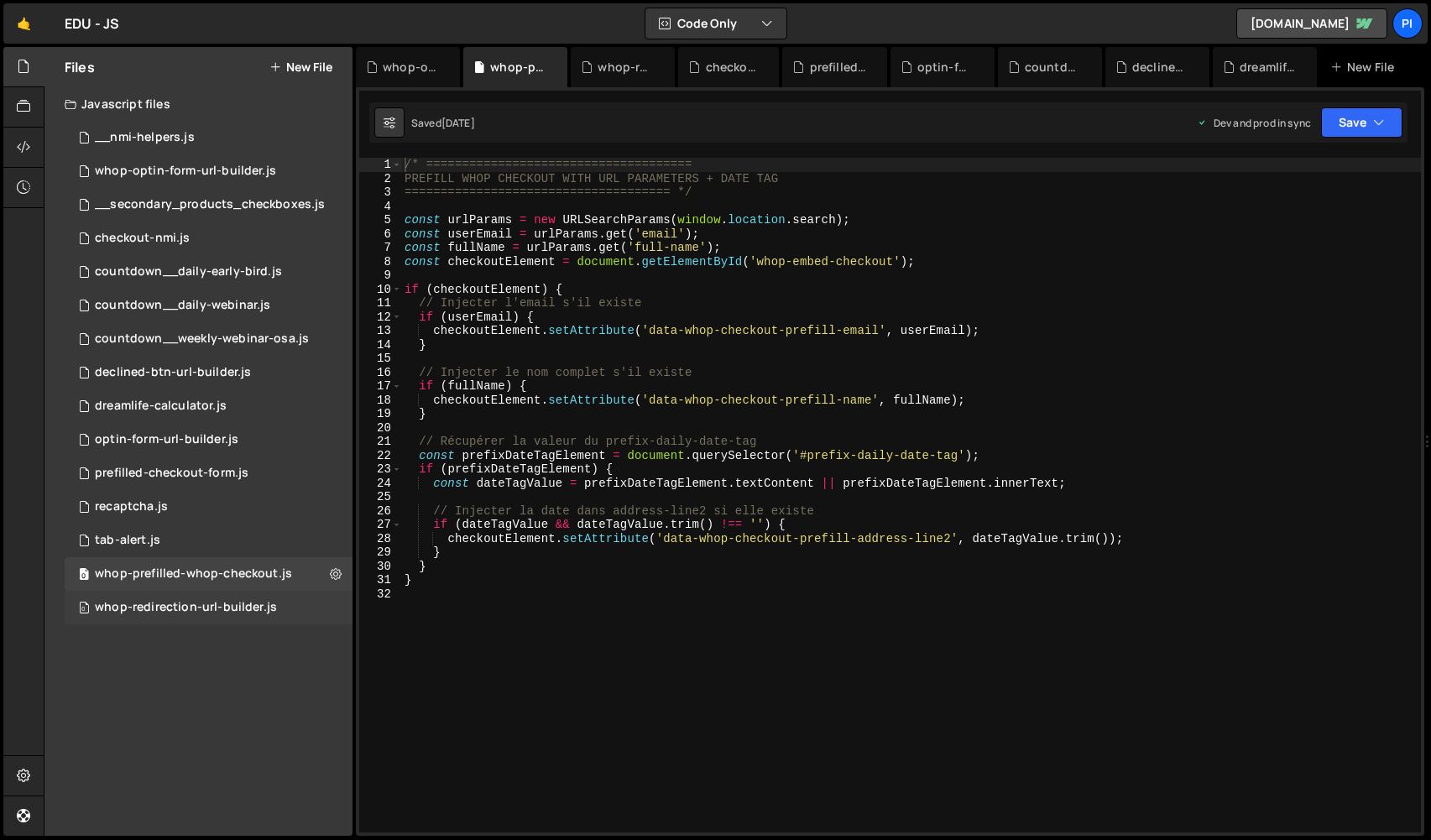
click at [246, 606] on div "whop-redirection-url-builder.js" at bounding box center [186, 607] width 182 height 15
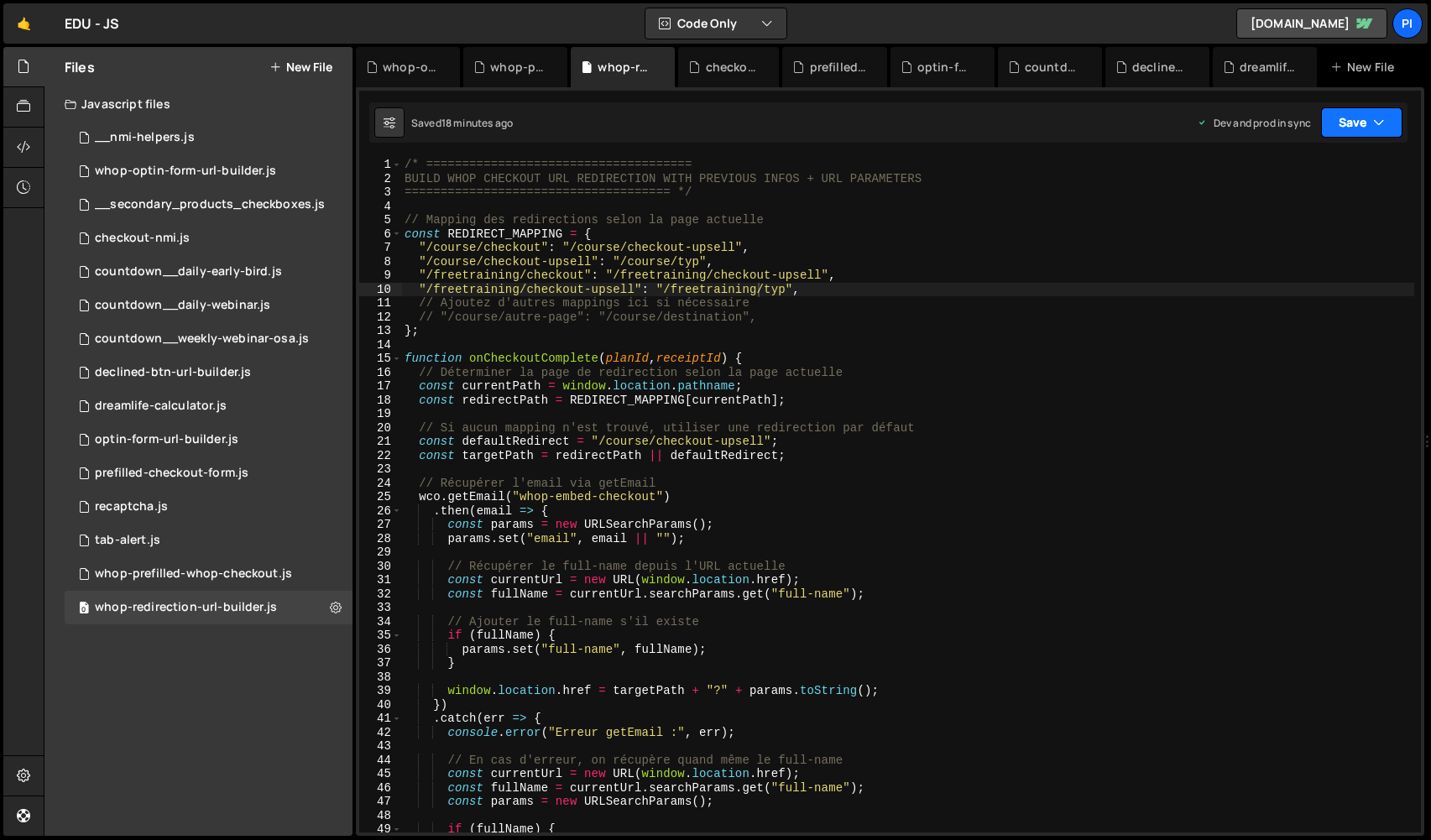
click at [1378, 128] on icon "button" at bounding box center [1378, 122] width 11 height 17
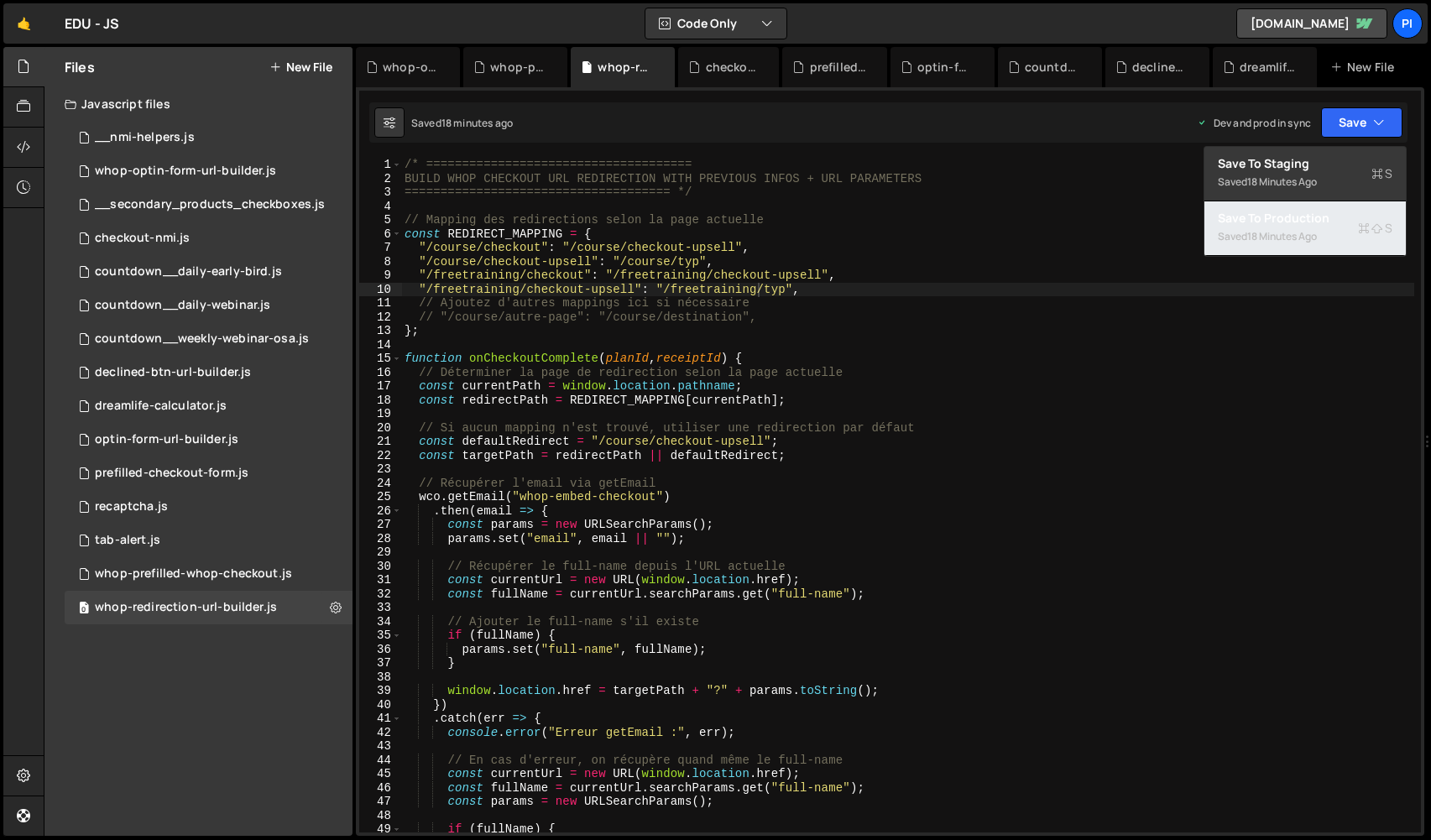
click at [1317, 235] on div "18 minutes ago" at bounding box center [1281, 236] width 69 height 14
